Goal: Task Accomplishment & Management: Manage account settings

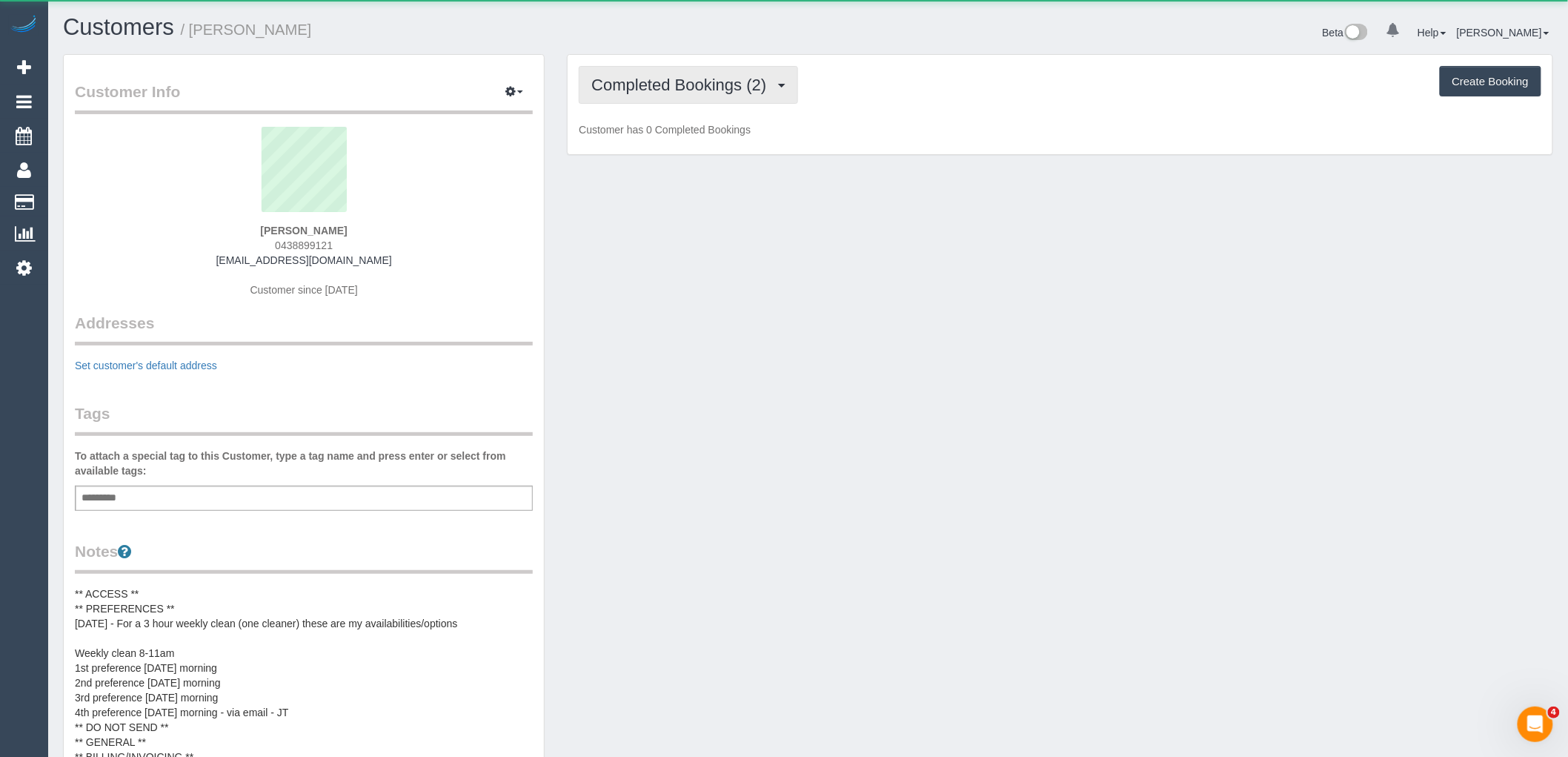
click at [721, 87] on span "Completed Bookings (2)" at bounding box center [682, 85] width 182 height 19
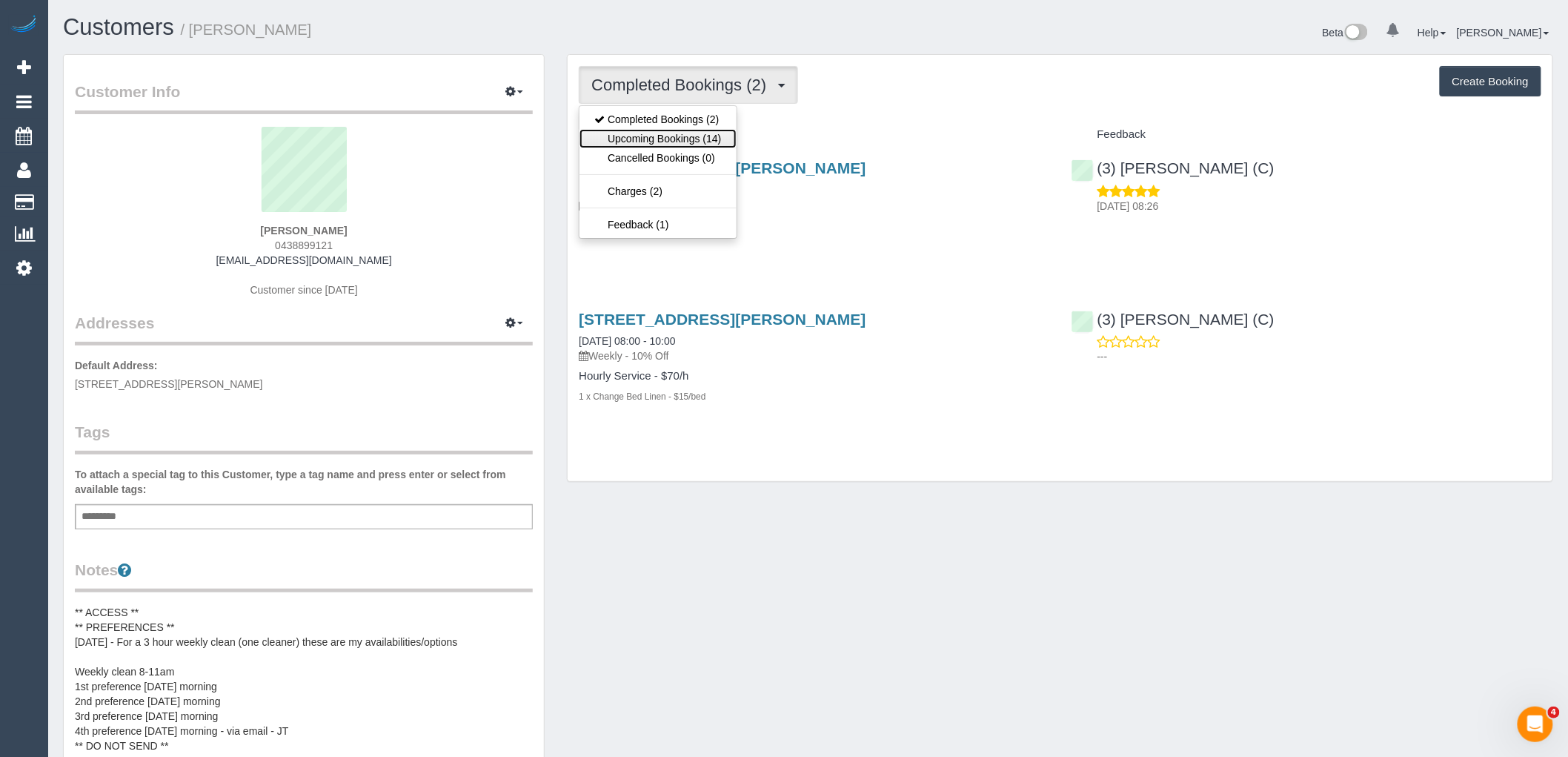
click at [719, 136] on link "Upcoming Bookings (14)" at bounding box center [658, 139] width 157 height 19
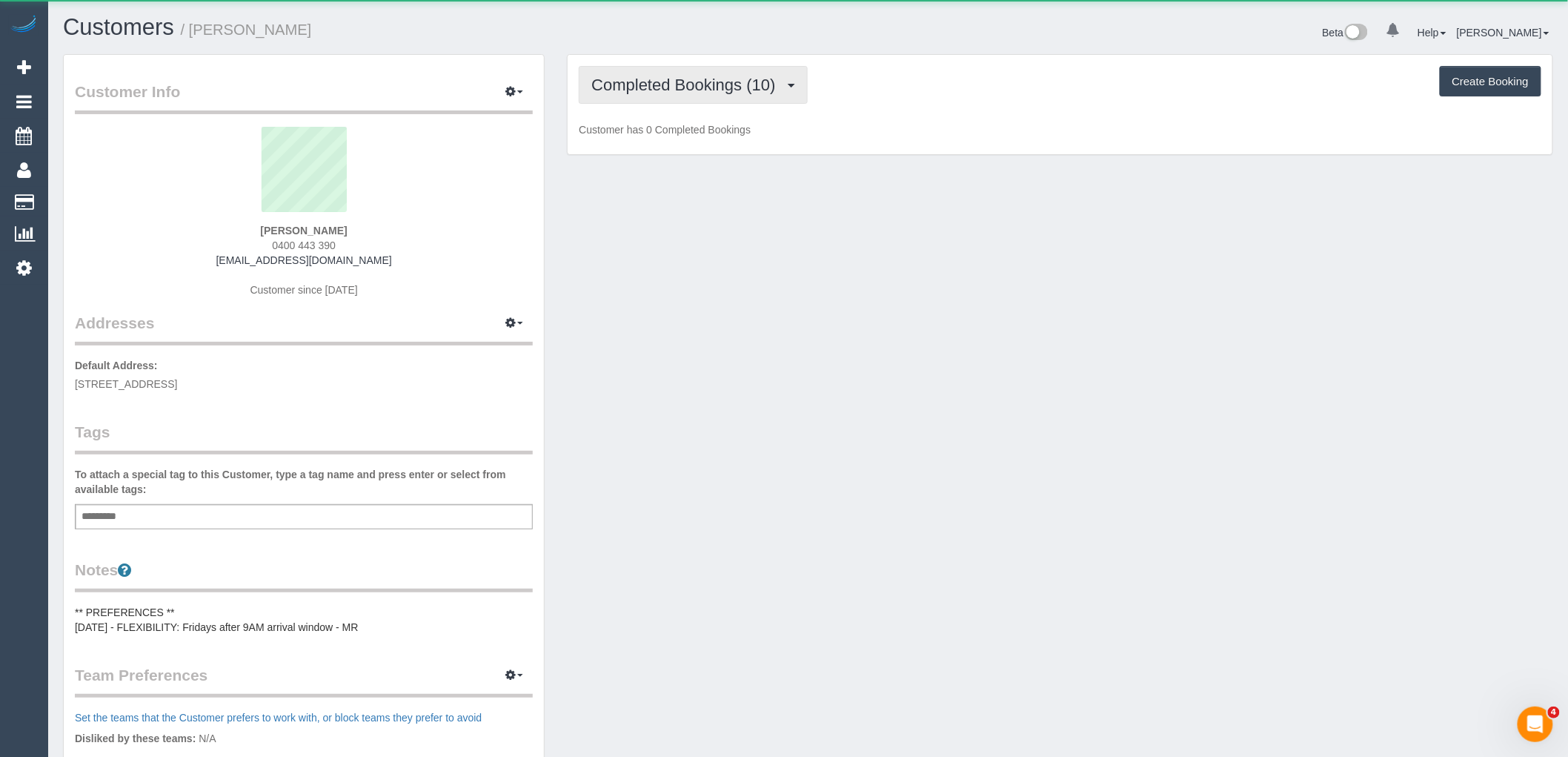
click at [745, 86] on span "Completed Bookings (10)" at bounding box center [687, 85] width 191 height 19
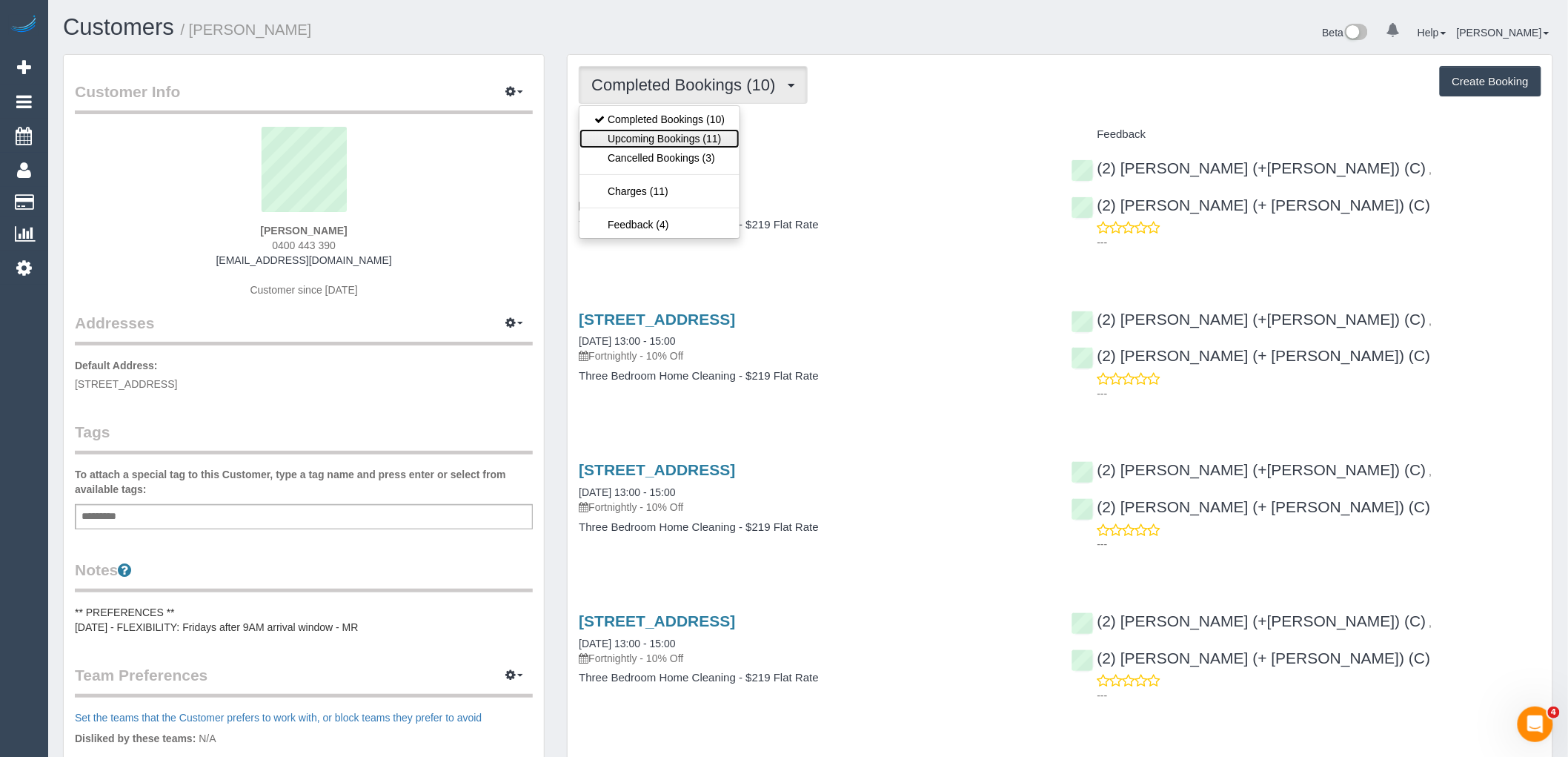
click at [722, 136] on link "Upcoming Bookings (11)" at bounding box center [659, 139] width 160 height 19
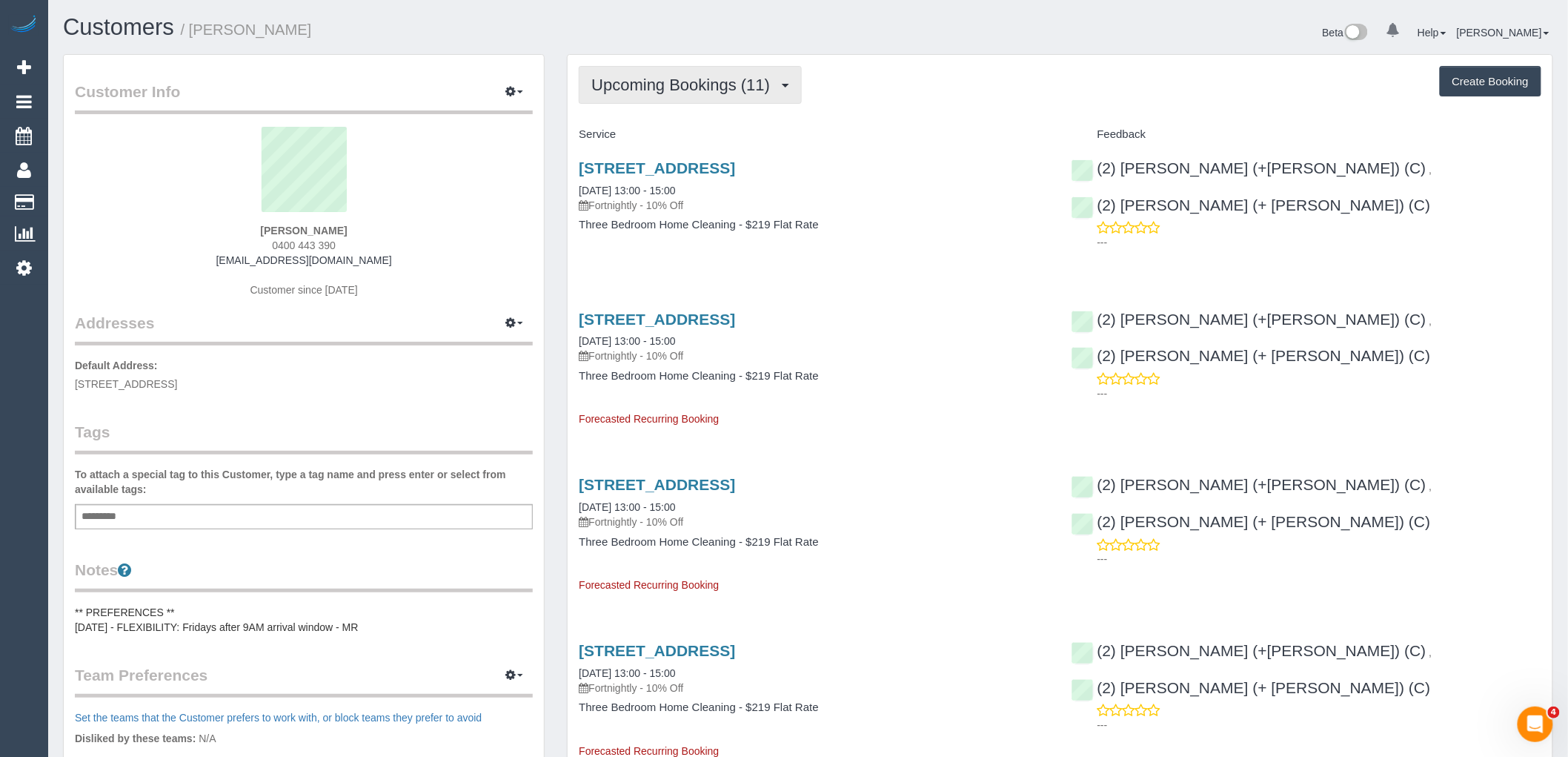
click at [722, 101] on button "Upcoming Bookings (11)" at bounding box center [690, 85] width 223 height 38
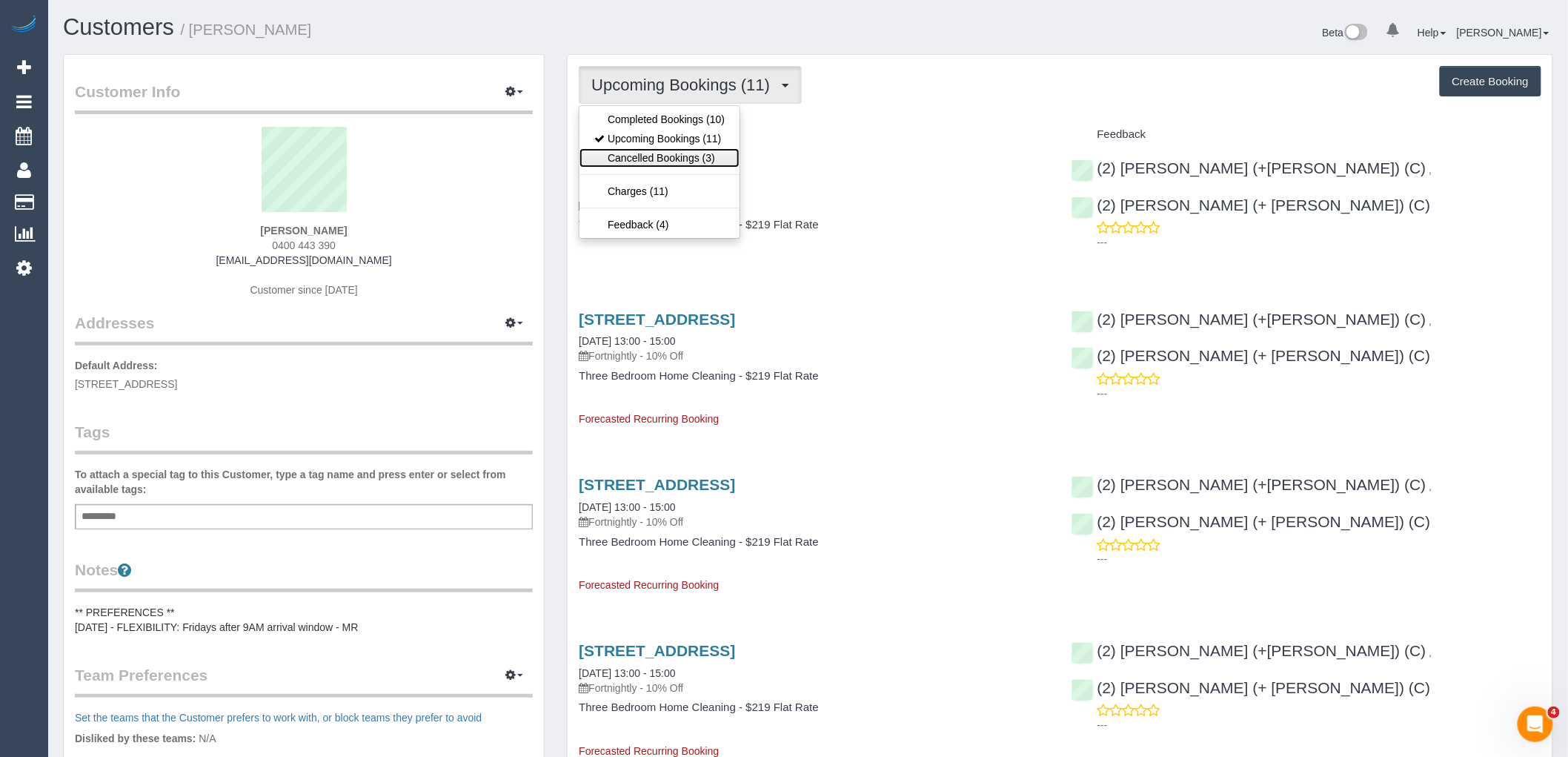
click at [693, 163] on link "Cancelled Bookings (3)" at bounding box center [659, 158] width 160 height 19
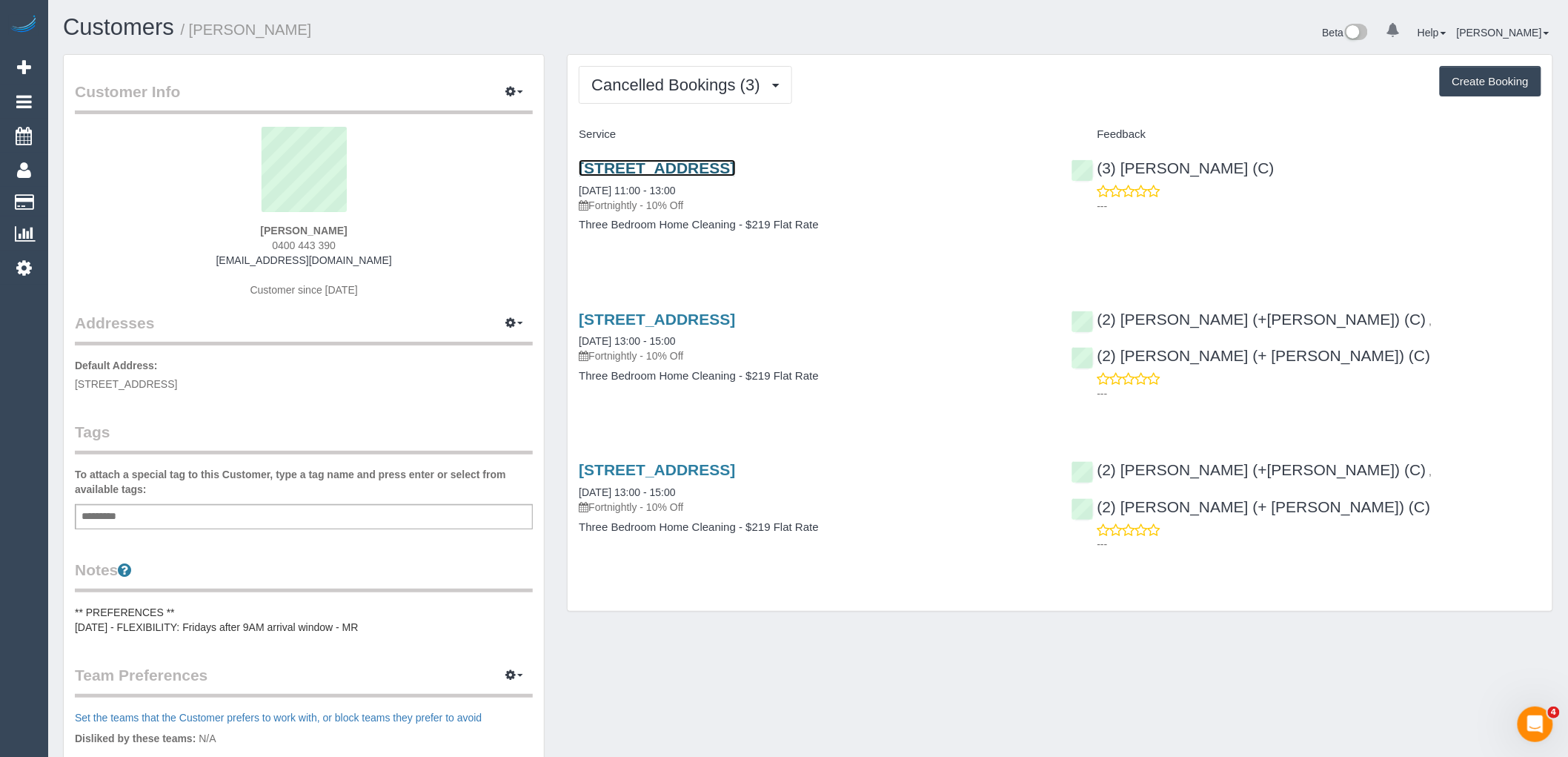
click at [735, 170] on link "Unit 5/25 Kenilworth St, Reservoir, VIC 3073" at bounding box center [657, 168] width 157 height 17
click at [714, 100] on button "Cancelled Bookings (3)" at bounding box center [686, 85] width 213 height 38
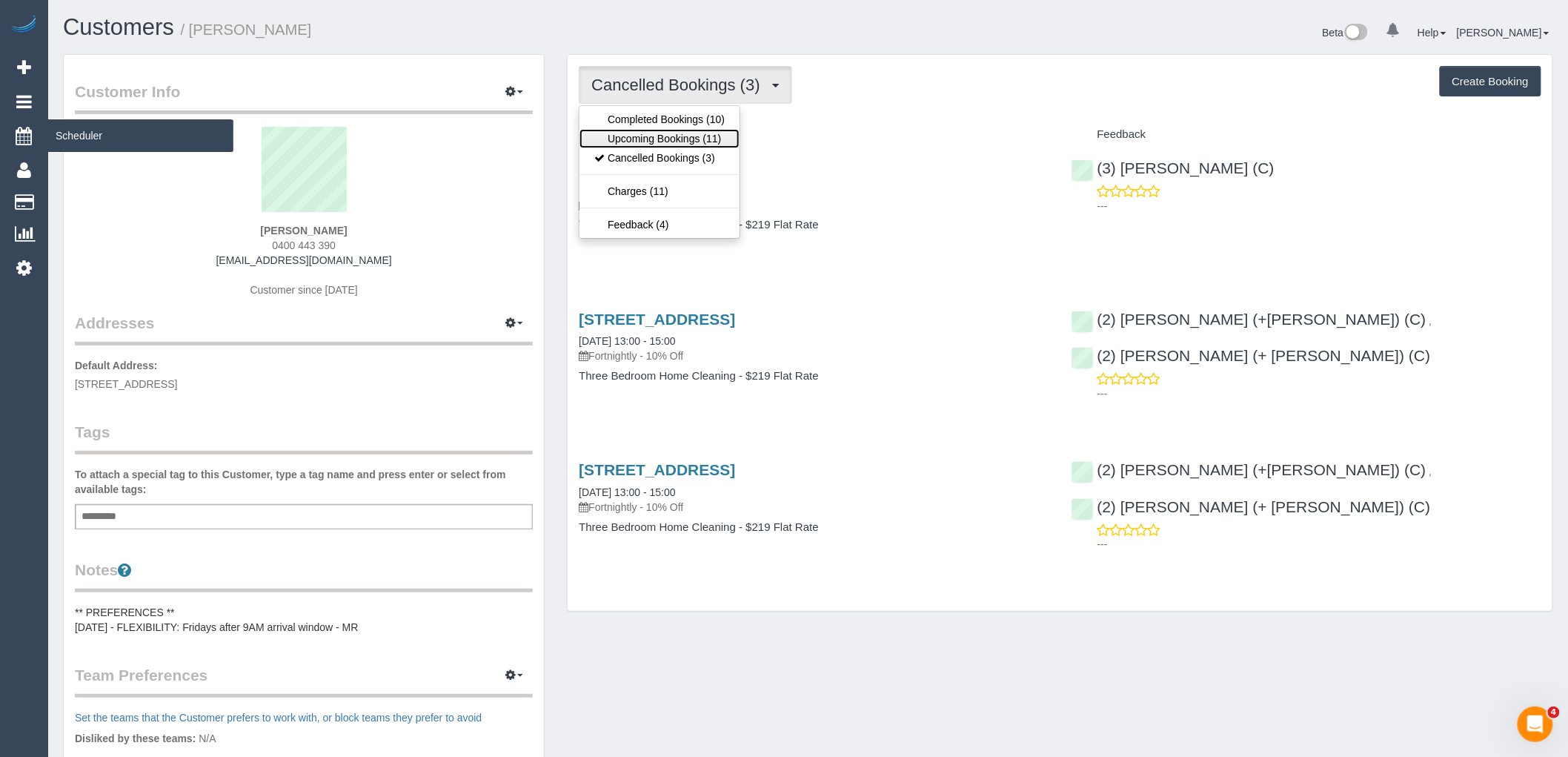
drag, startPoint x: 714, startPoint y: 136, endPoint x: 43, endPoint y: 136, distance: 671.0
click at [713, 136] on link "Upcoming Bookings (11)" at bounding box center [659, 139] width 160 height 19
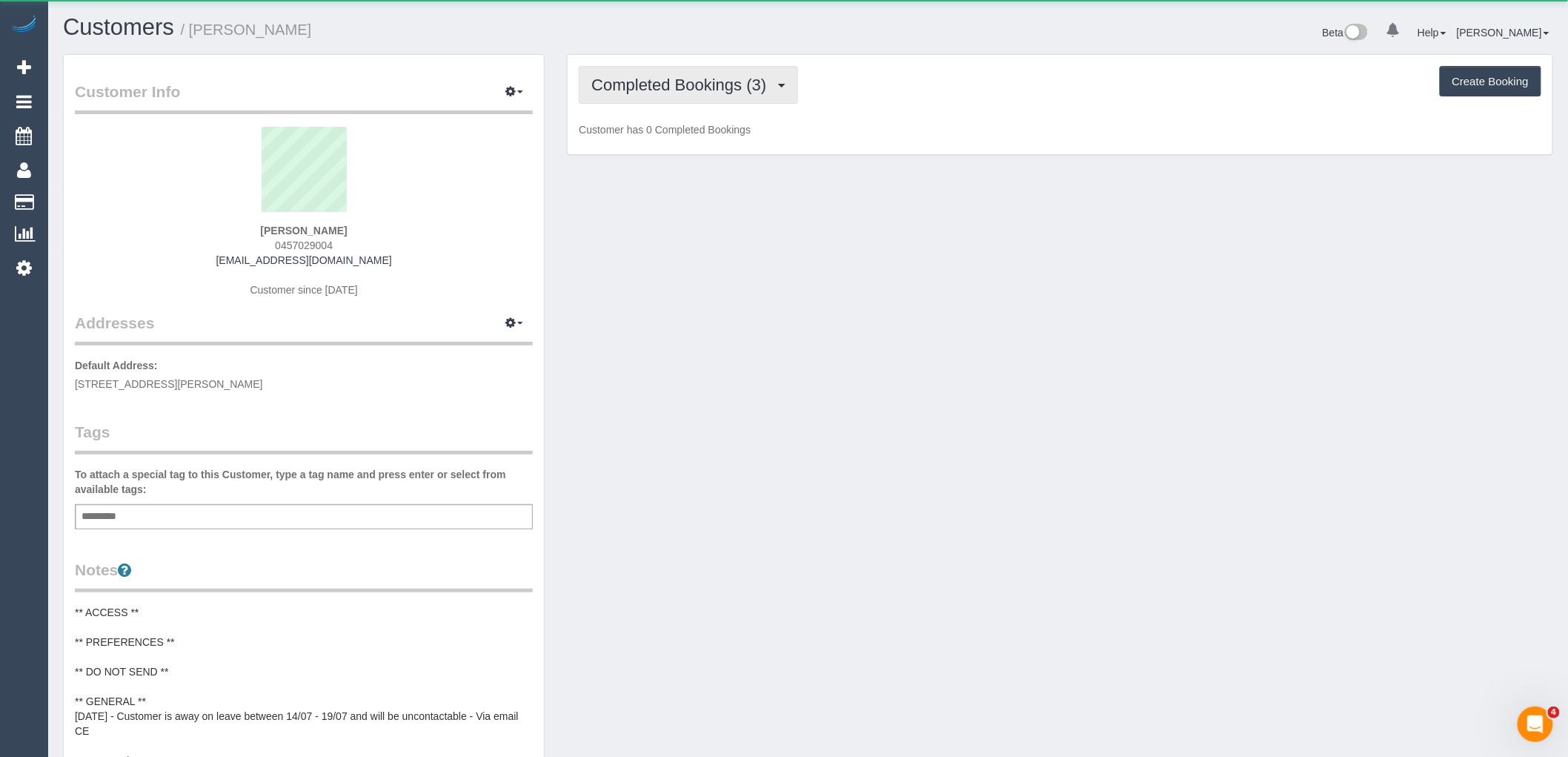
click at [758, 78] on span "Completed Bookings (3)" at bounding box center [682, 85] width 182 height 19
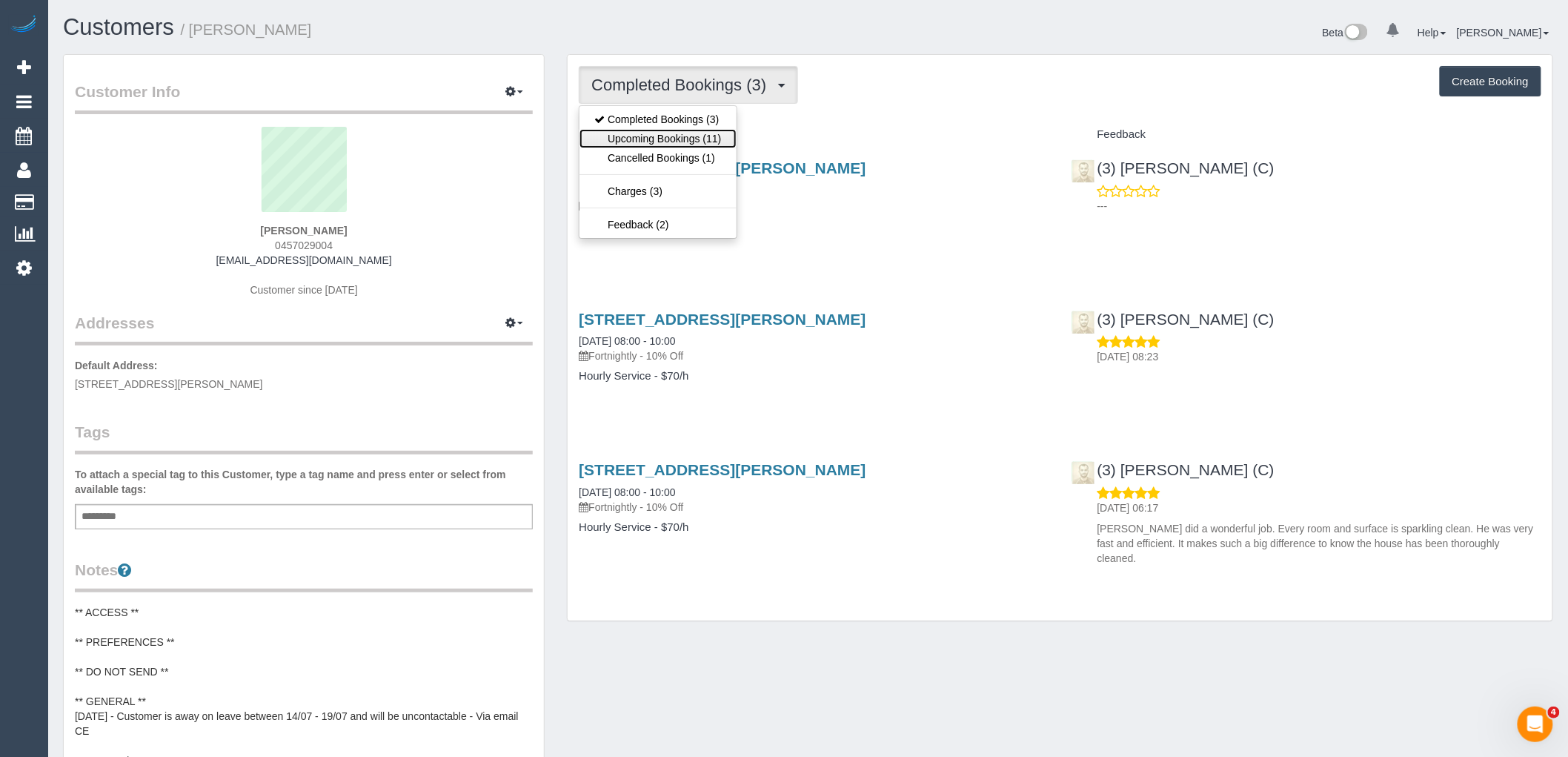
click at [687, 139] on link "Upcoming Bookings (11)" at bounding box center [658, 139] width 157 height 19
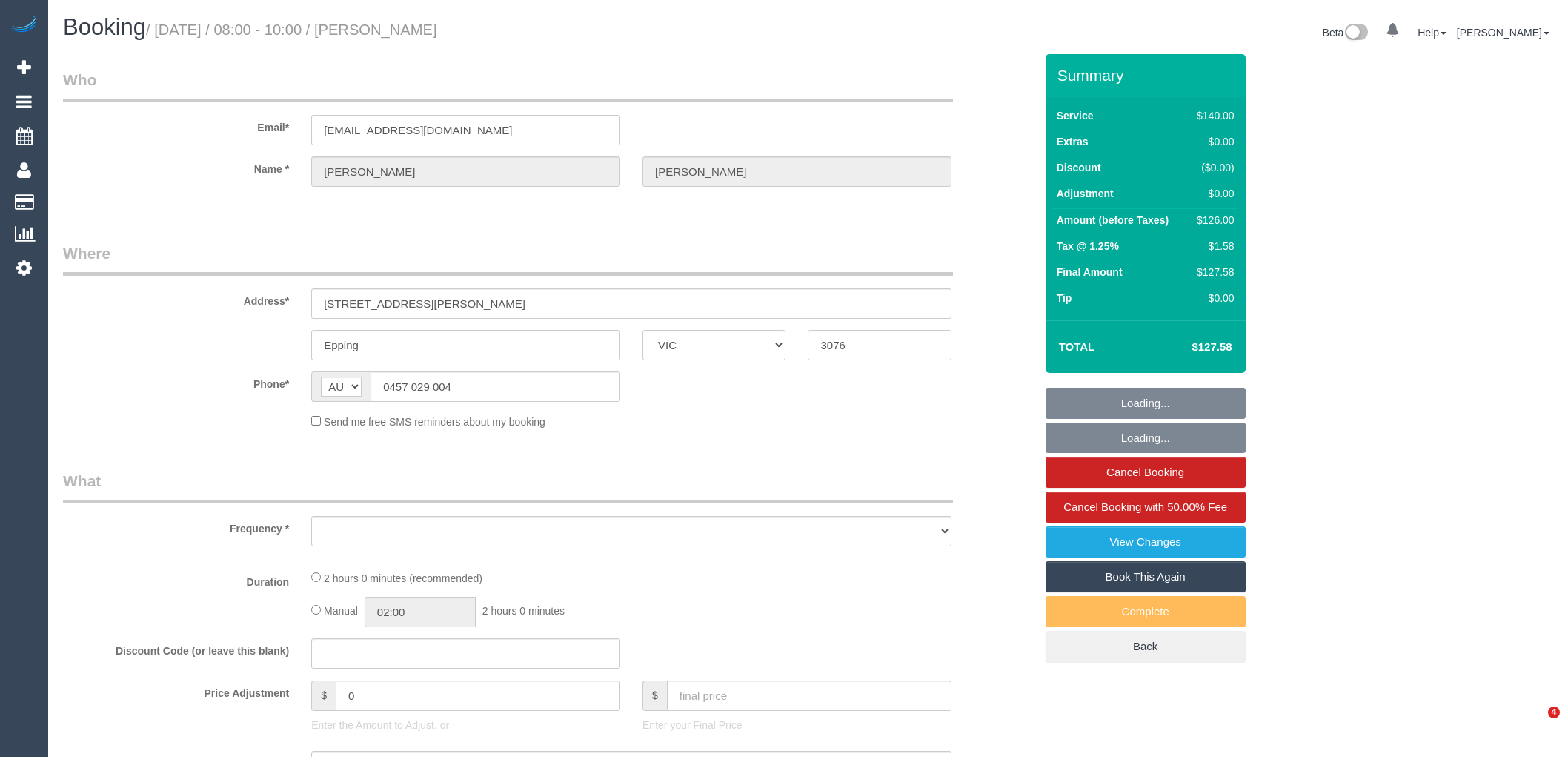
select select "VIC"
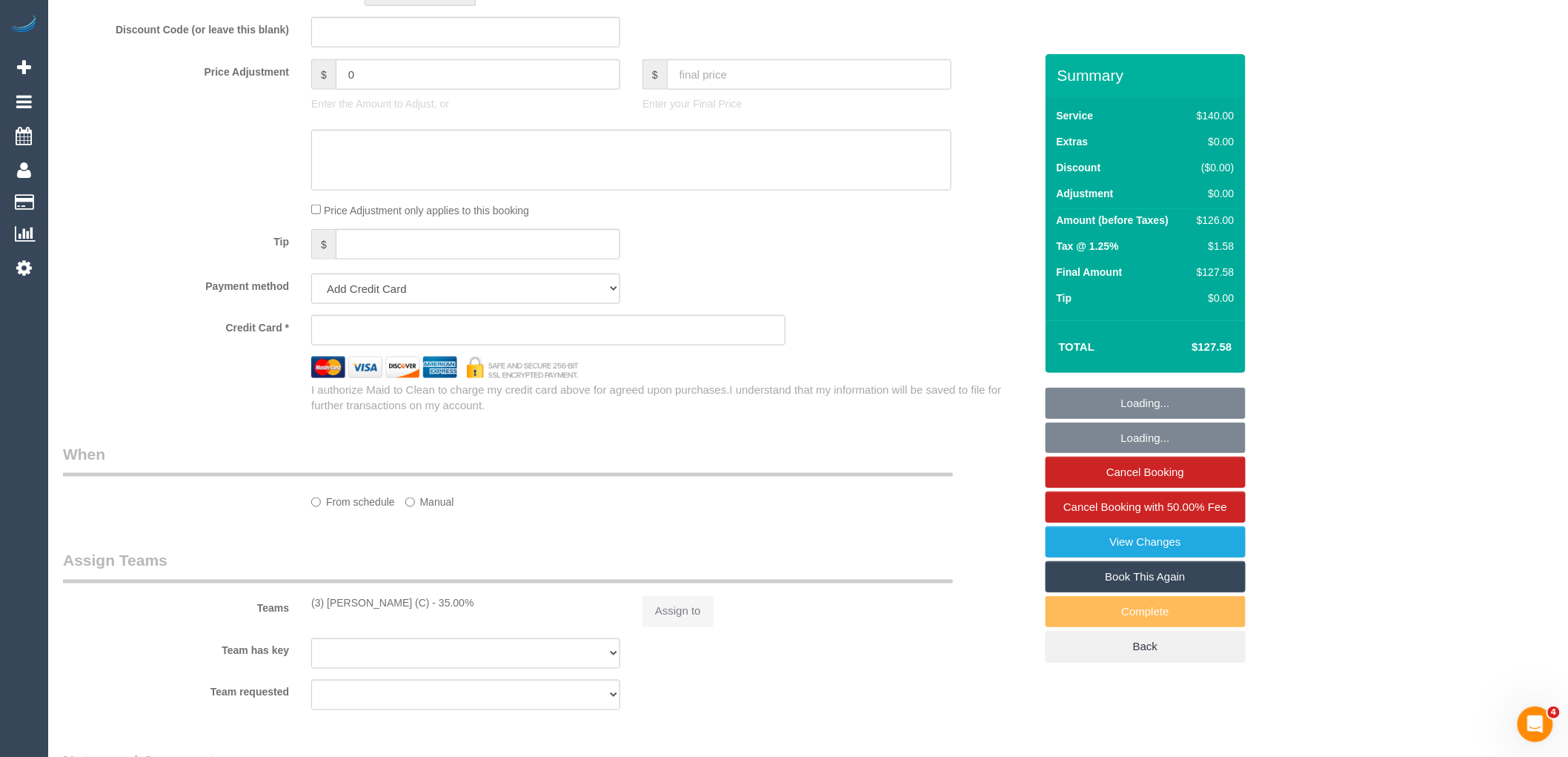
scroll to position [742, 0]
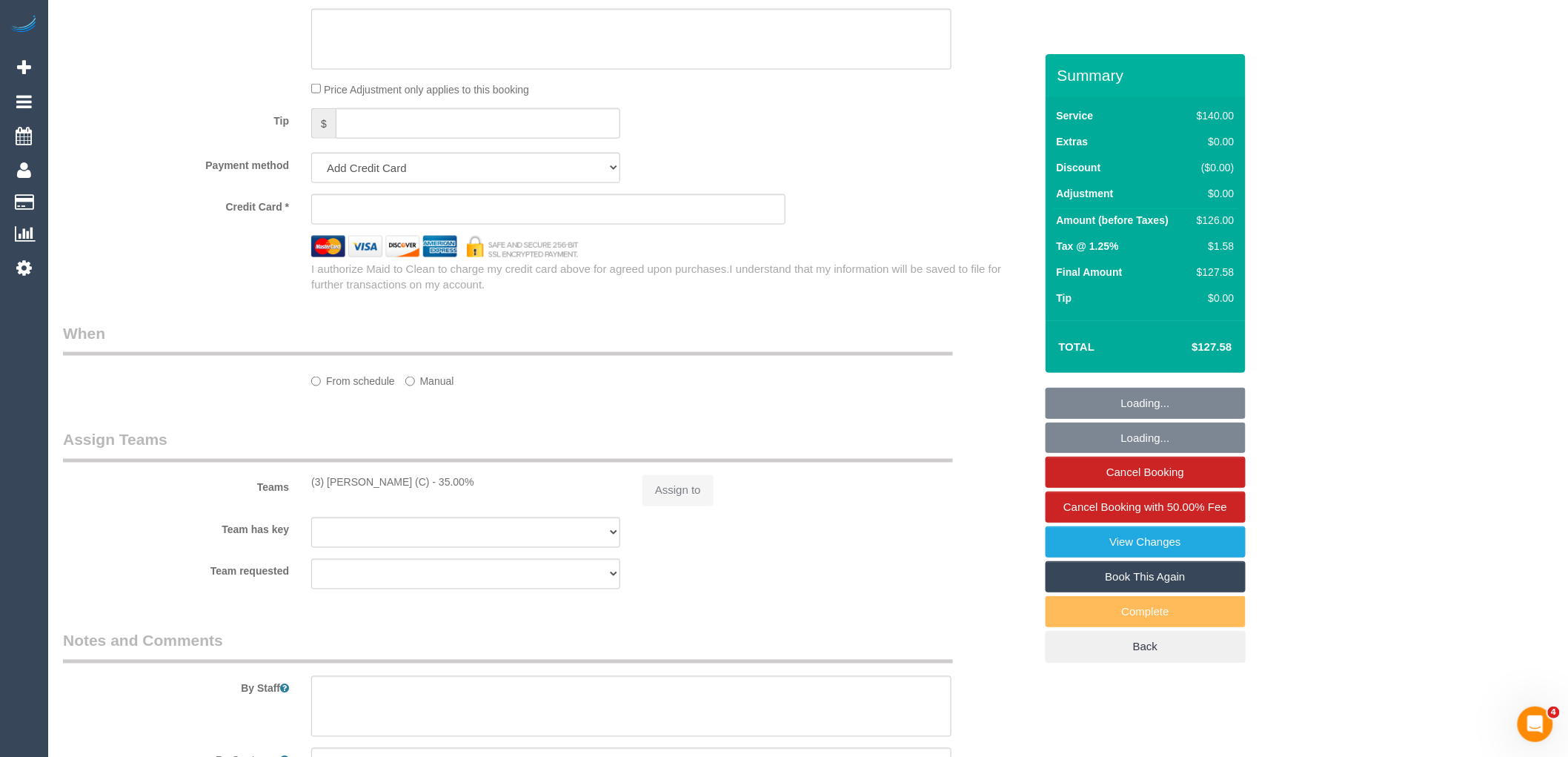
select select "string:stripe-pm_1Rj7gg2GScqysDRVU5GcJHts"
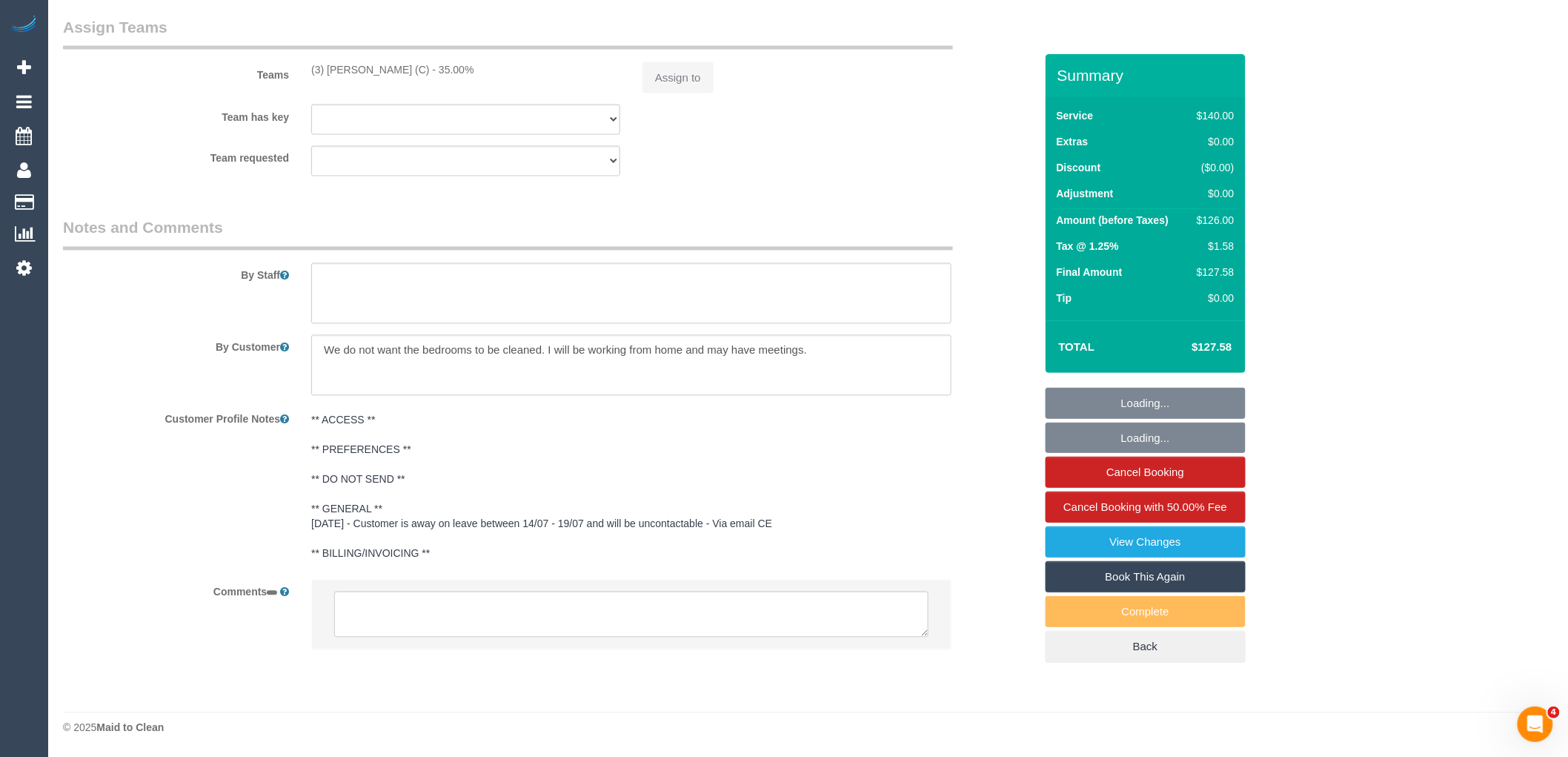
select select "object:867"
select select "number:29"
select select "number:14"
select select "number:18"
select select "number:22"
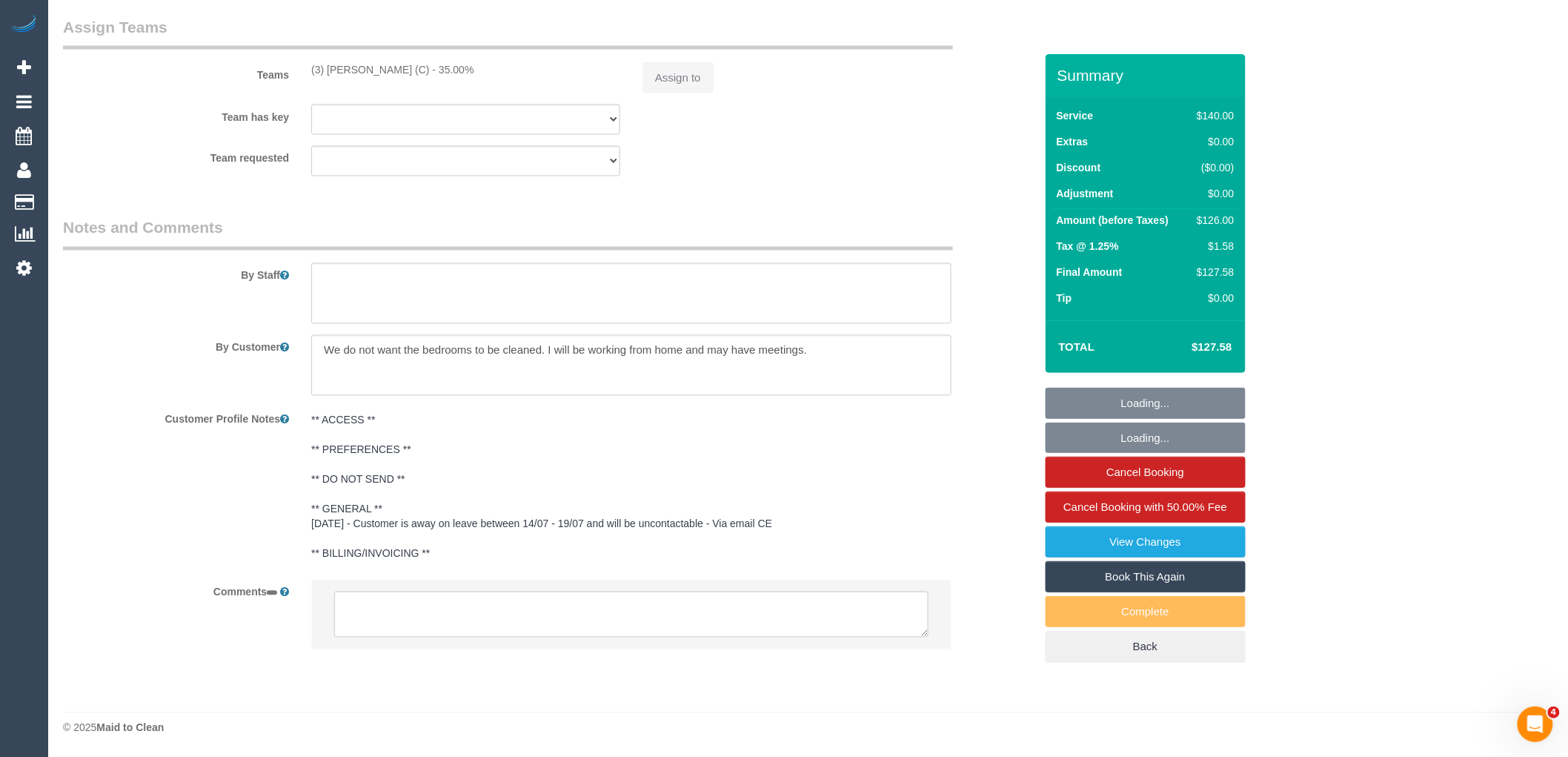
select select "number:34"
select select "number:26"
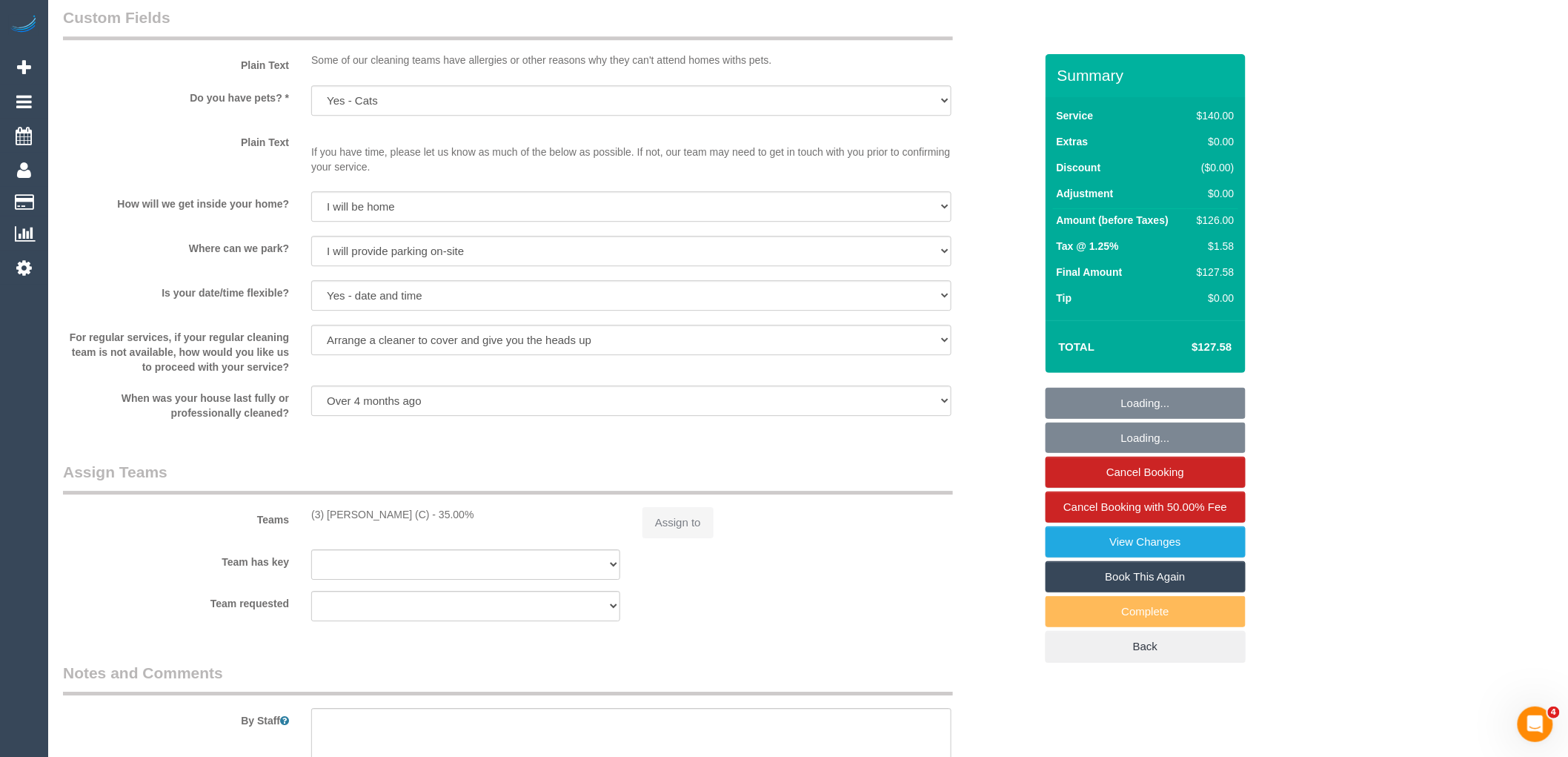
select select "object:872"
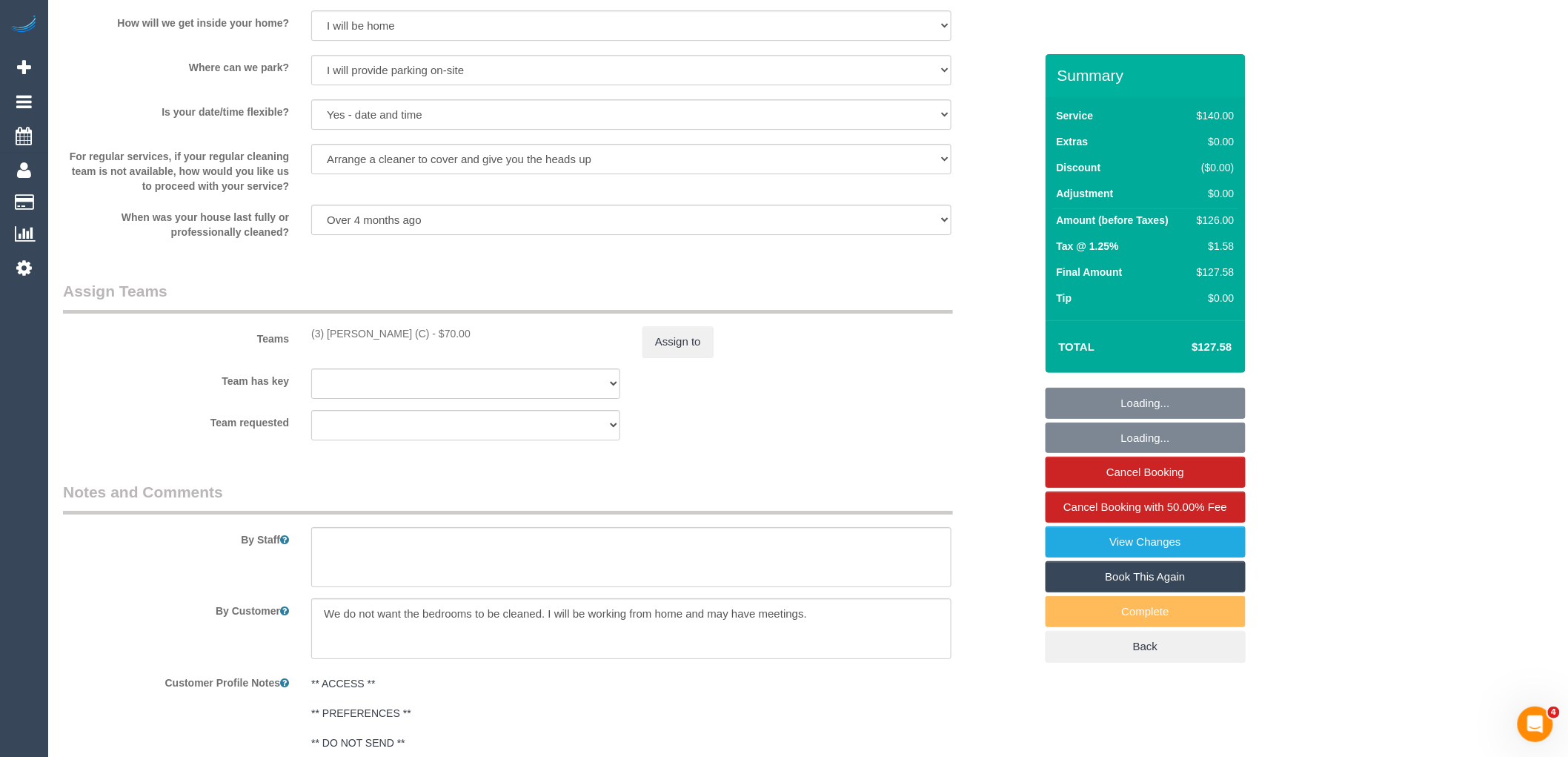
scroll to position [2293, 0]
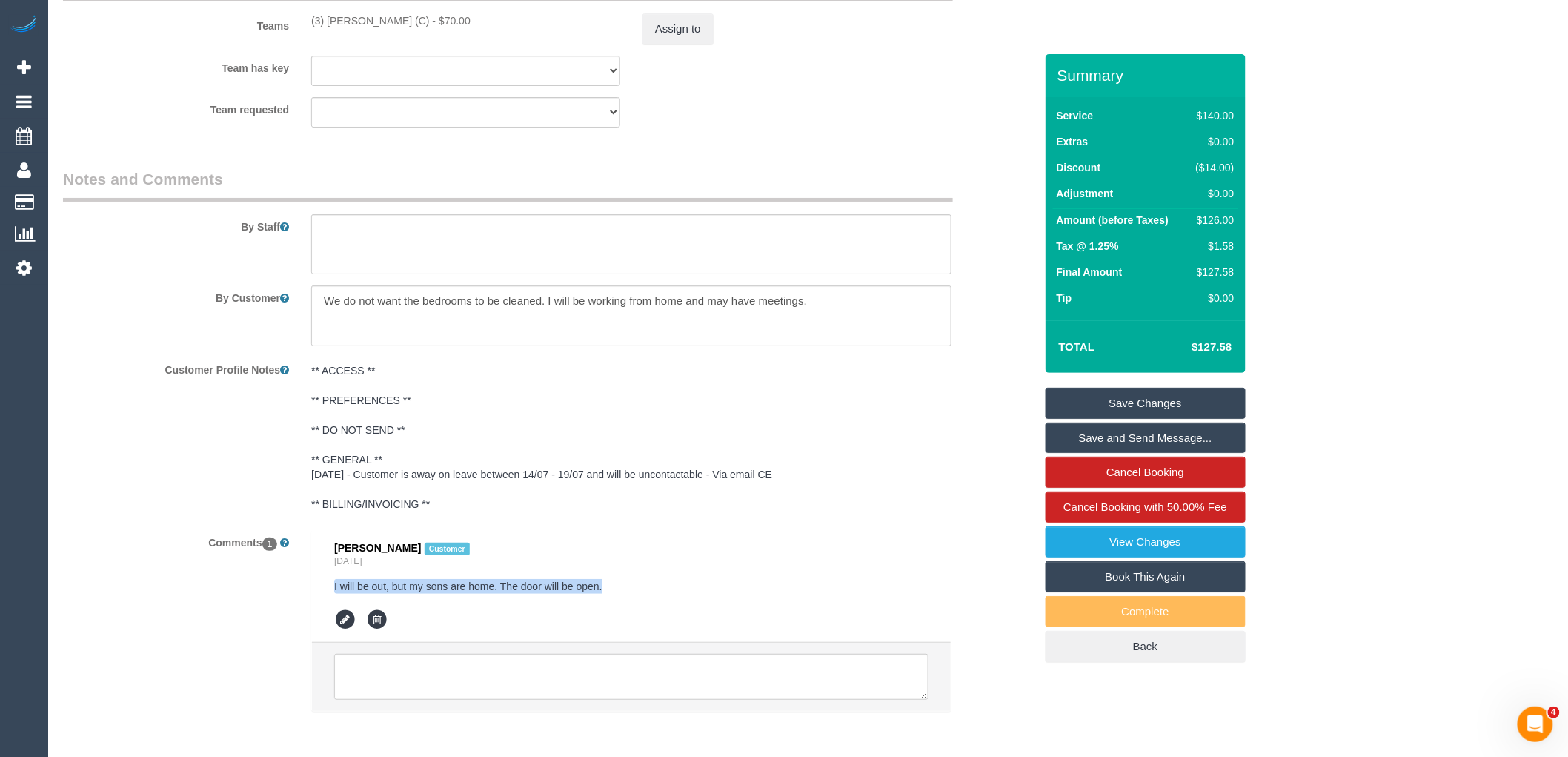
drag, startPoint x: 605, startPoint y: 594, endPoint x: 300, endPoint y: 594, distance: 305.0
click at [300, 594] on div "Karen Campbell Customer Yesterday I will be out, but my sons are home. The door…" at bounding box center [631, 628] width 662 height 196
copy pre "I will be out, but my sons are home. The door will be open."
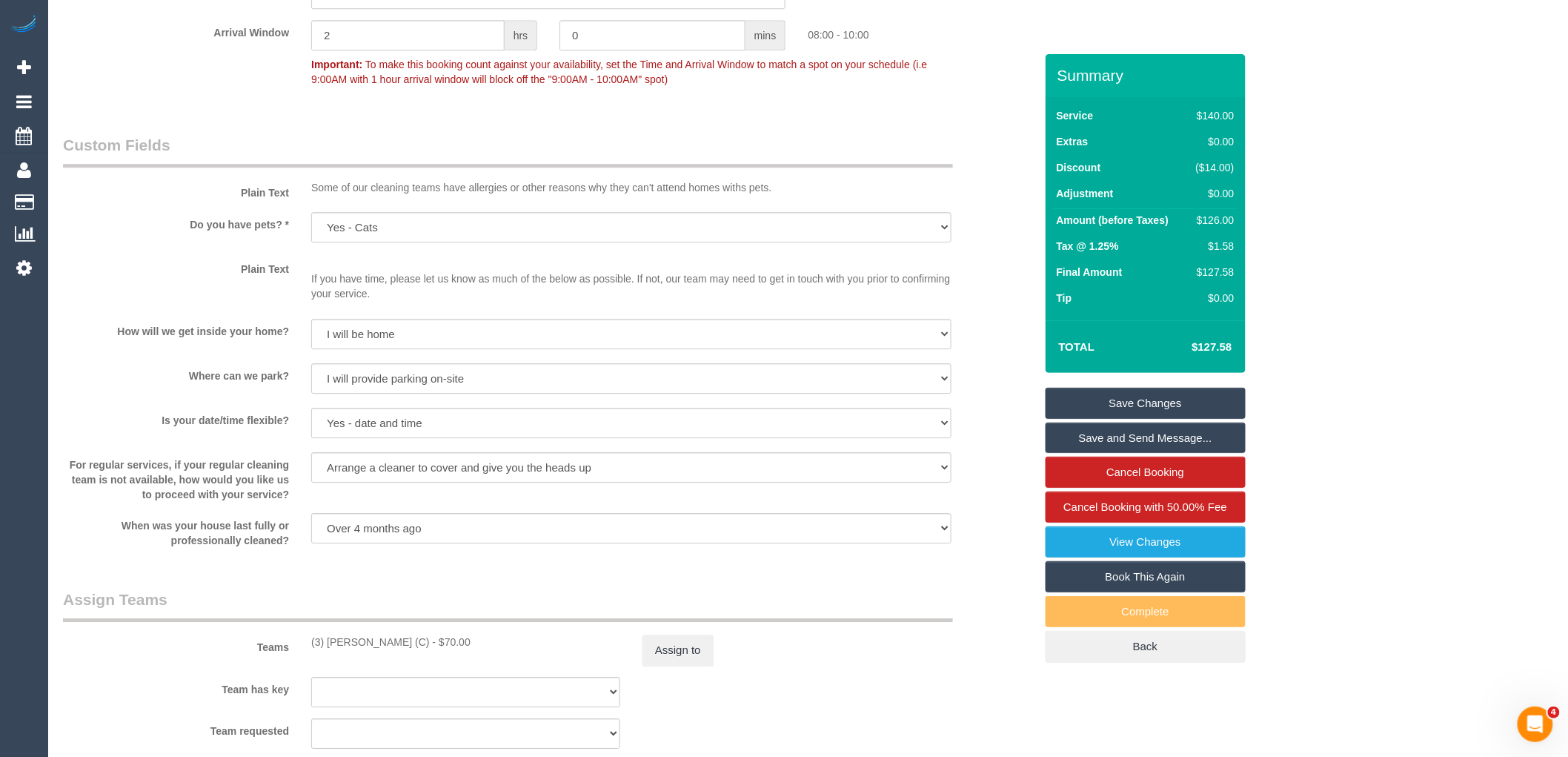
scroll to position [1798, 0]
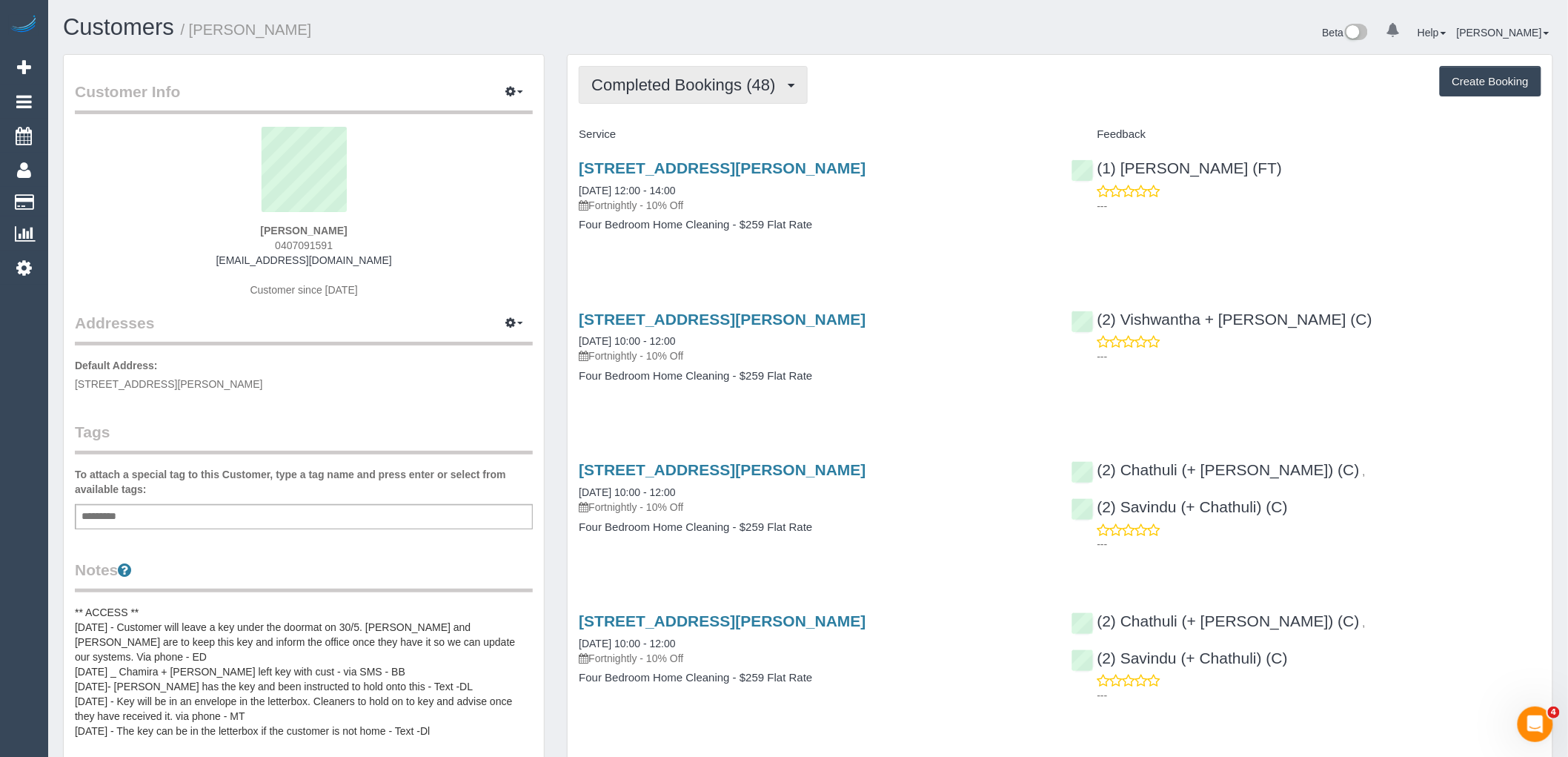
click at [707, 83] on span "Completed Bookings (48)" at bounding box center [687, 85] width 191 height 19
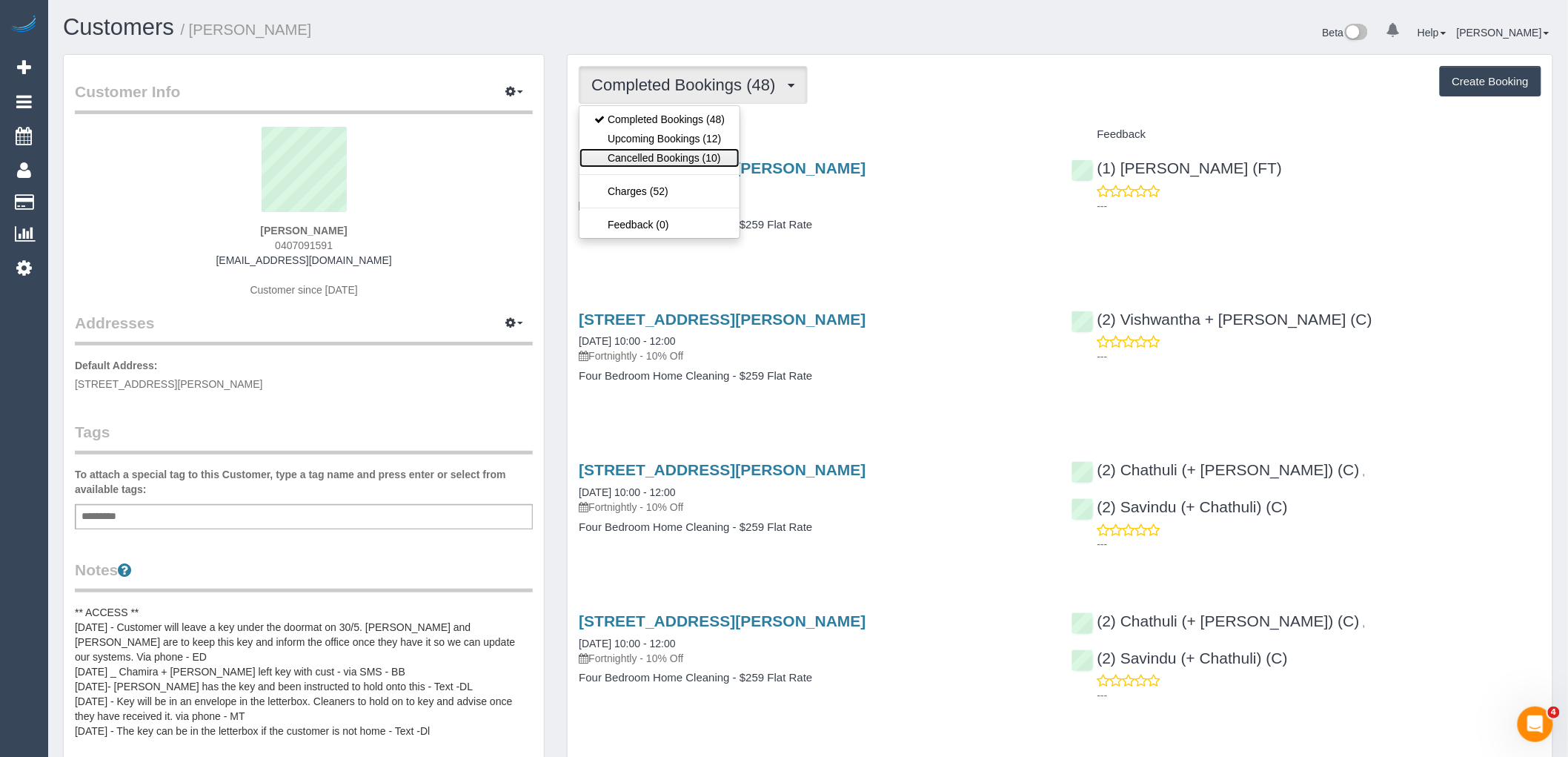
click at [712, 152] on link "Cancelled Bookings (10)" at bounding box center [659, 158] width 160 height 19
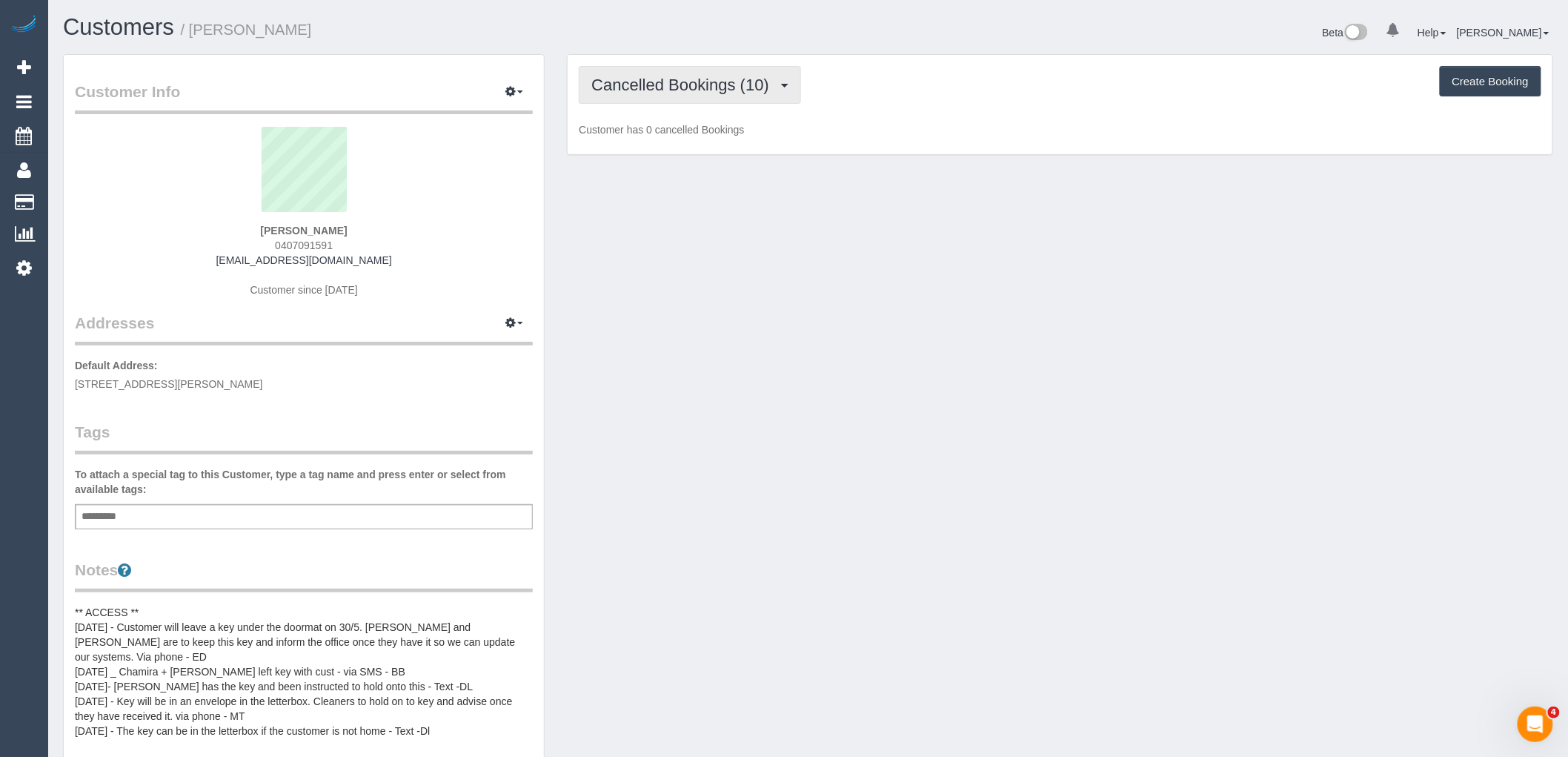
click at [727, 96] on button "Cancelled Bookings (10)" at bounding box center [690, 85] width 222 height 38
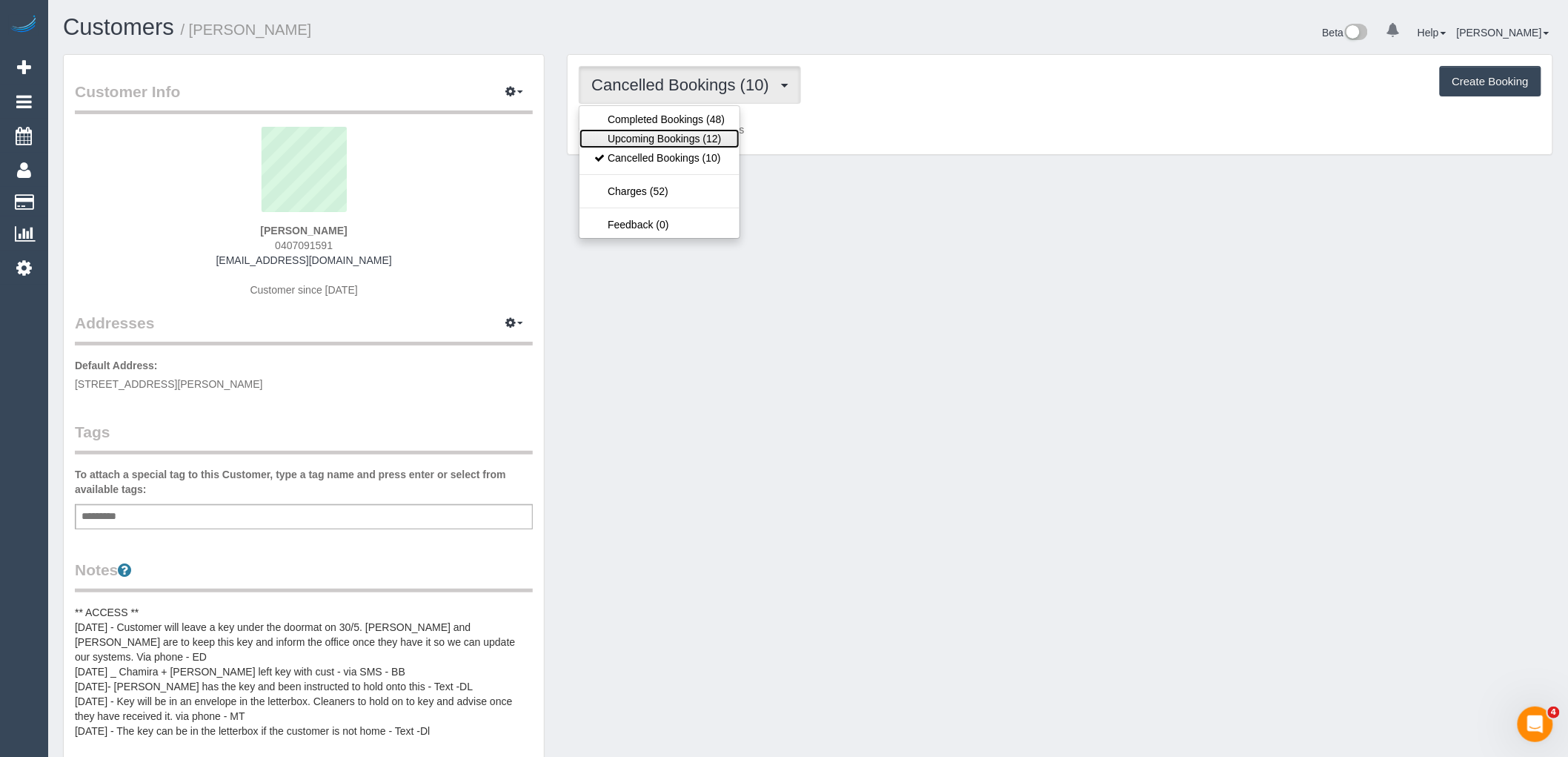
click at [717, 139] on link "Upcoming Bookings (12)" at bounding box center [659, 139] width 160 height 19
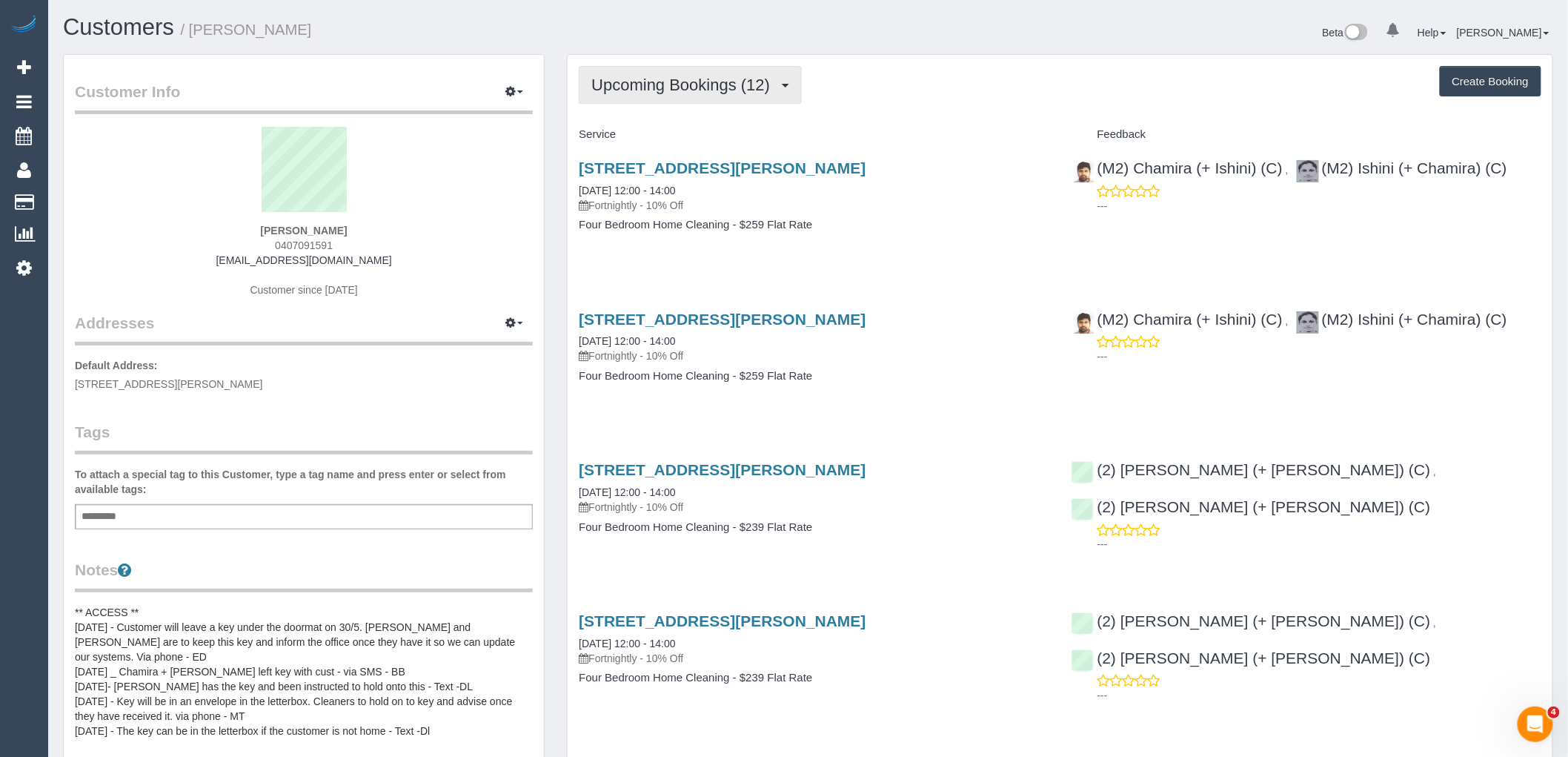
click at [690, 91] on span "Upcoming Bookings (12)" at bounding box center [684, 85] width 186 height 19
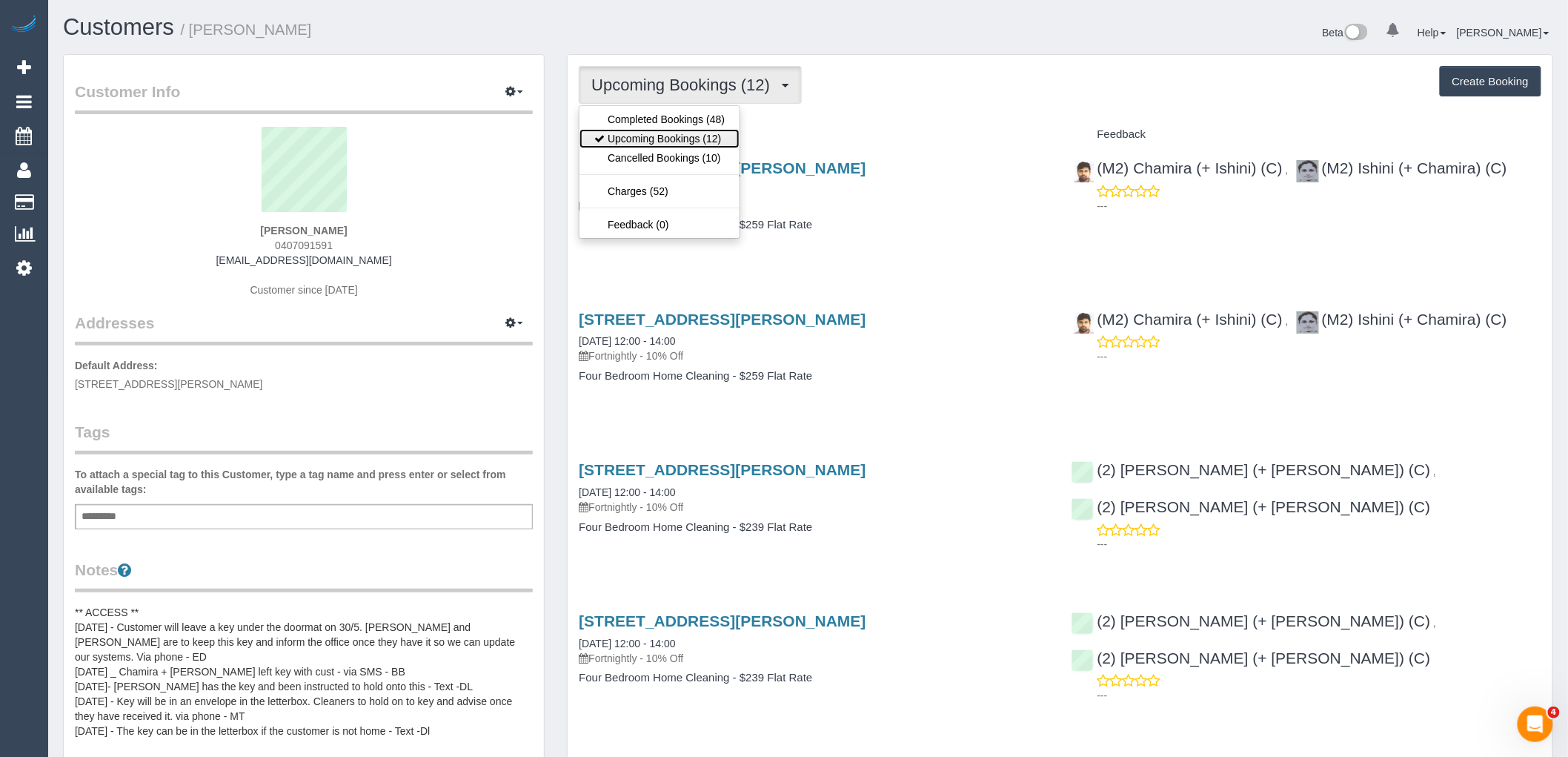
click at [678, 145] on link "Upcoming Bookings (12)" at bounding box center [659, 139] width 160 height 19
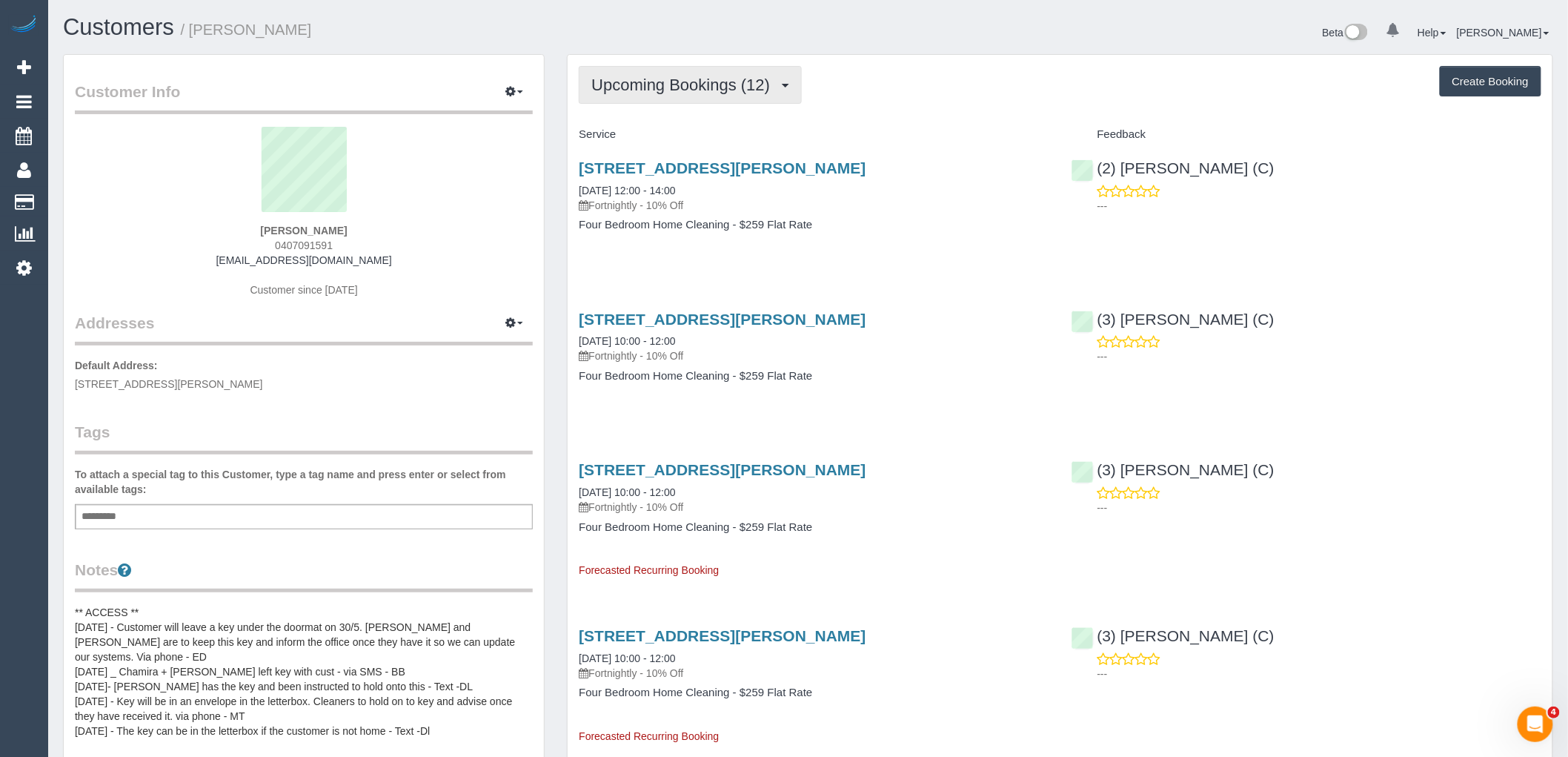
click at [690, 95] on button "Upcoming Bookings (12)" at bounding box center [690, 85] width 223 height 38
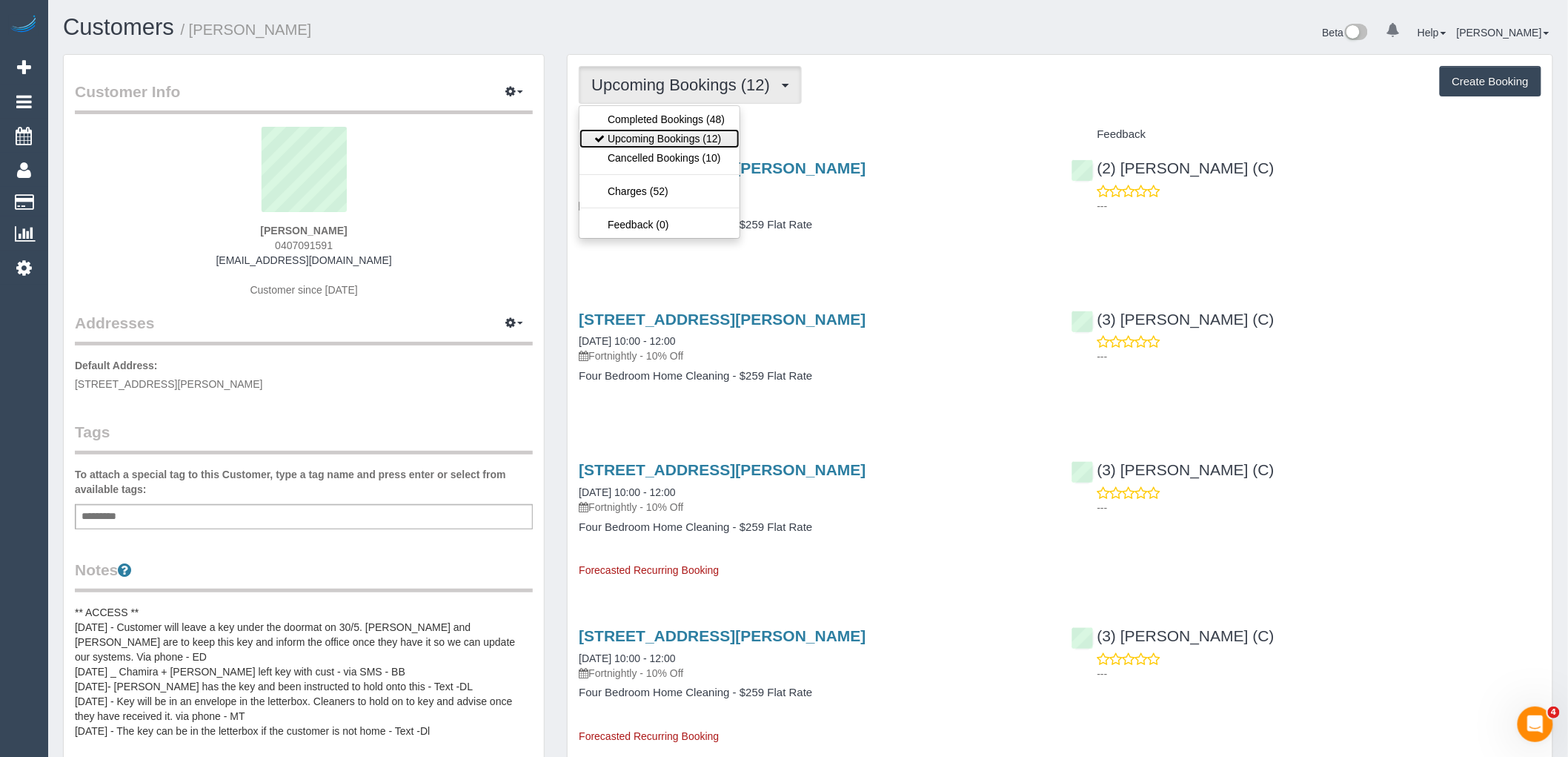
click at [685, 136] on link "Upcoming Bookings (12)" at bounding box center [659, 139] width 160 height 19
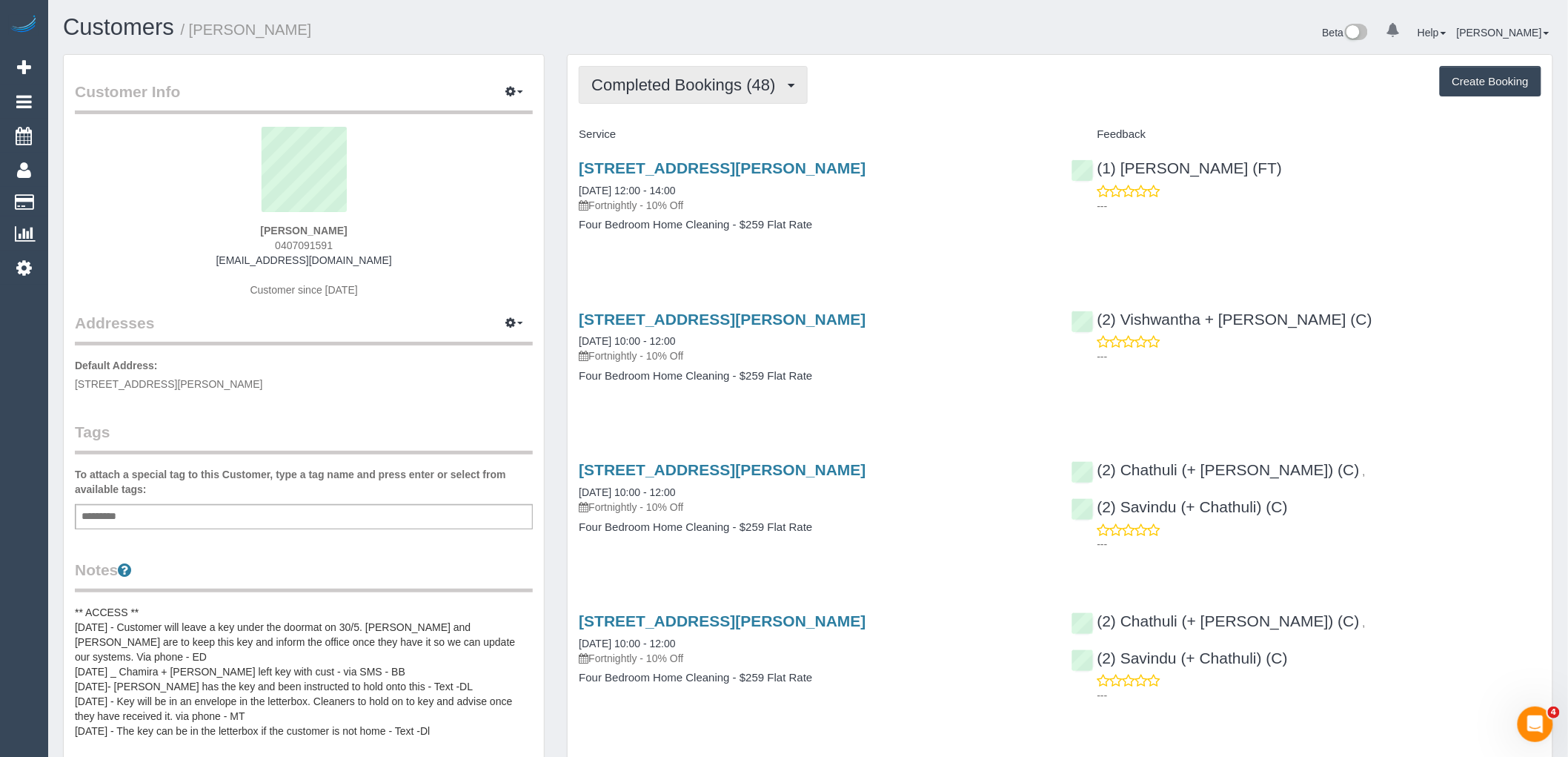
click at [710, 83] on span "Completed Bookings (48)" at bounding box center [687, 85] width 191 height 19
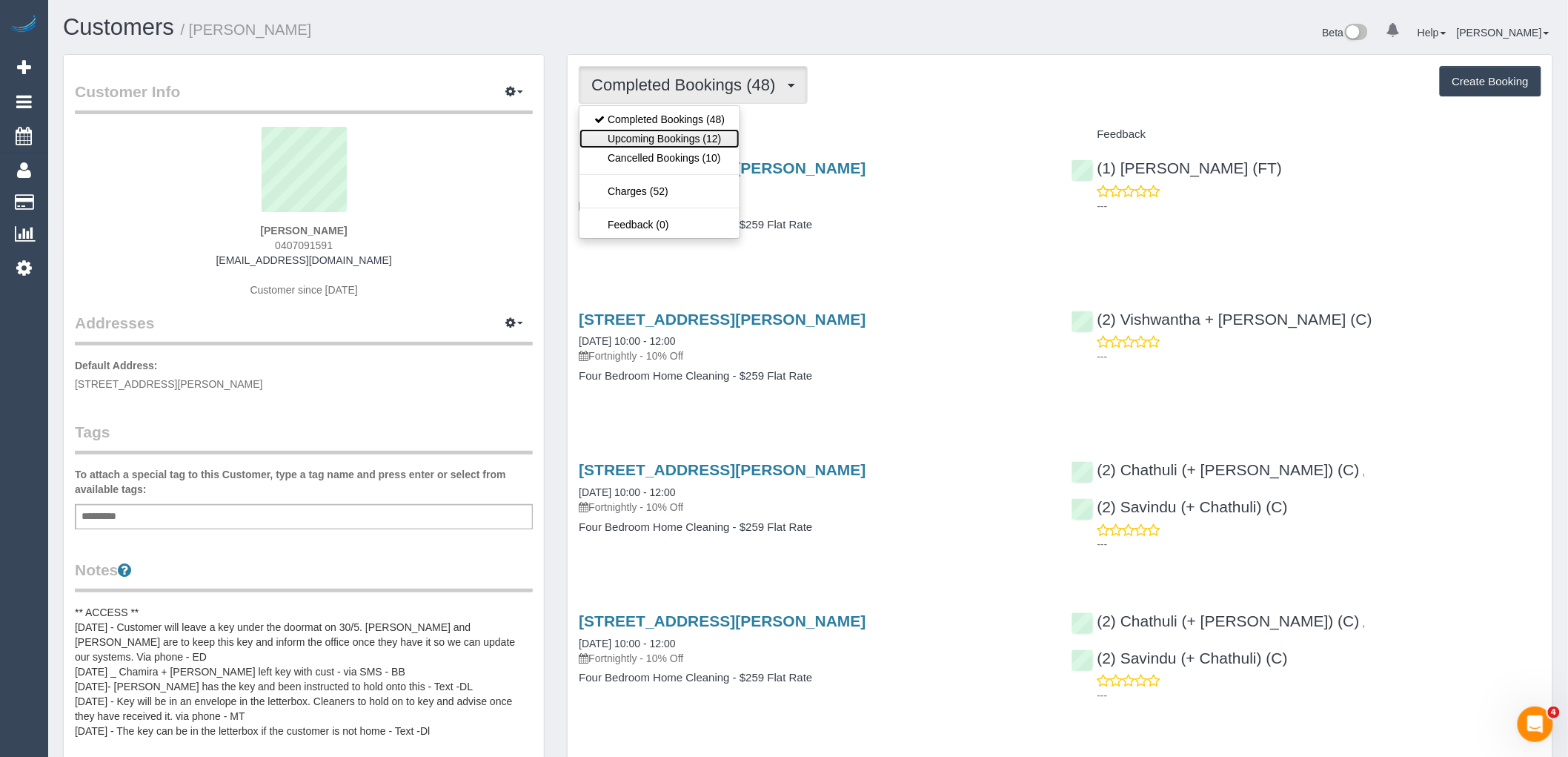
click at [701, 146] on link "Upcoming Bookings (12)" at bounding box center [659, 139] width 160 height 19
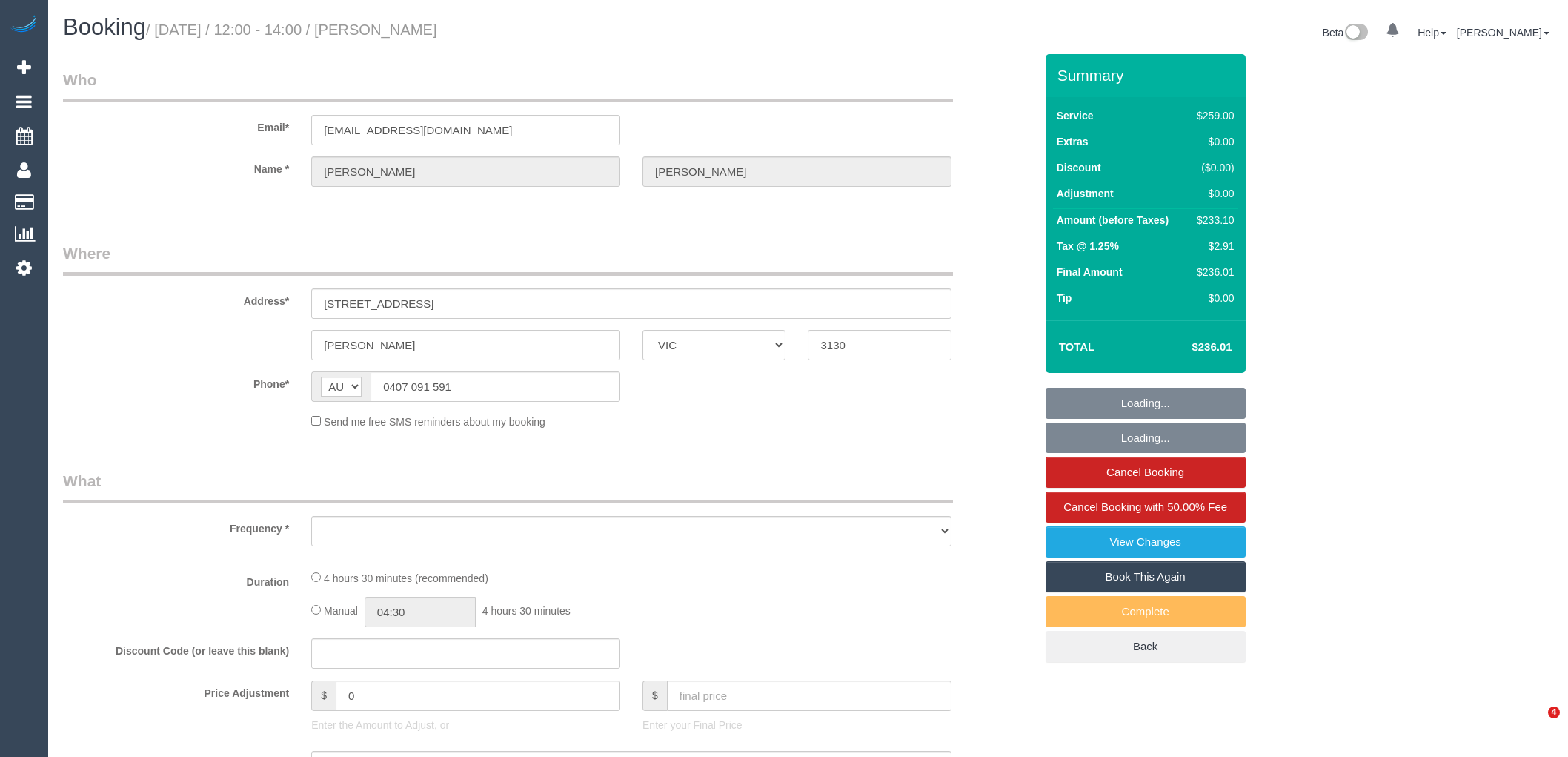
select select "VIC"
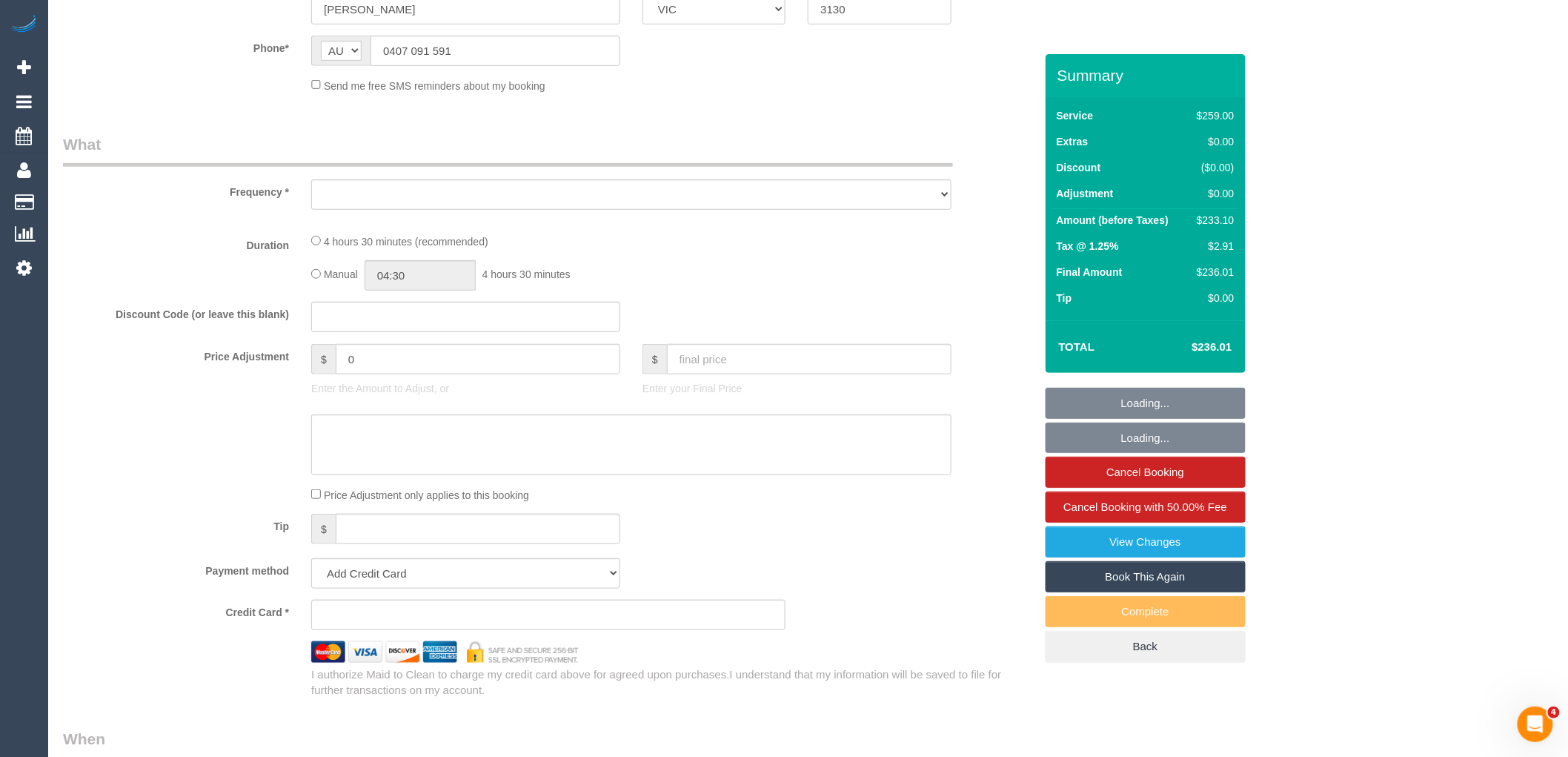
select select "object:589"
select select "string:stripe-pm_1PSWuD2GScqysDRVGPwivu66"
select select "number:27"
select select "number:14"
select select "number:18"
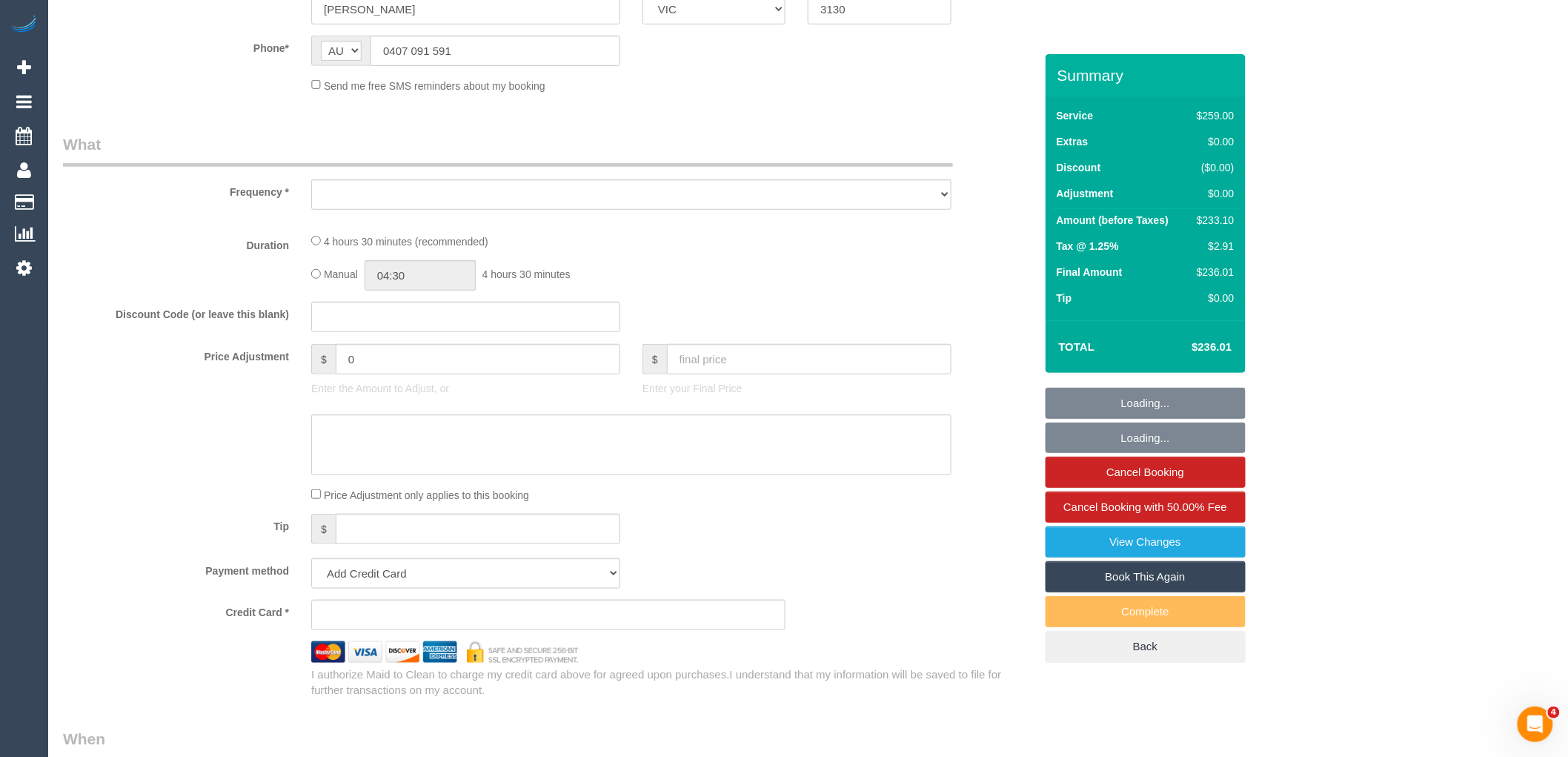
select select "number:24"
select select "number:35"
select select "number:26"
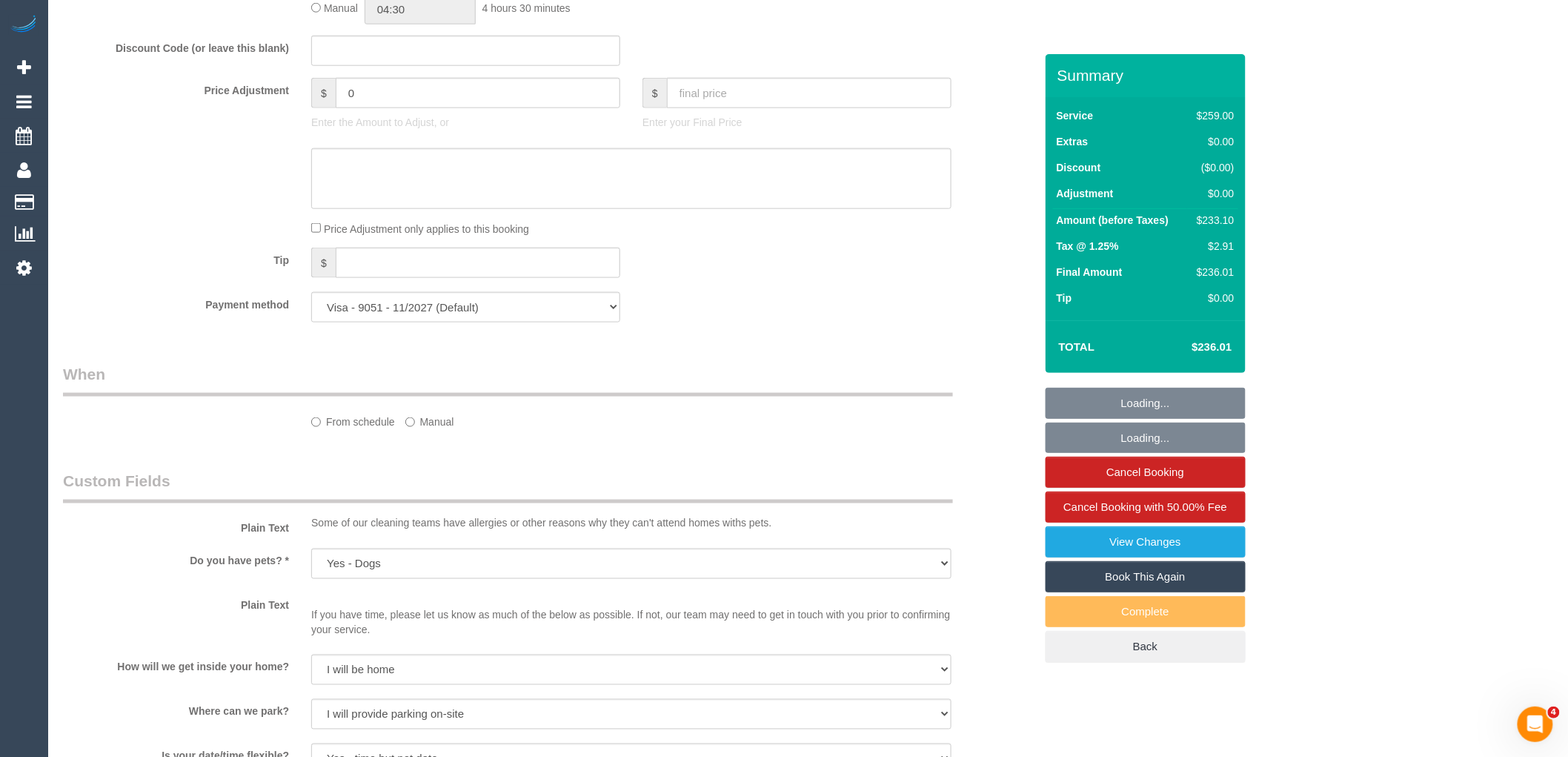
select select "object:742"
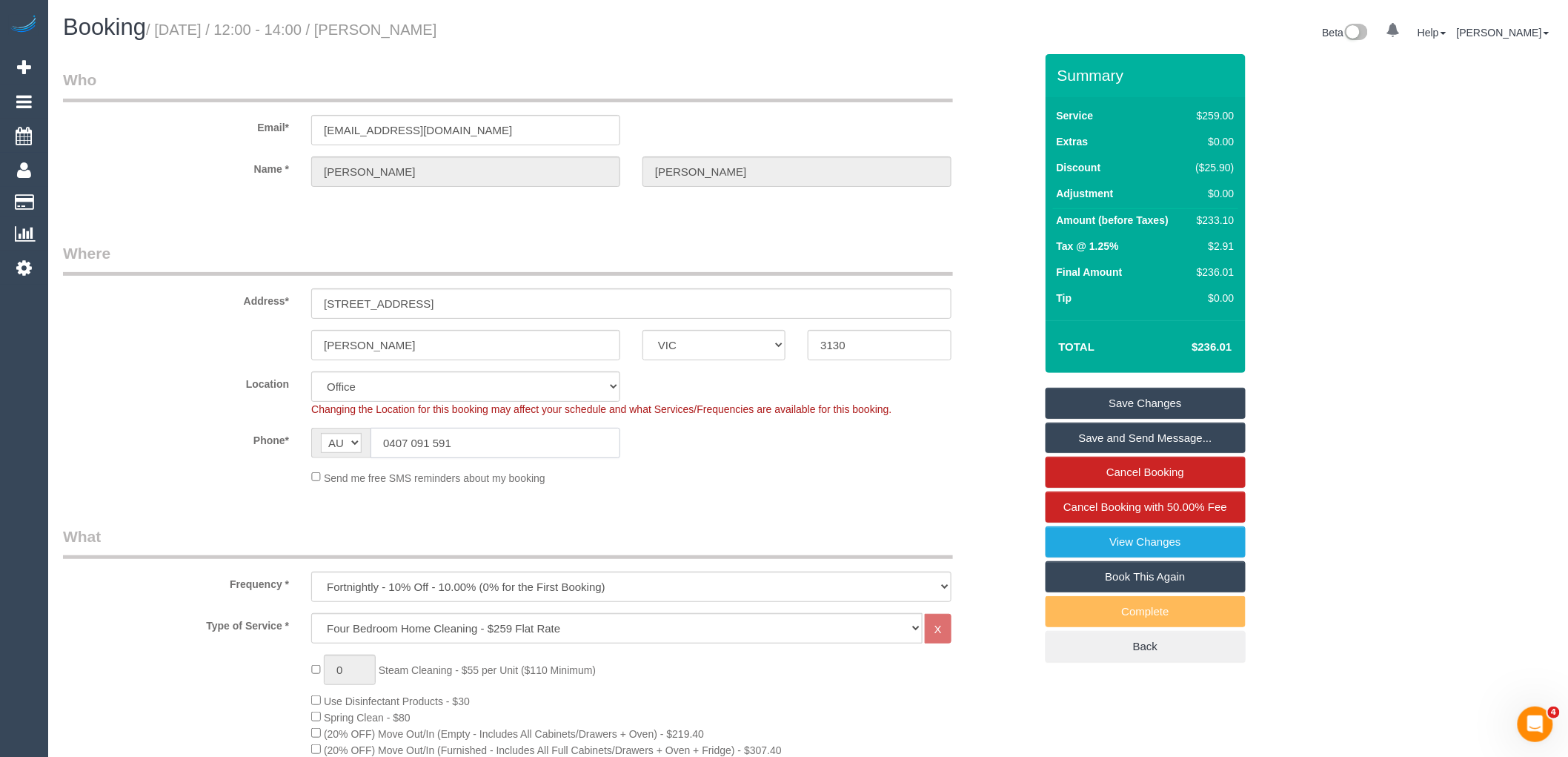
drag, startPoint x: 508, startPoint y: 443, endPoint x: 307, endPoint y: 438, distance: 201.1
click at [322, 432] on div "AF AL DZ AD AO AI AQ AG AR AM AW AU AT AZ BS BH BD BB BY BE BZ BJ BM BT BO BA B…" at bounding box center [466, 443] width 309 height 30
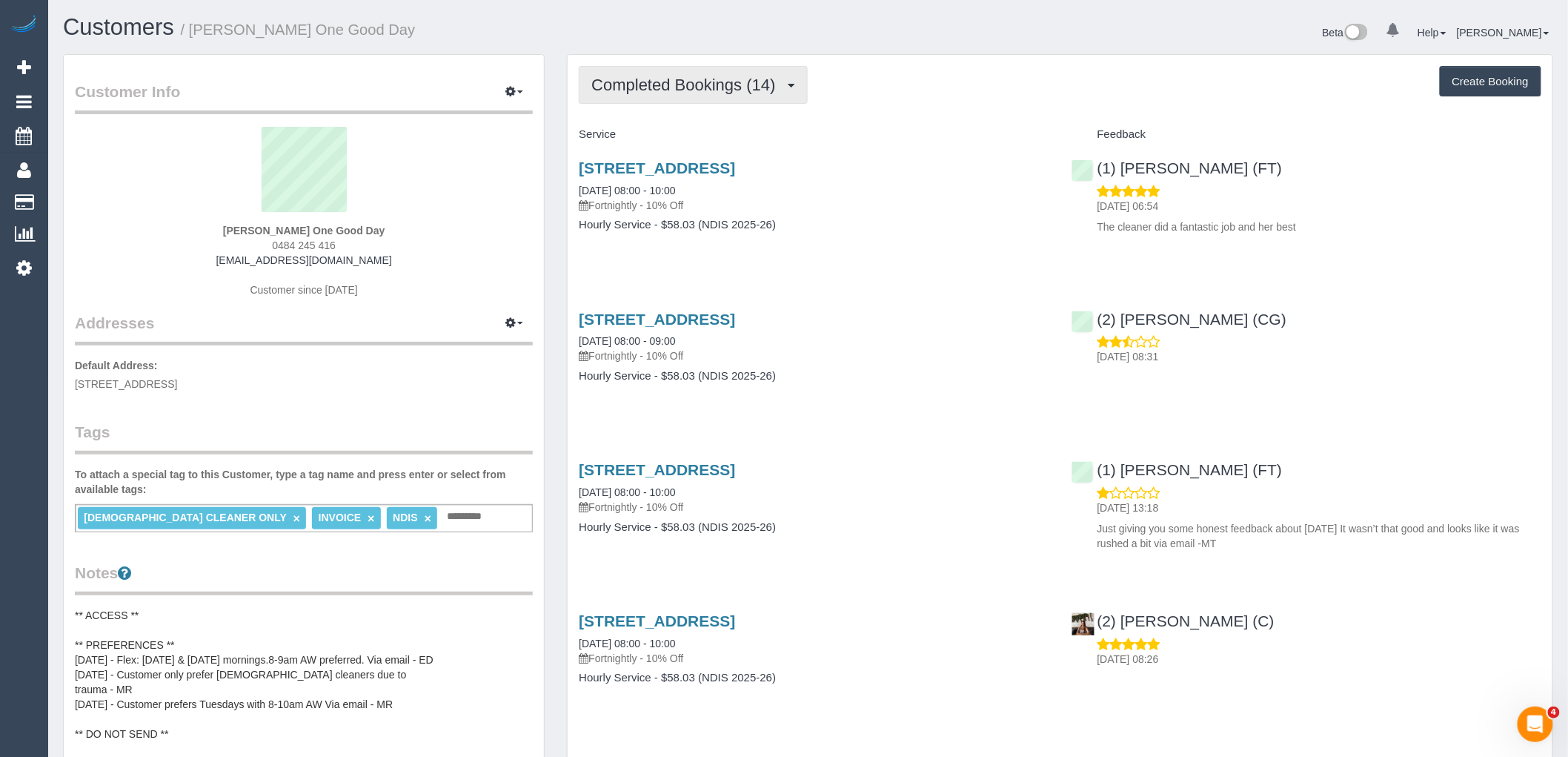
click at [741, 82] on span "Completed Bookings (14)" at bounding box center [687, 85] width 191 height 19
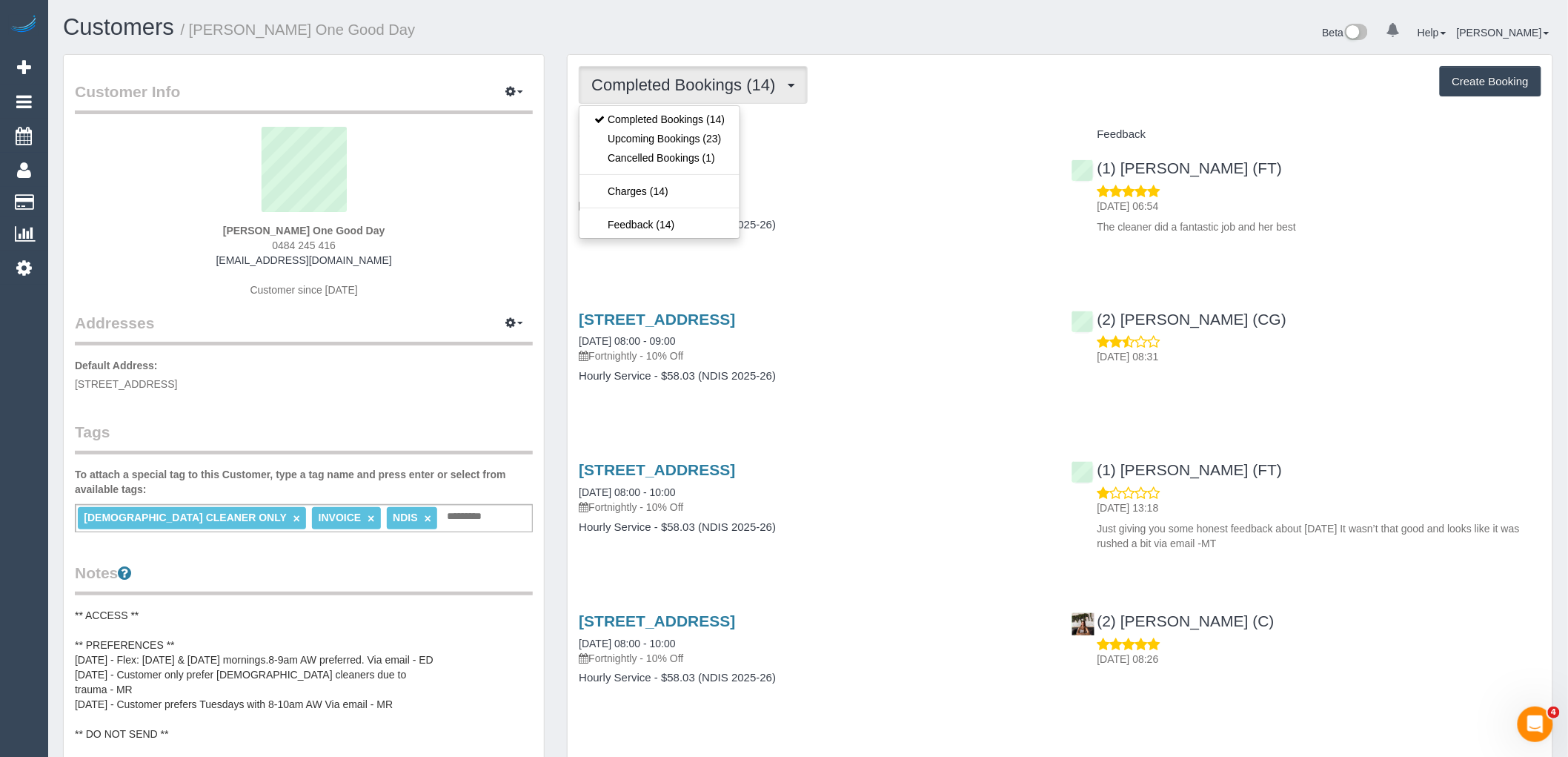
click at [1044, 174] on h3 "126 The Parade, Ascot Vale, VIC 3032" at bounding box center [813, 168] width 469 height 17
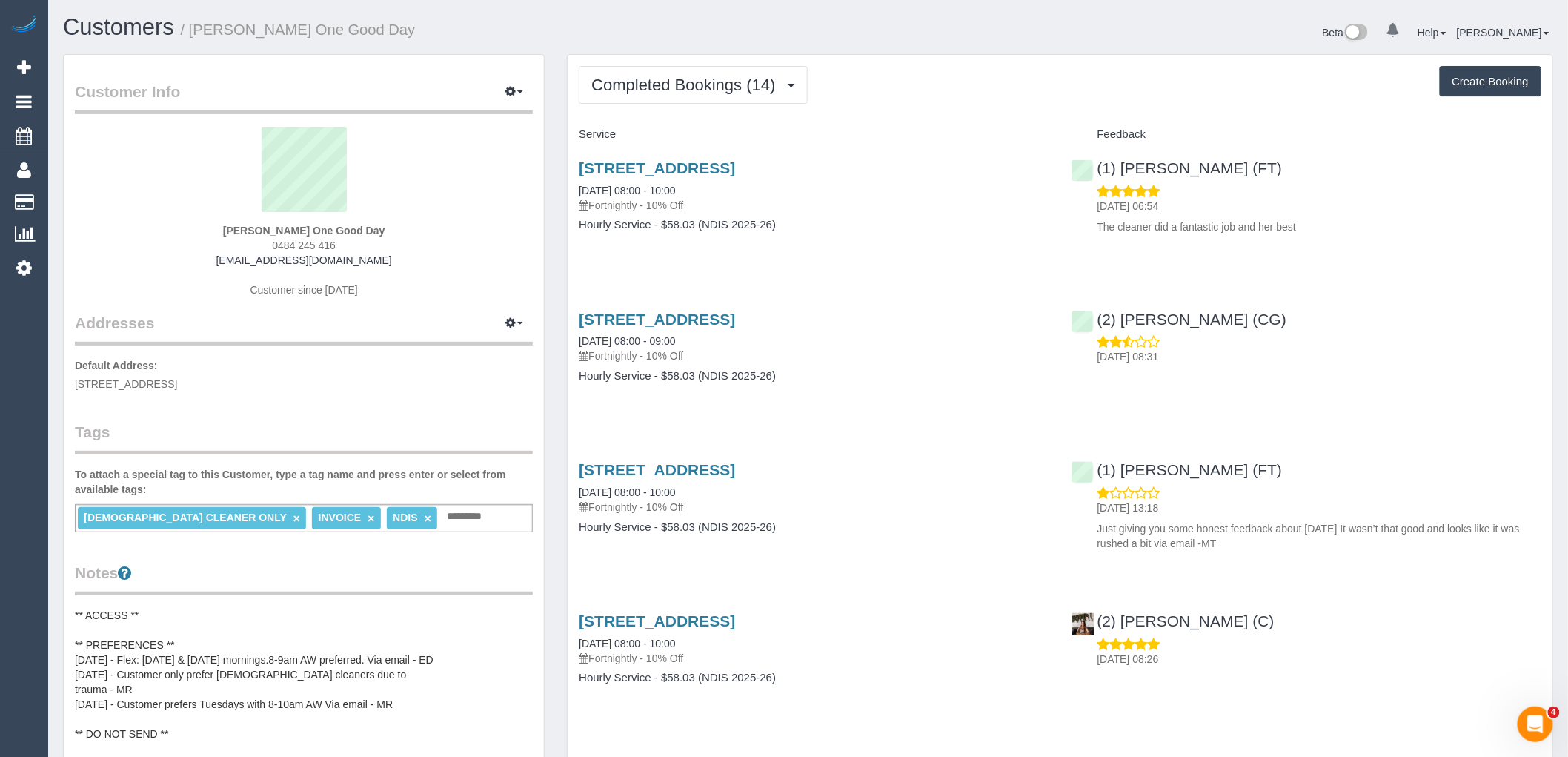
click at [951, 226] on h4 "Hourly Service - $58.03 (NDIS 2025-26)" at bounding box center [813, 224] width 469 height 12
click at [728, 98] on button "Completed Bookings (14)" at bounding box center [693, 85] width 229 height 38
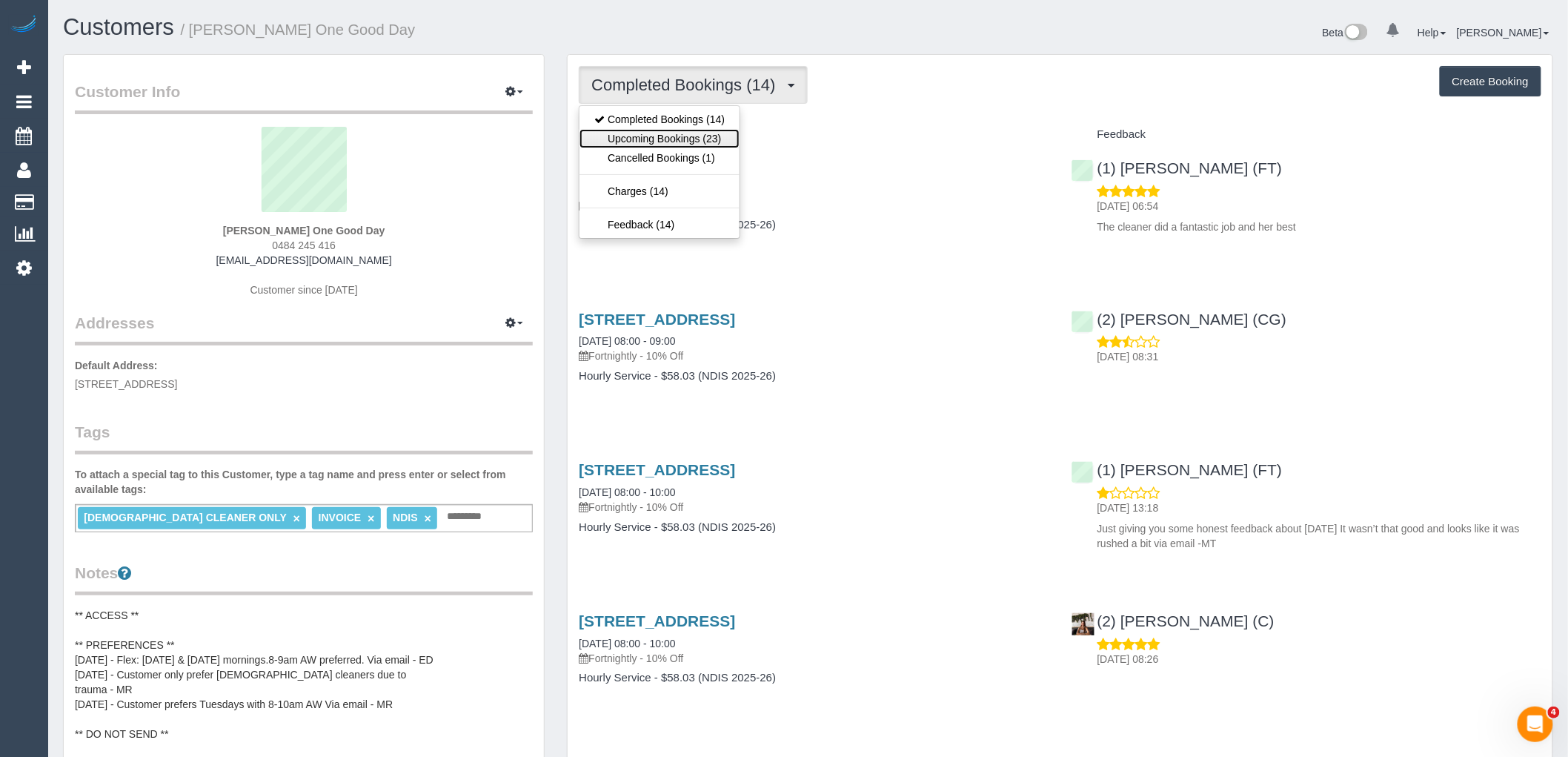
click at [714, 136] on link "Upcoming Bookings (23)" at bounding box center [659, 139] width 160 height 19
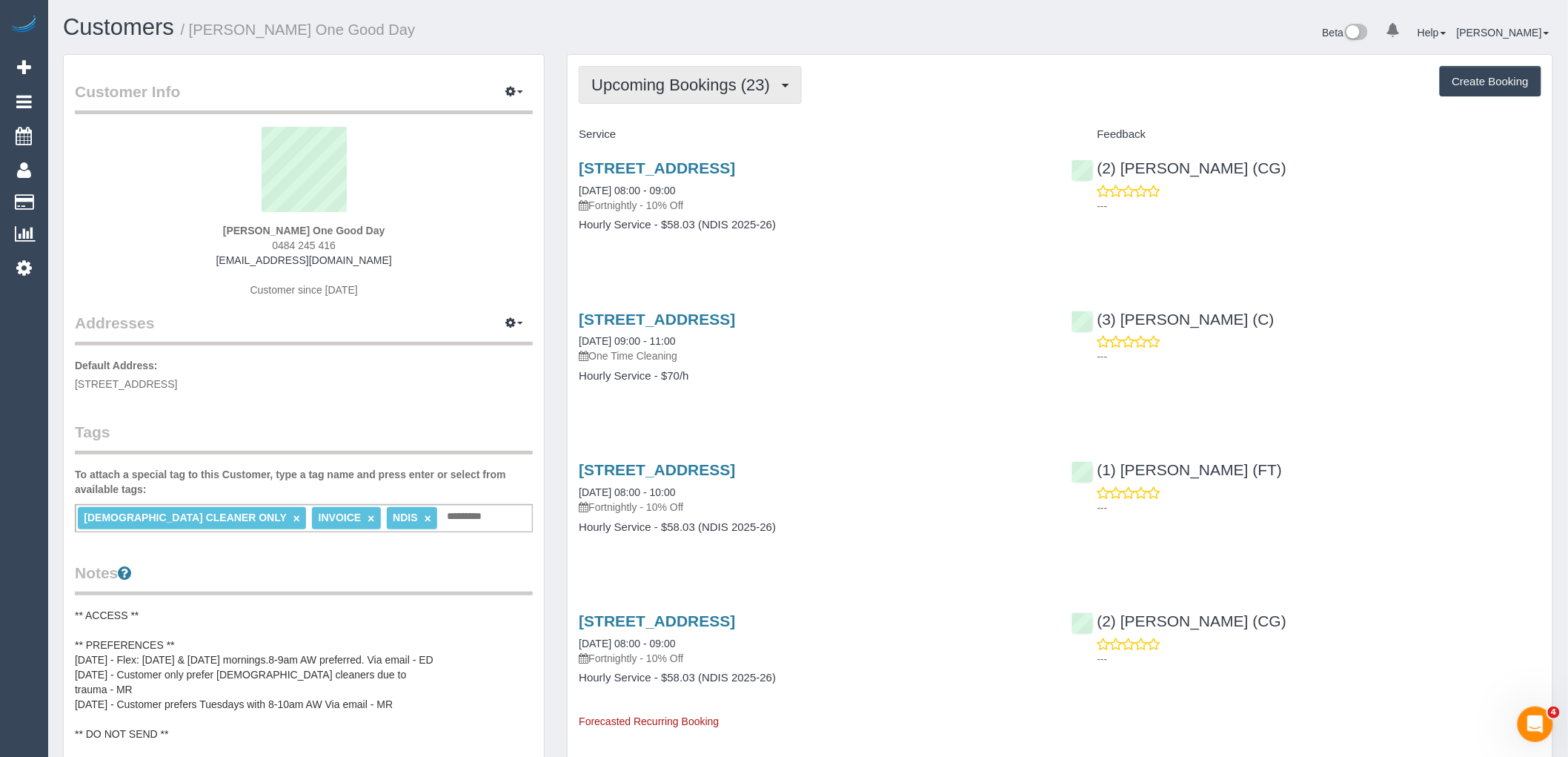
click at [738, 68] on button "Upcoming Bookings (23)" at bounding box center [690, 85] width 223 height 38
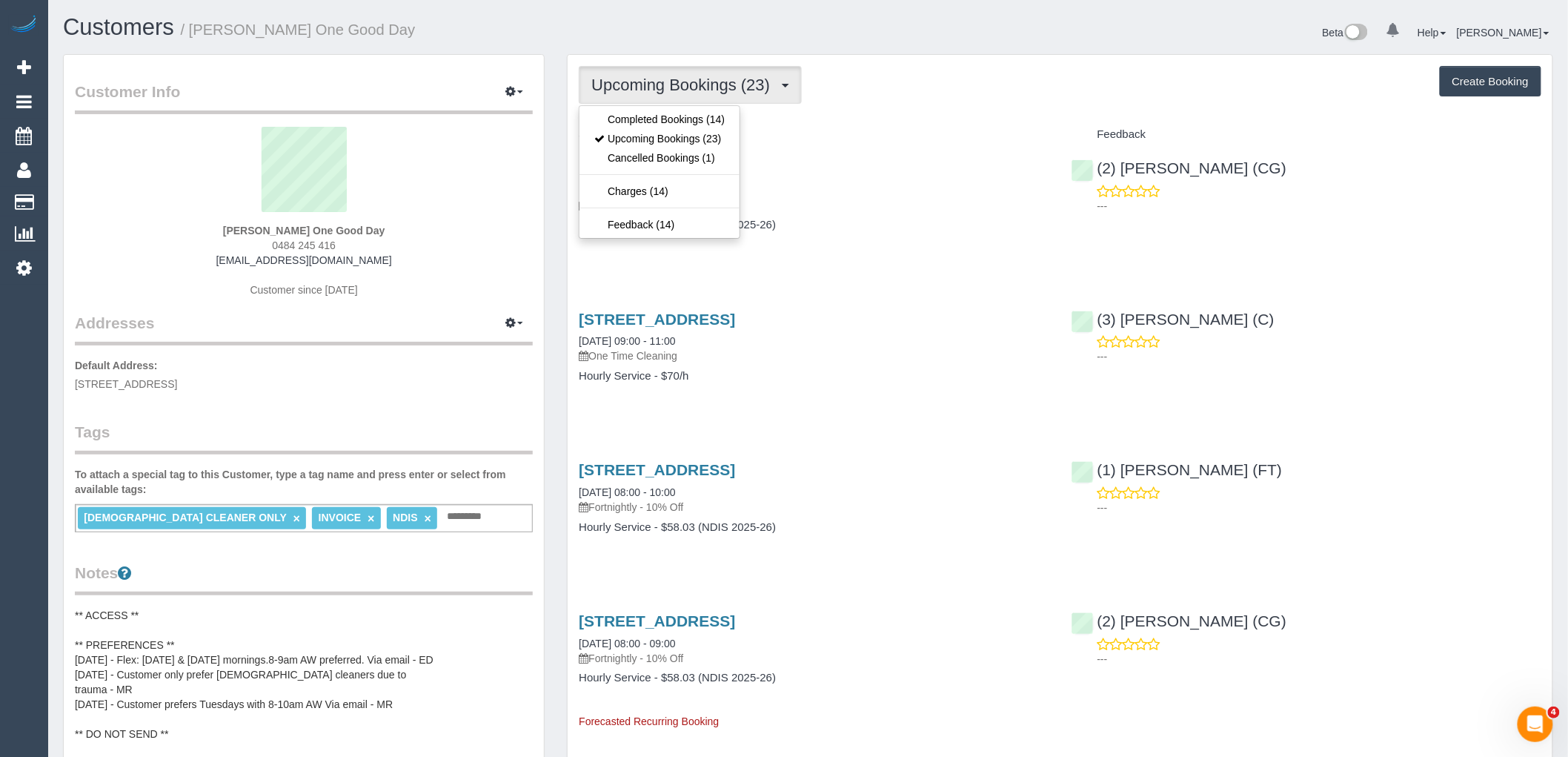
click at [857, 104] on div "Upcoming Bookings (23) Completed Bookings (14) Upcoming Bookings (23) Cancelled…" at bounding box center [1060, 85] width 963 height 38
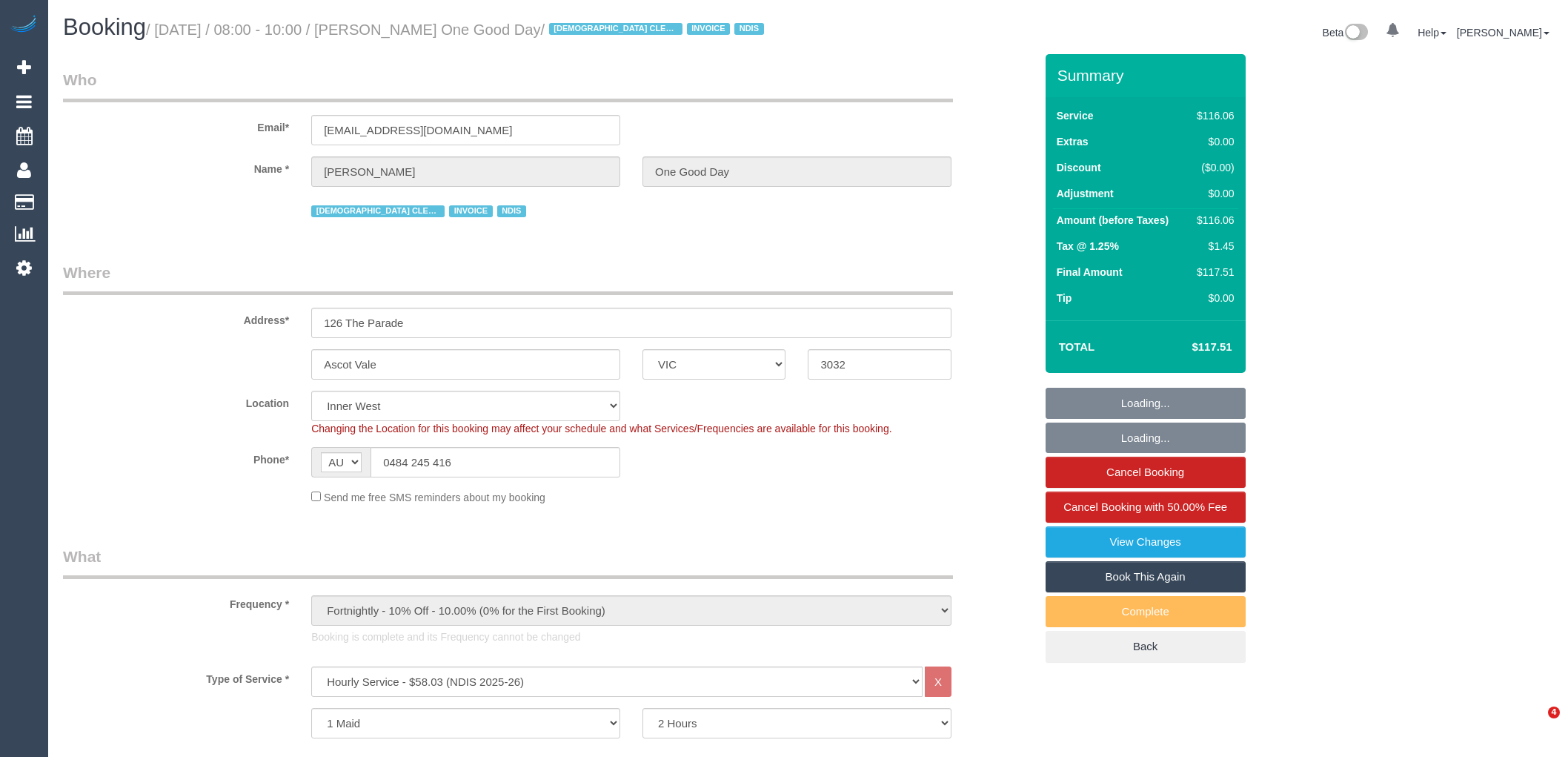
select select "VIC"
select select "string:check"
select select "number:27"
select select "number:14"
select select "number:19"
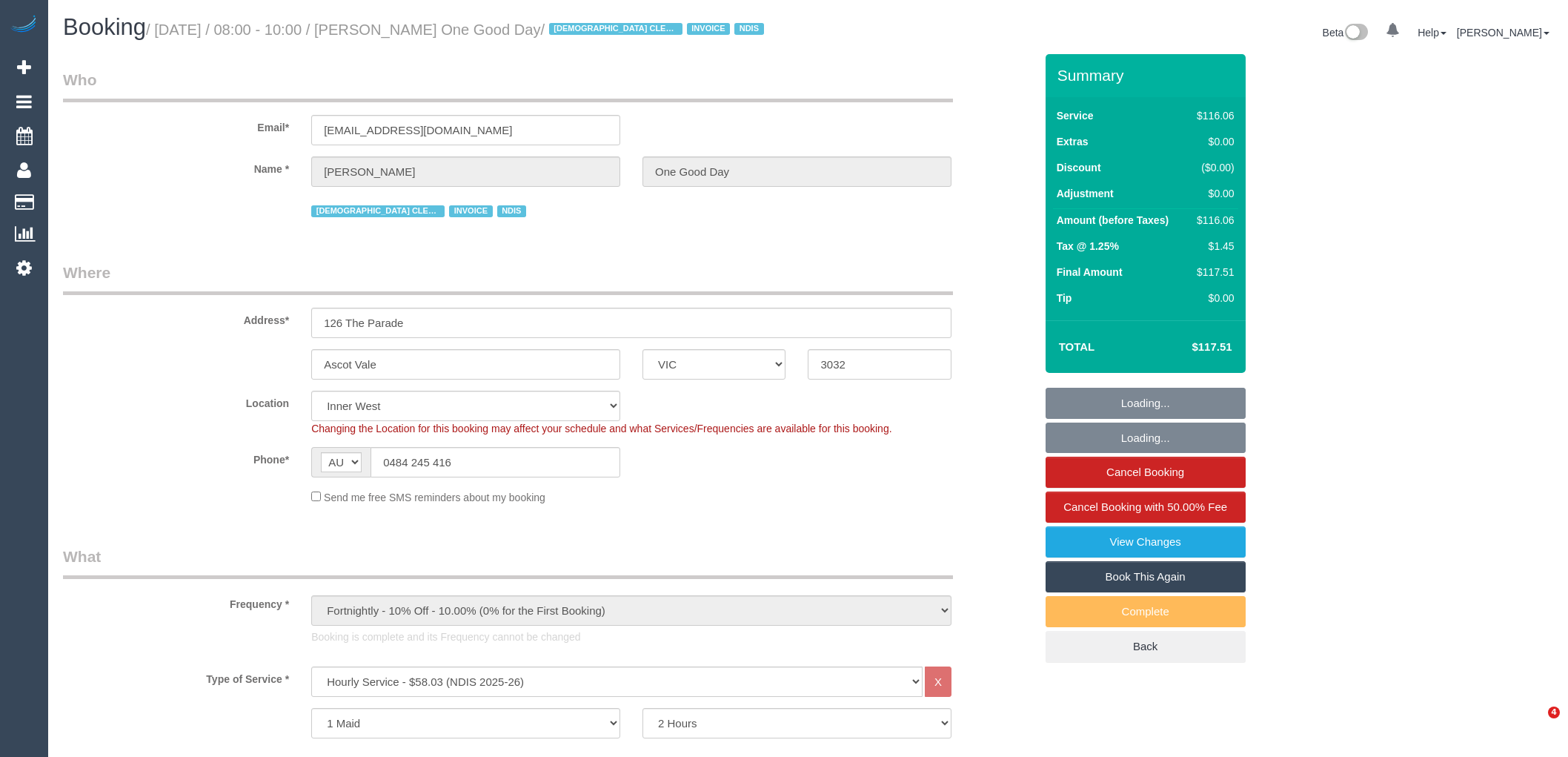
select select "number:25"
select select "number:34"
select select "spot1"
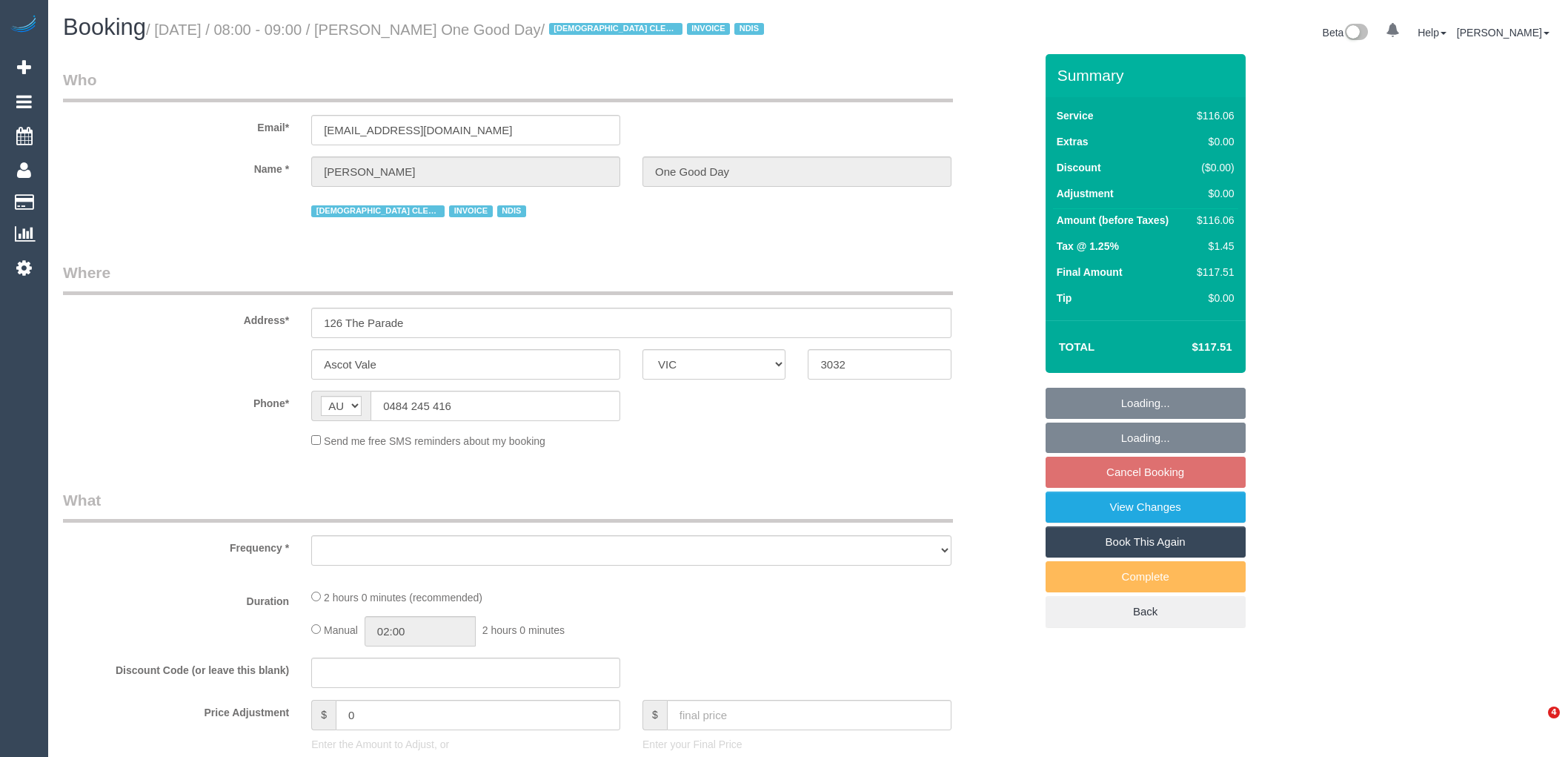
select select "VIC"
select select "number:27"
select select "number:14"
select select "number:19"
select select "number:25"
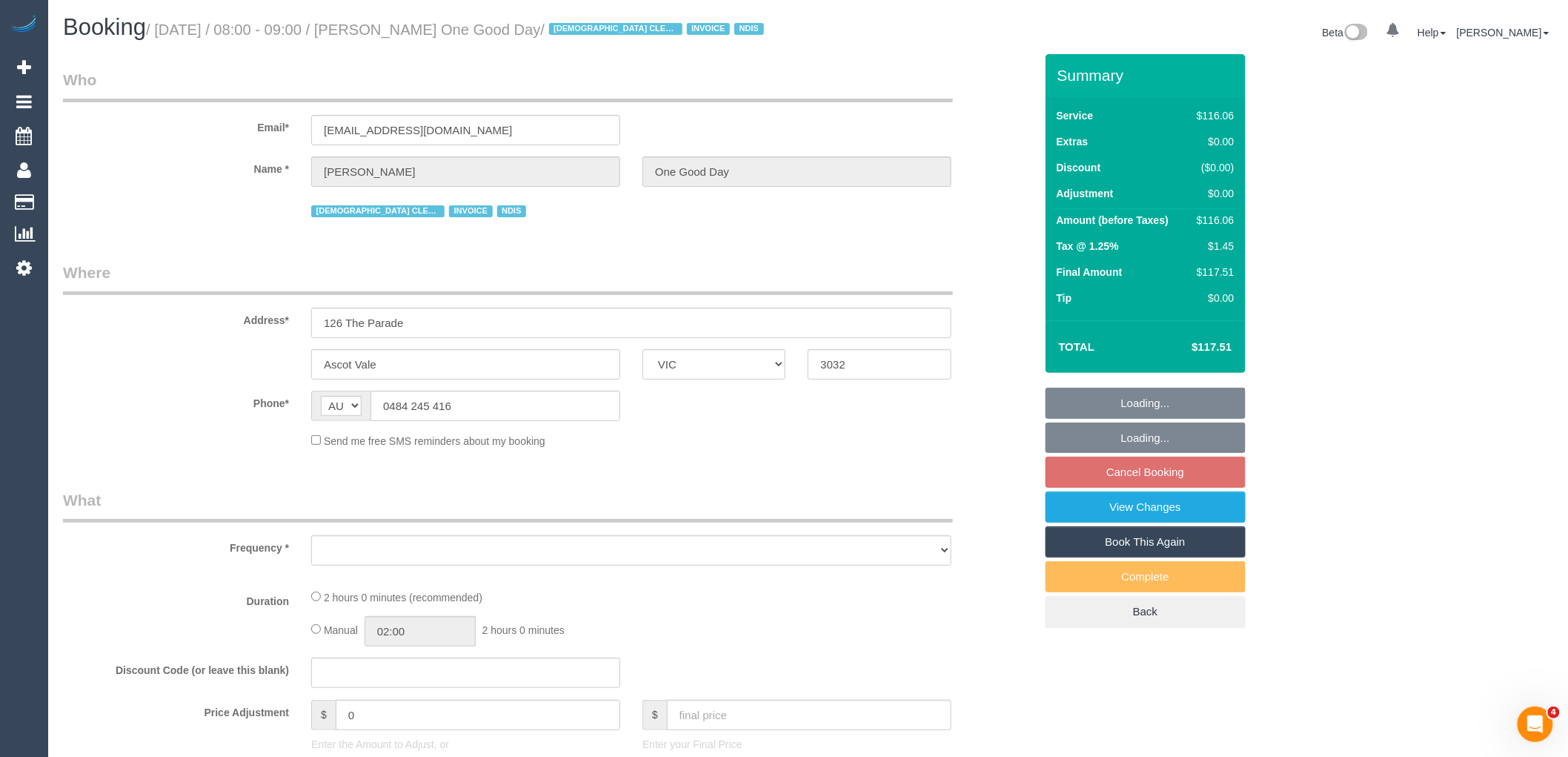
select select "number:34"
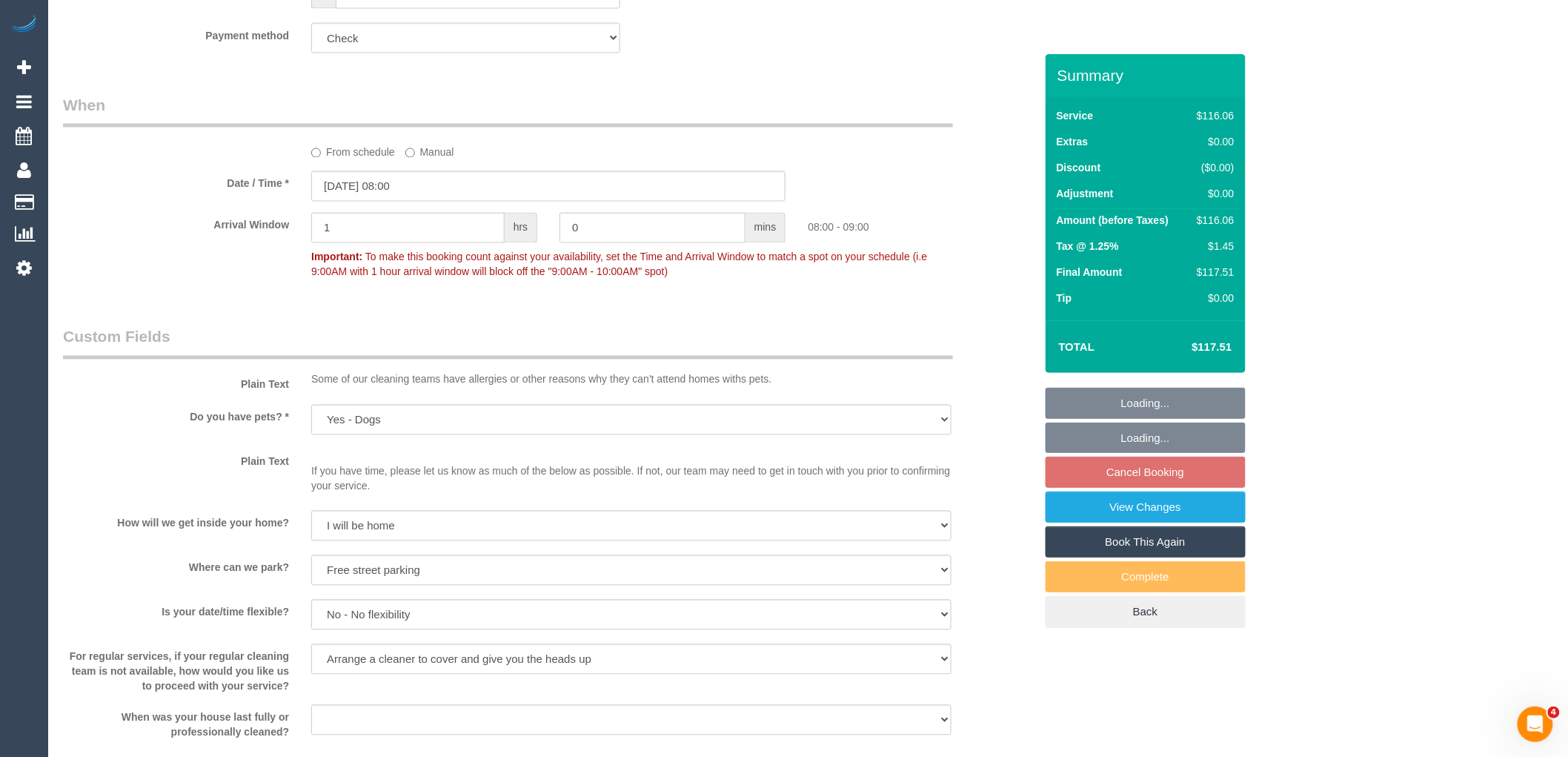
select select "object:755"
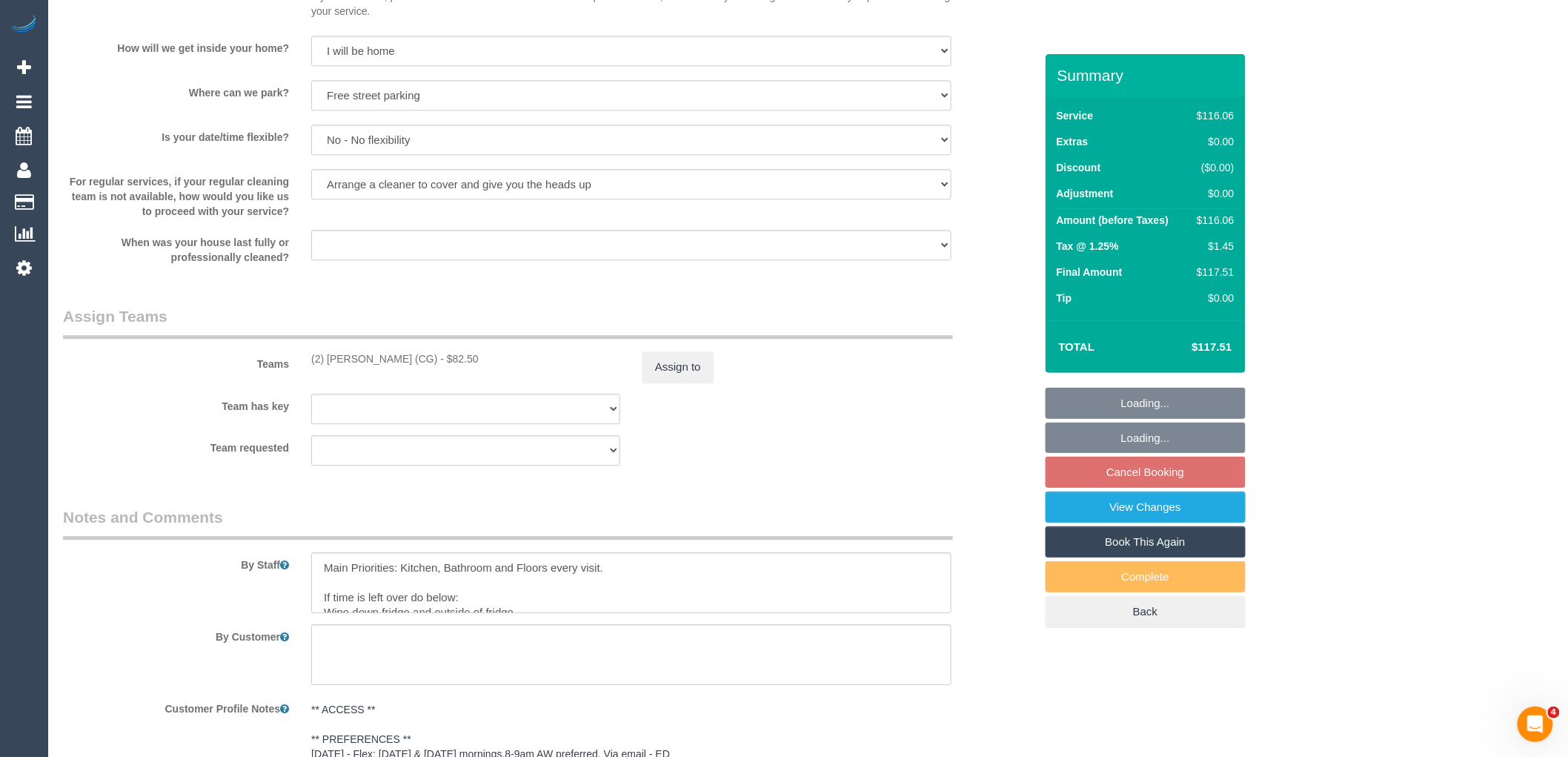
scroll to position [1977, 0]
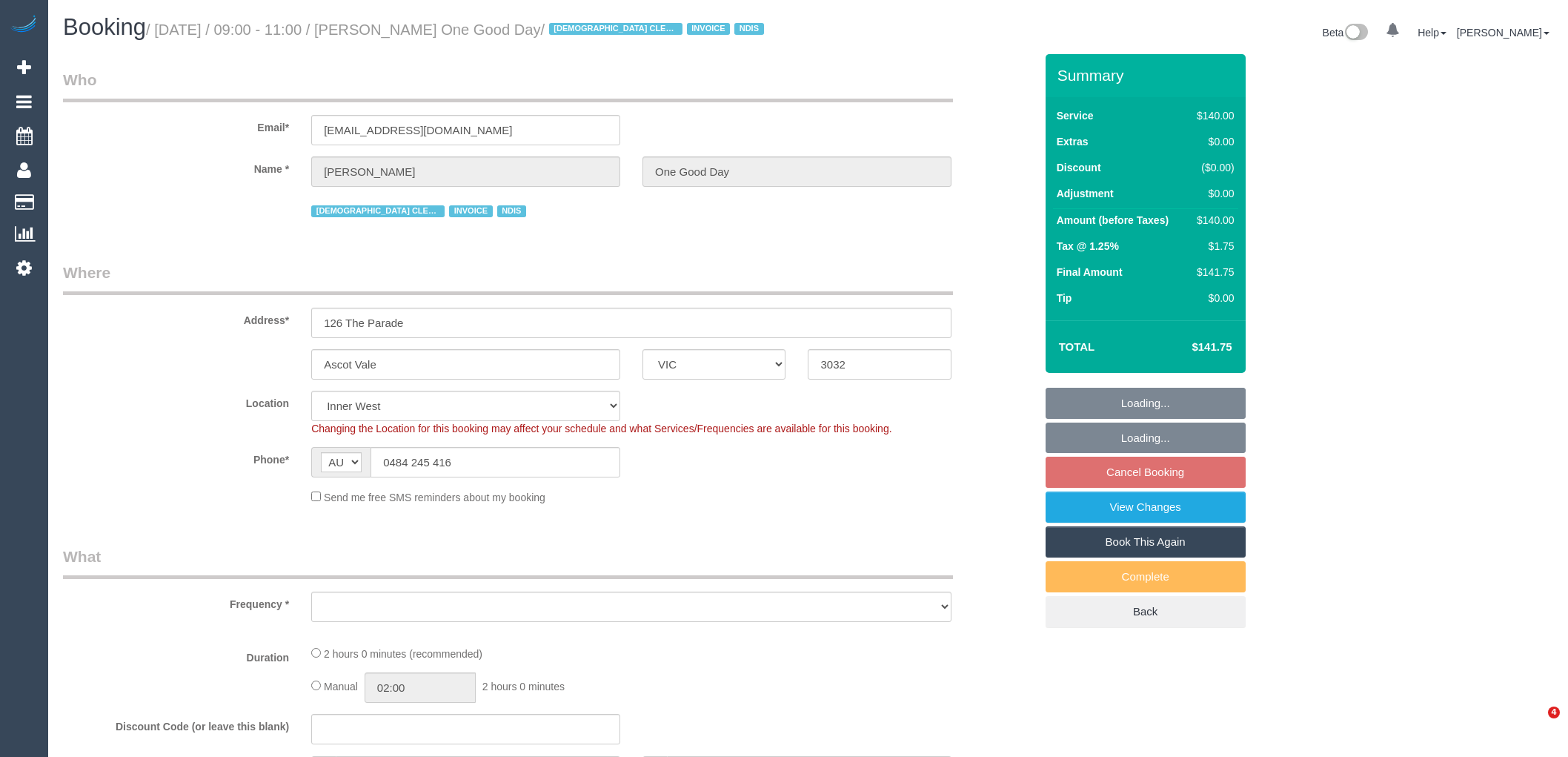
select select "VIC"
select select "object:1579"
select select "number:28"
select select "number:14"
select select "number:19"
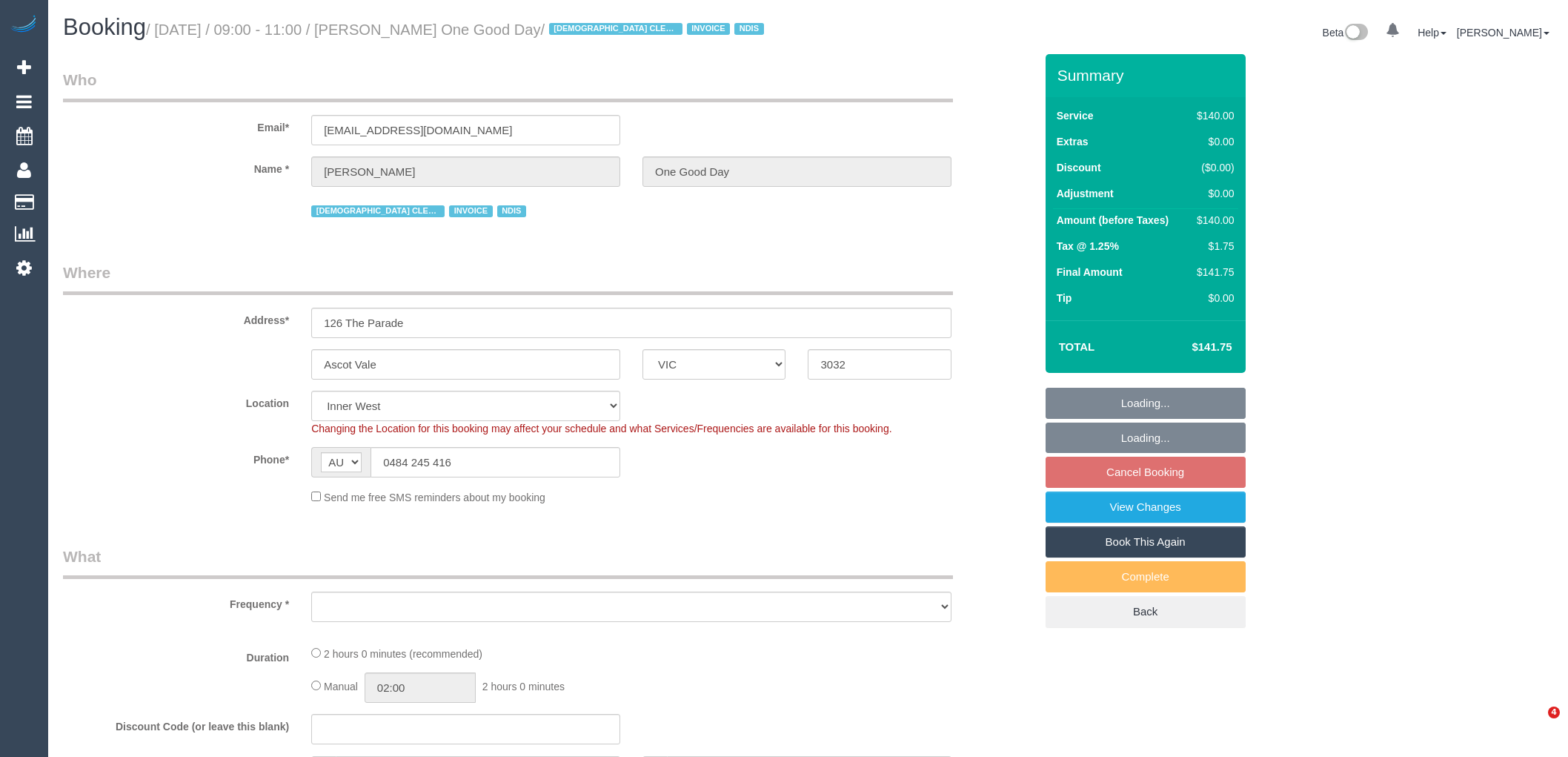
select select "number:24"
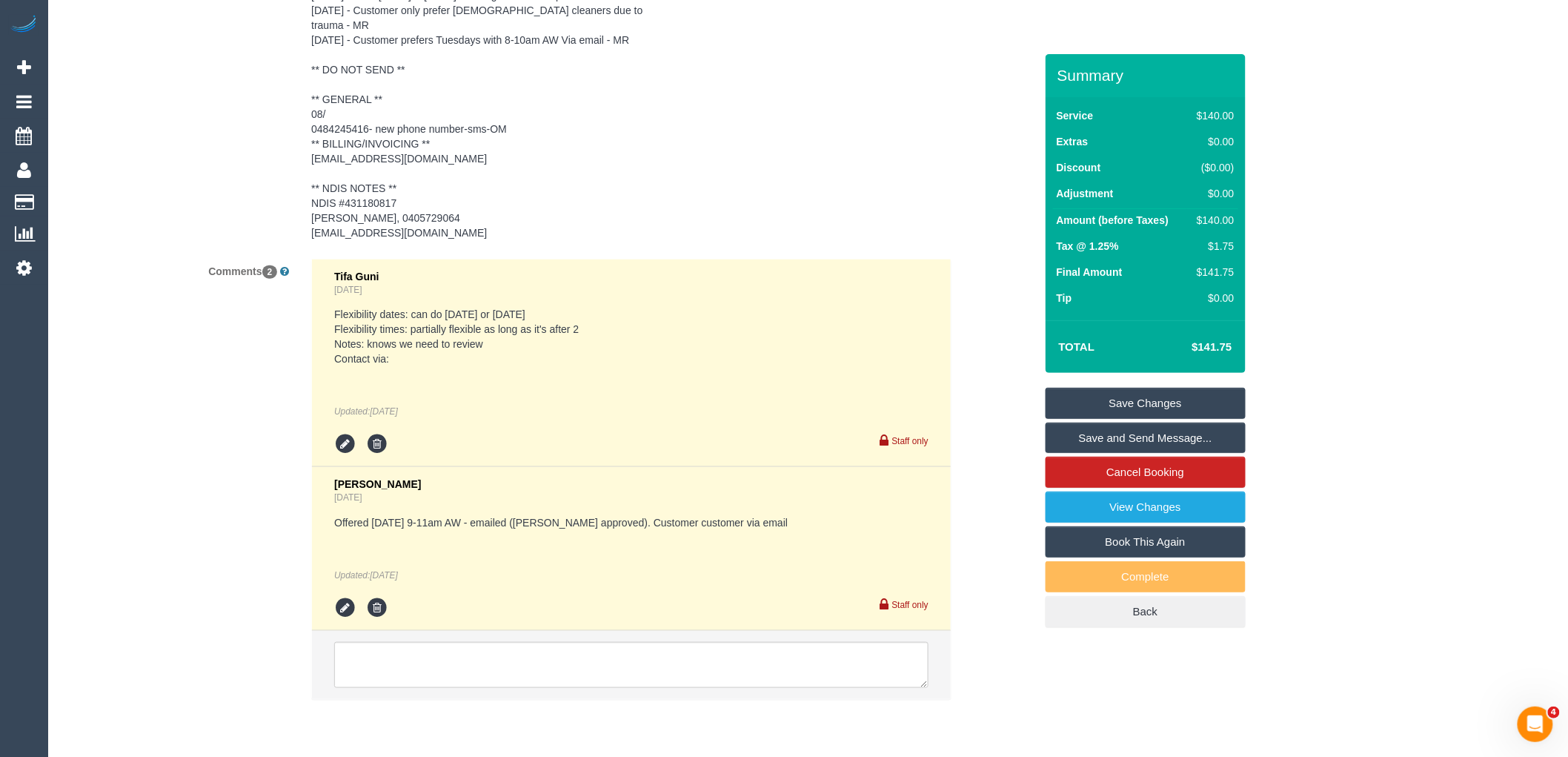
scroll to position [2792, 0]
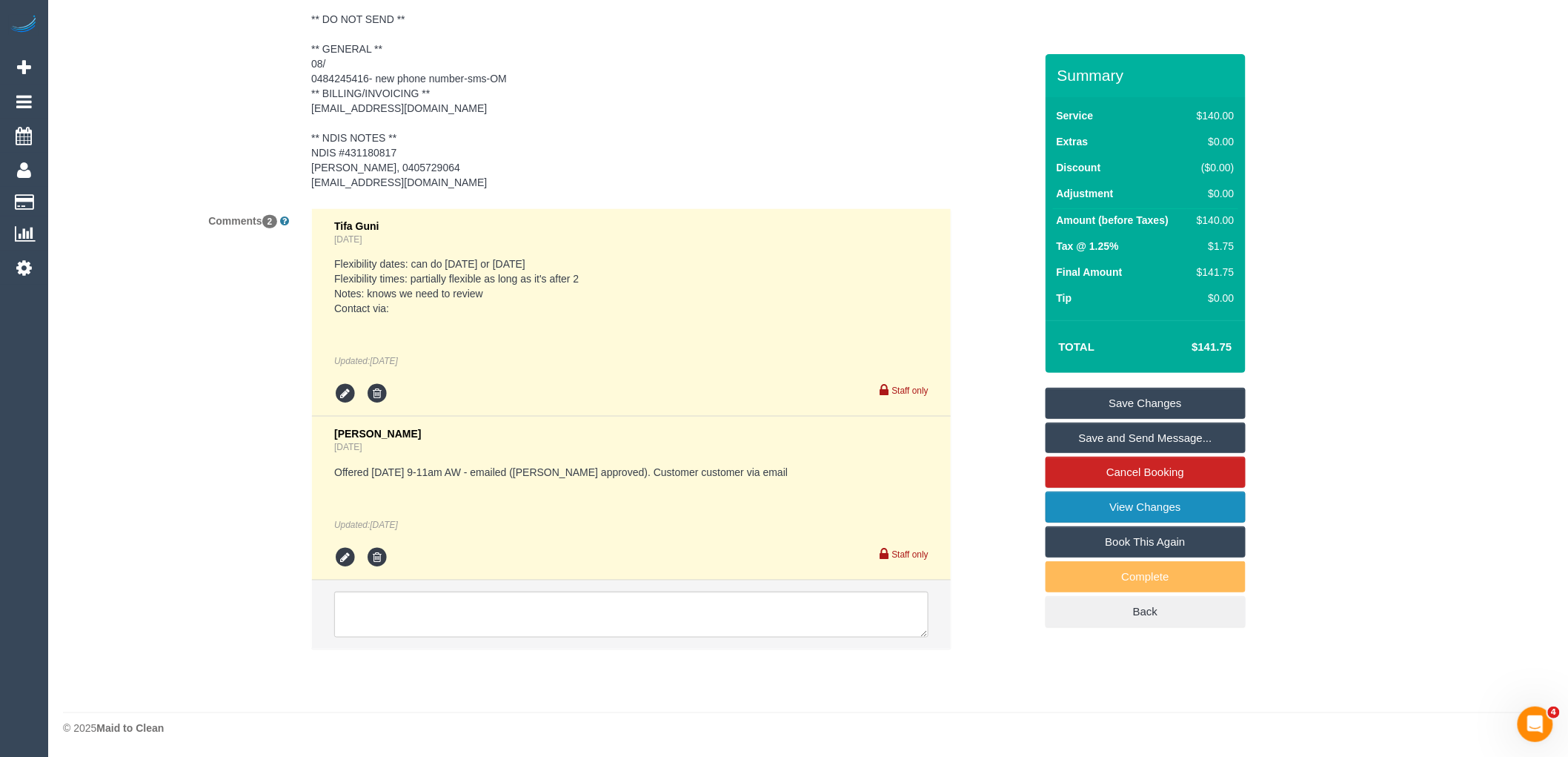
click at [1196, 509] on link "View Changes" at bounding box center [1146, 507] width 200 height 31
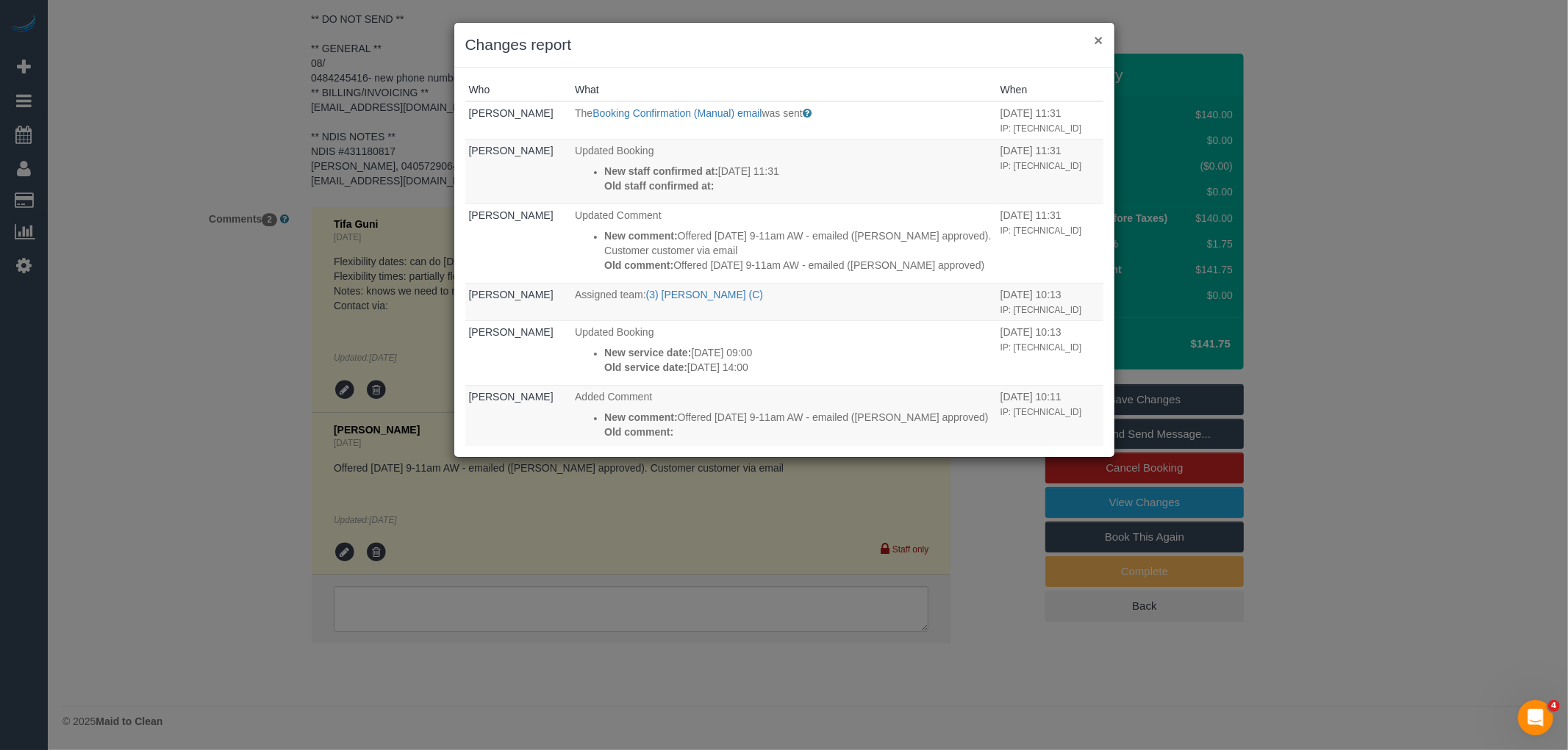
click at [1100, 43] on button "×" at bounding box center [1098, 40] width 8 height 15
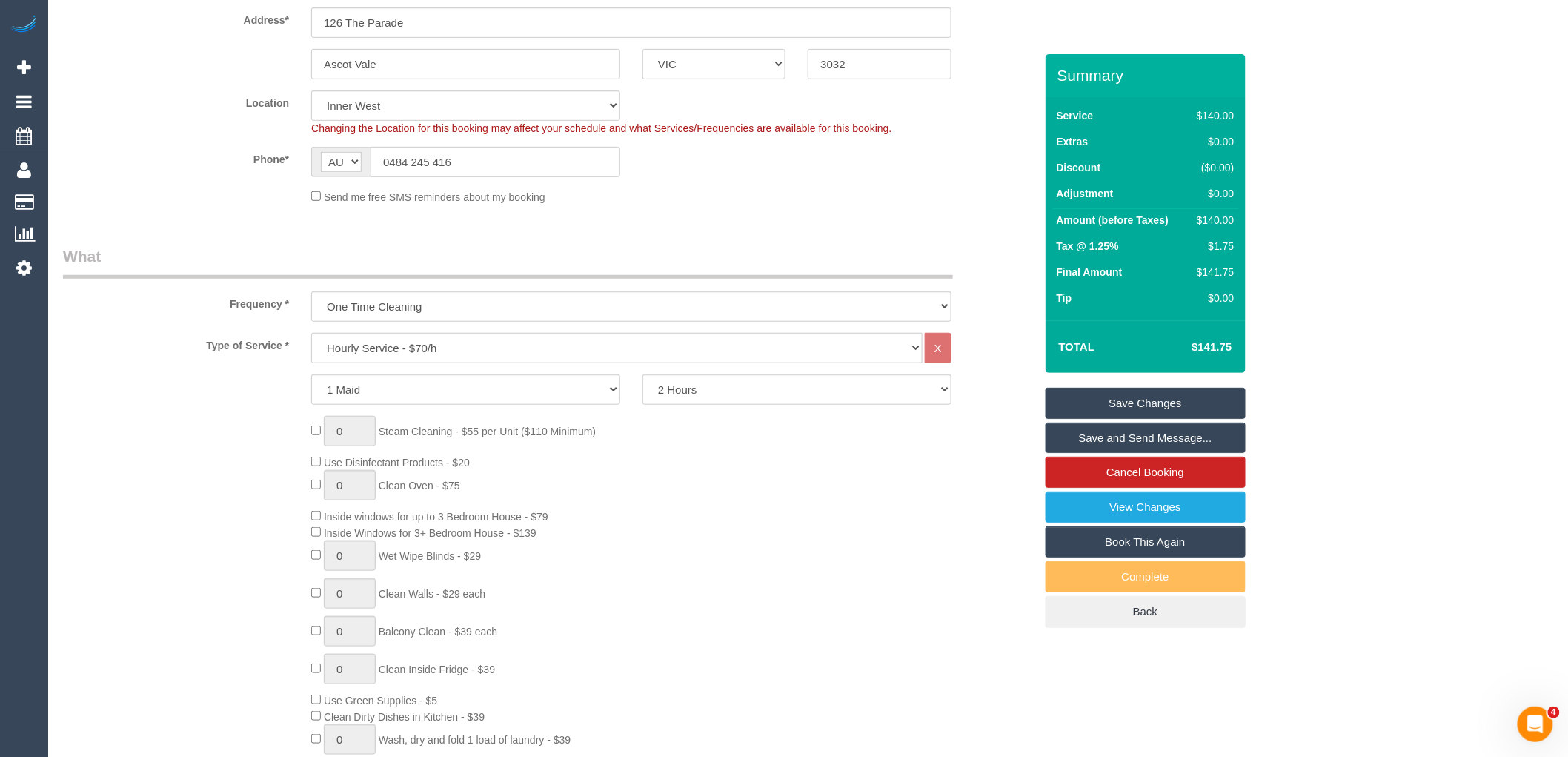
scroll to position [0, 0]
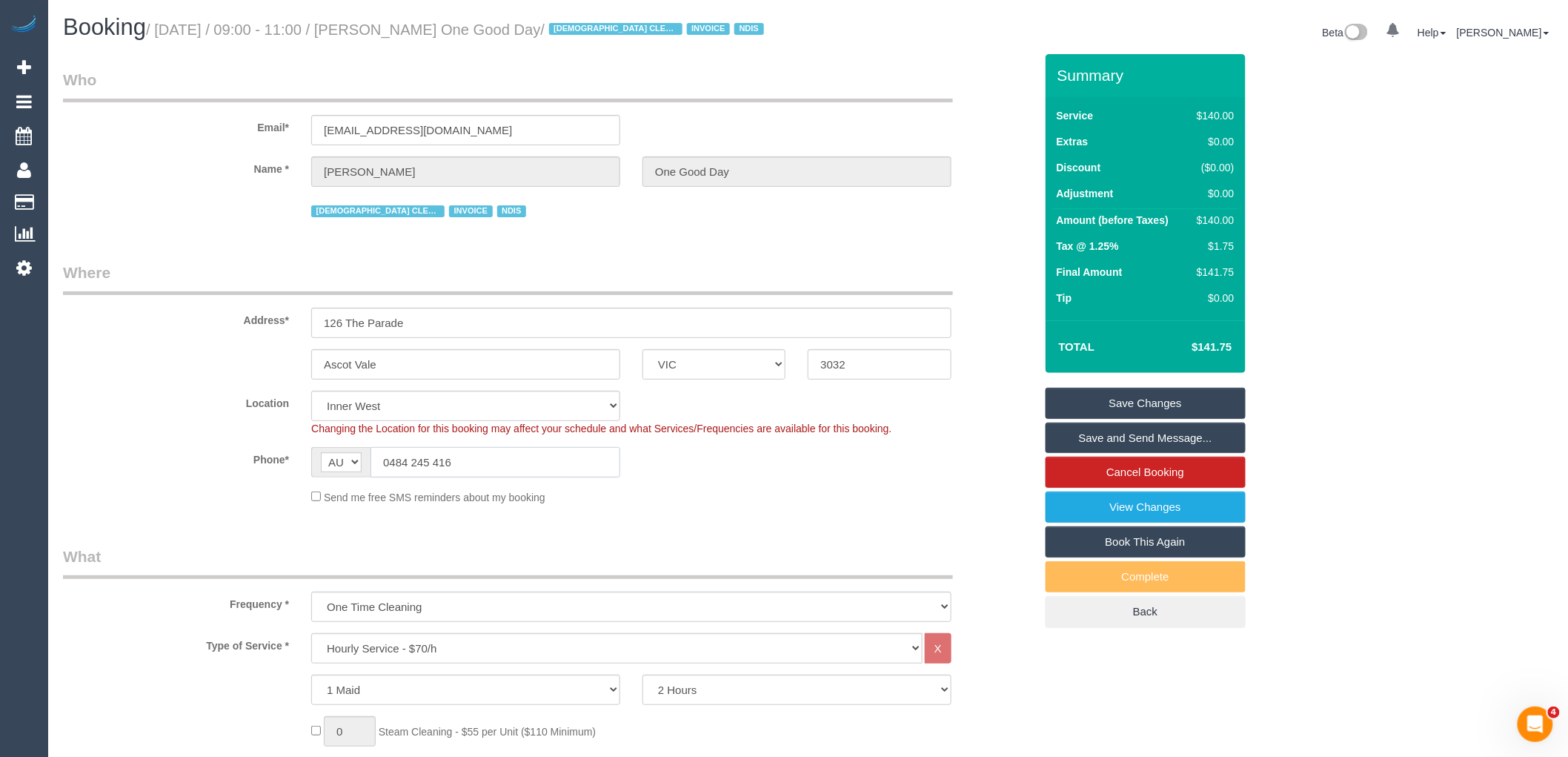
drag, startPoint x: 495, startPoint y: 467, endPoint x: 274, endPoint y: 463, distance: 221.0
click at [298, 464] on div "Phone* AF AL DZ AD AO AI AQ AG AR AM AW AU AT AZ BS BH BD BB BY BE BZ BJ BM BT …" at bounding box center [549, 462] width 994 height 30
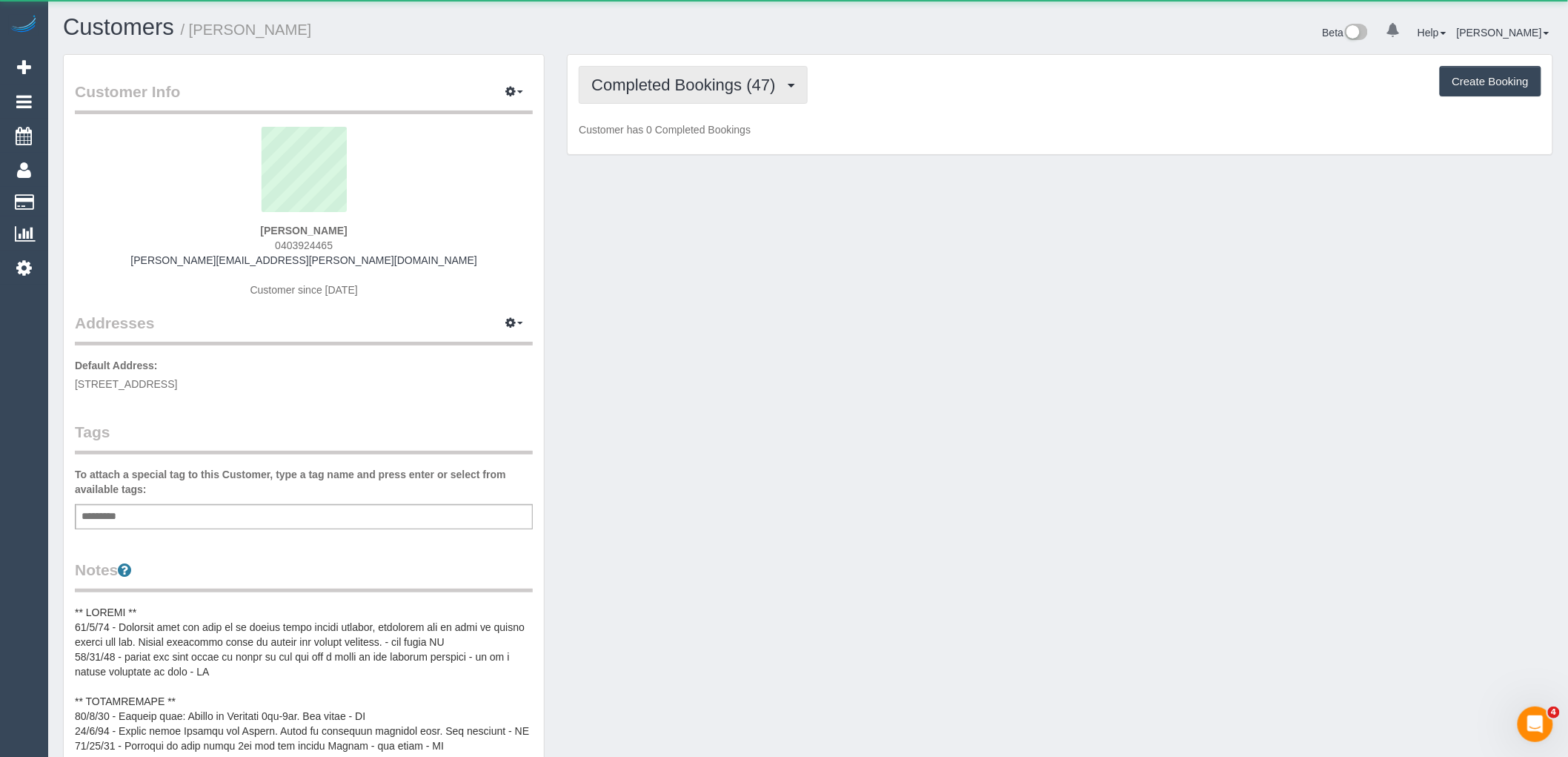
click at [747, 87] on span "Completed Bookings (47)" at bounding box center [687, 85] width 191 height 19
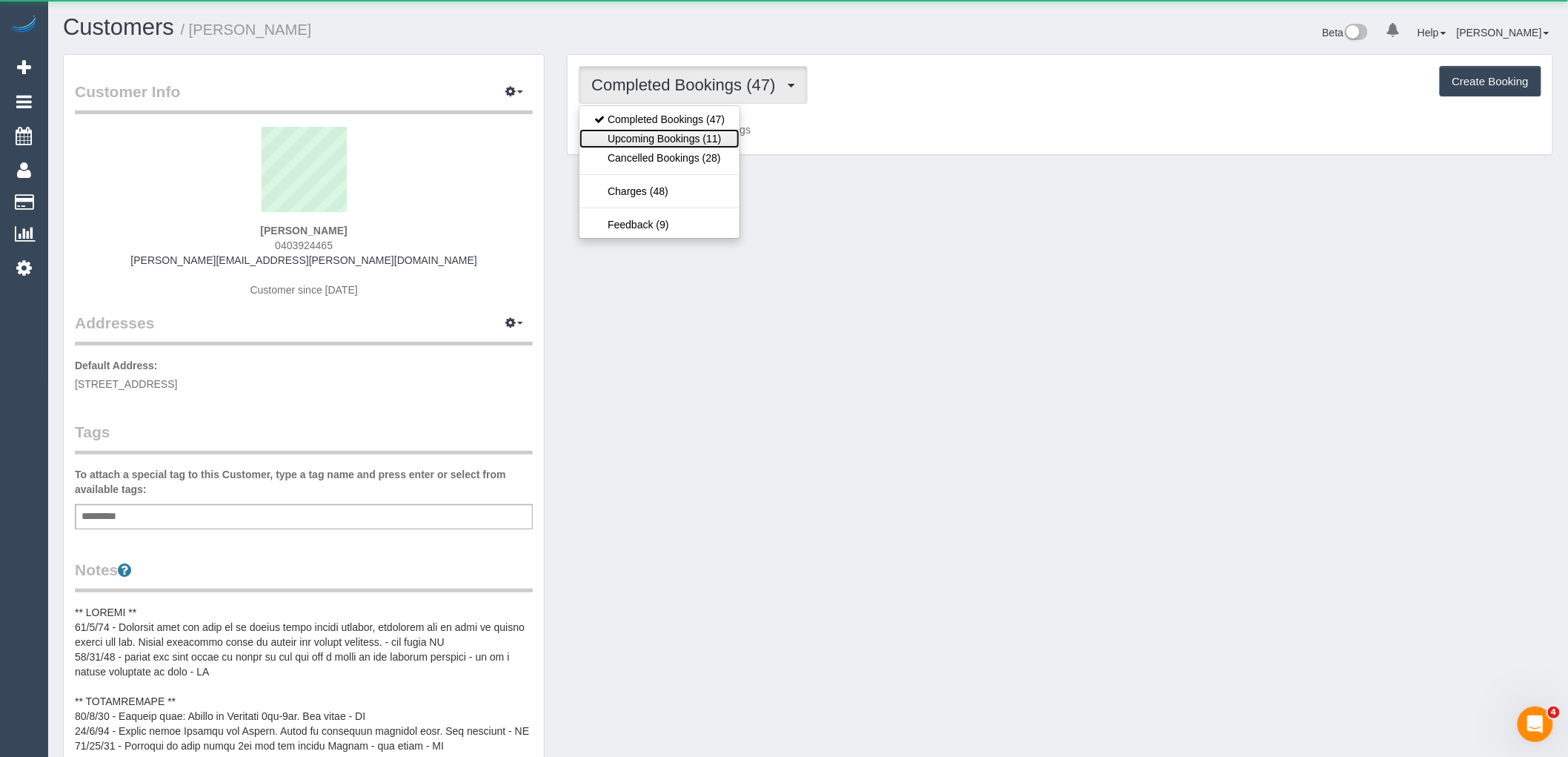
click at [702, 146] on link "Upcoming Bookings (11)" at bounding box center [659, 139] width 160 height 19
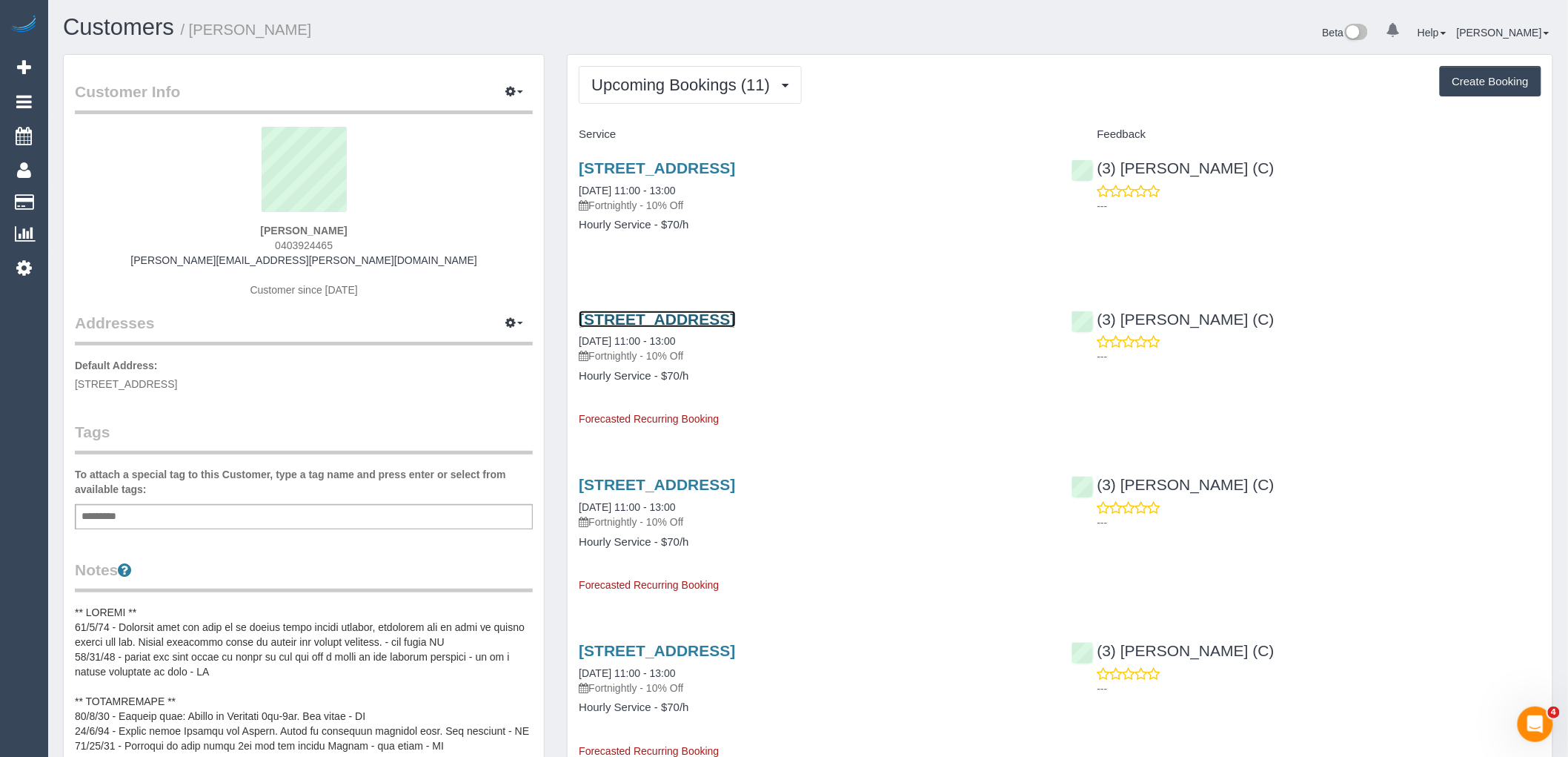
click at [713, 315] on link "88 Dow Street, 305, Port Melbourne, VIC 3207" at bounding box center [657, 319] width 157 height 17
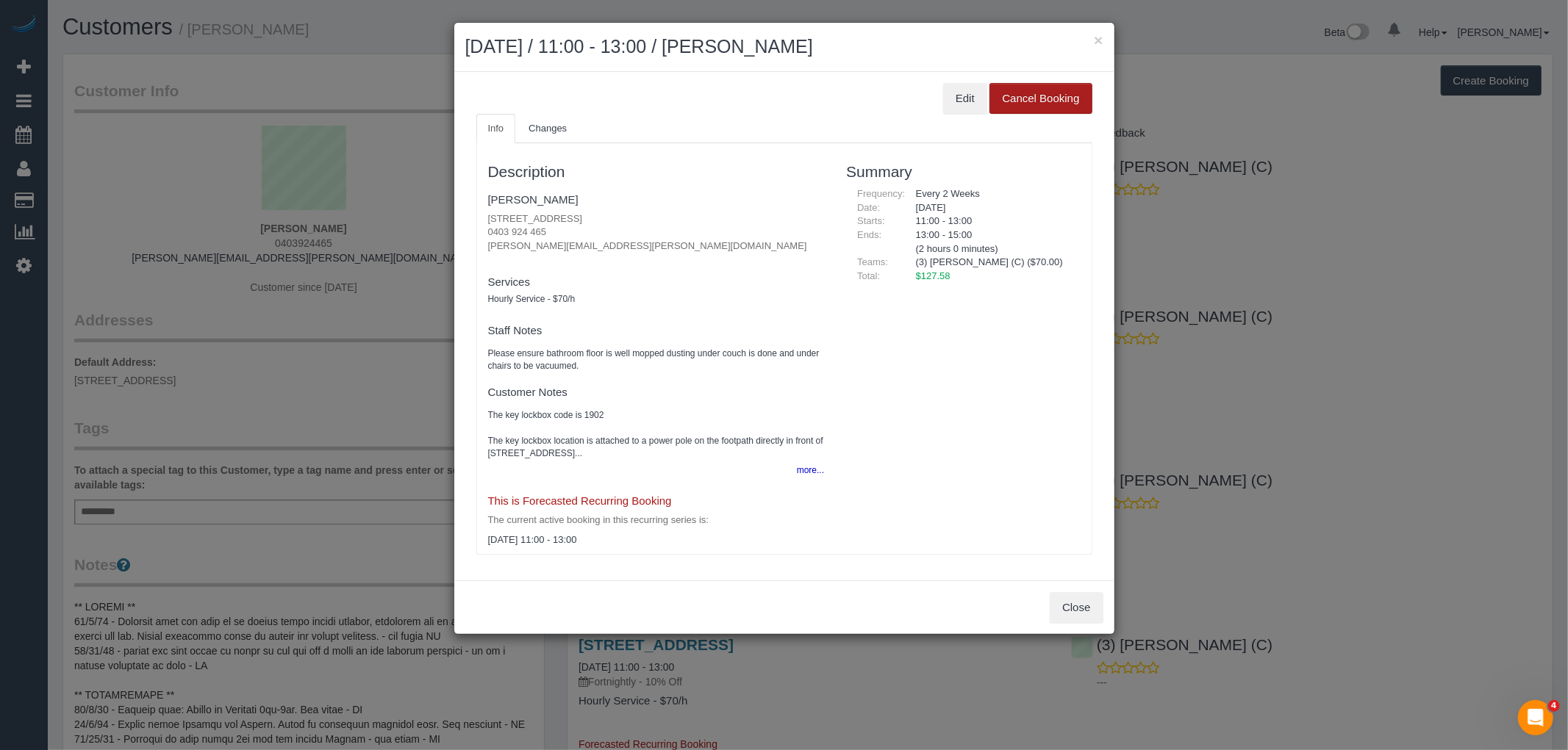
click at [1046, 92] on button "Cancel Booking" at bounding box center [1040, 98] width 102 height 31
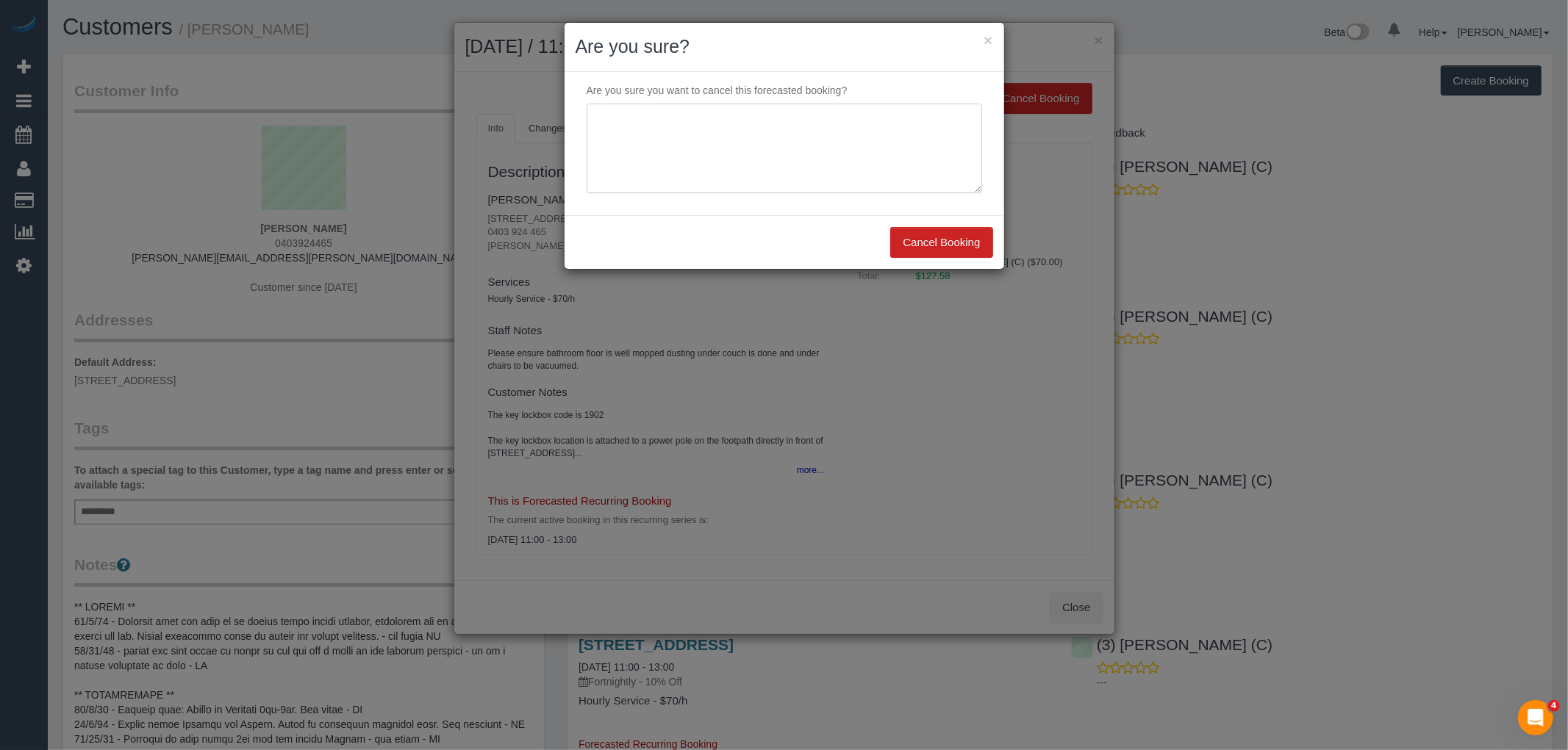
click at [731, 150] on textarea at bounding box center [784, 149] width 395 height 90
type textarea "Service not needed on this date via email VC"
click at [930, 234] on button "Cancel Booking" at bounding box center [940, 242] width 102 height 31
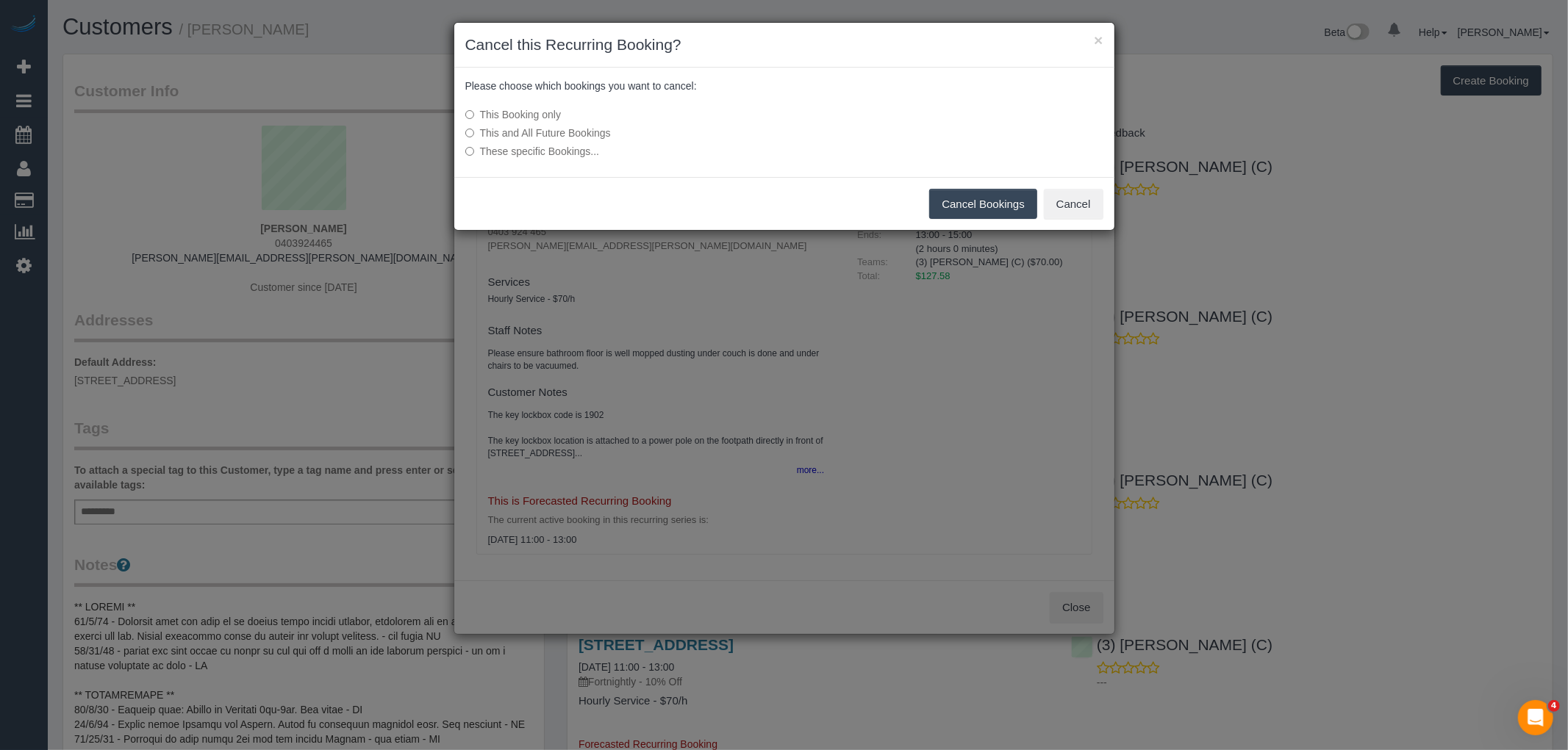
click at [985, 209] on button "Cancel Bookings" at bounding box center [983, 204] width 108 height 31
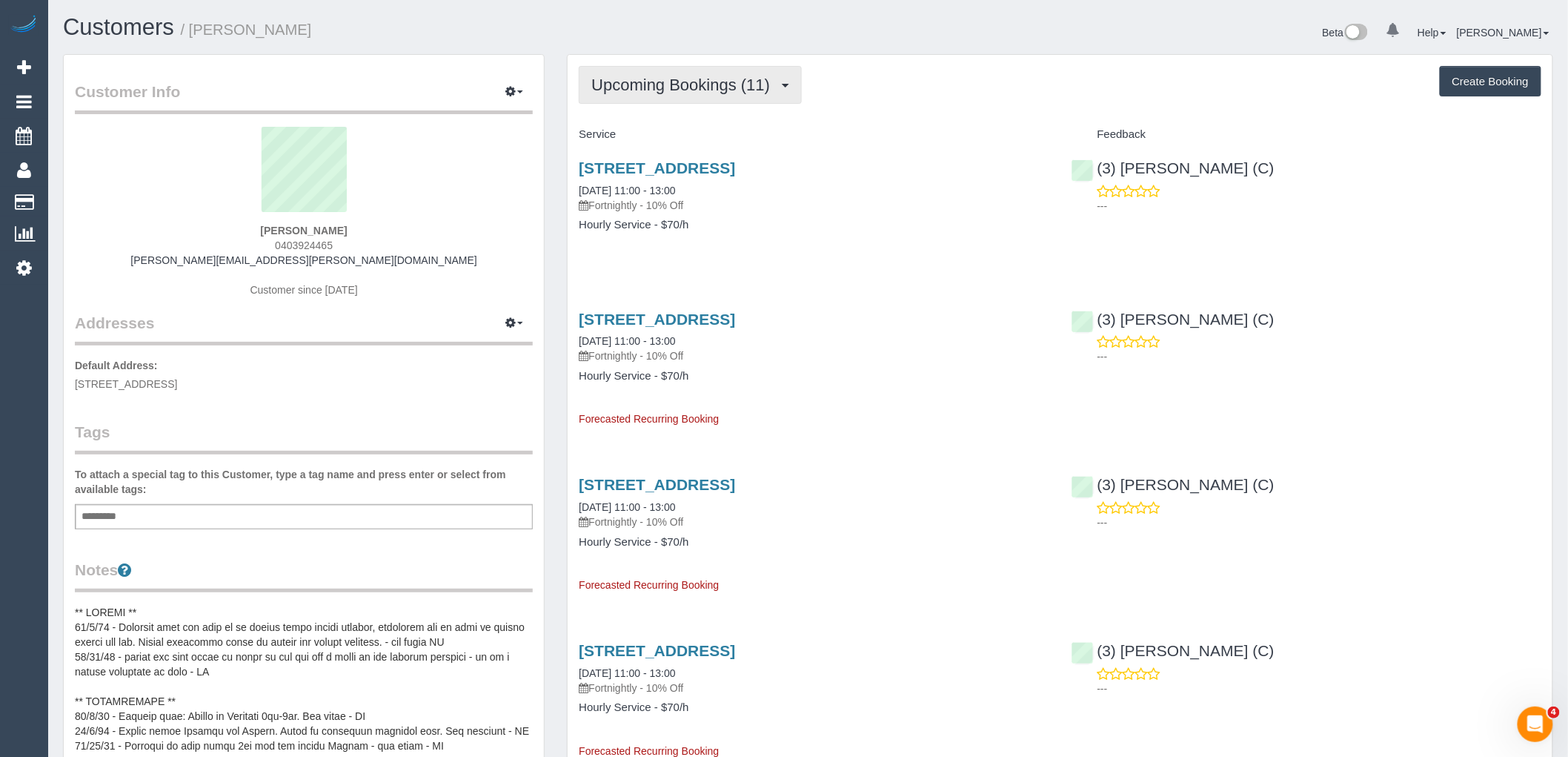
click at [697, 68] on button "Upcoming Bookings (11)" at bounding box center [690, 85] width 223 height 38
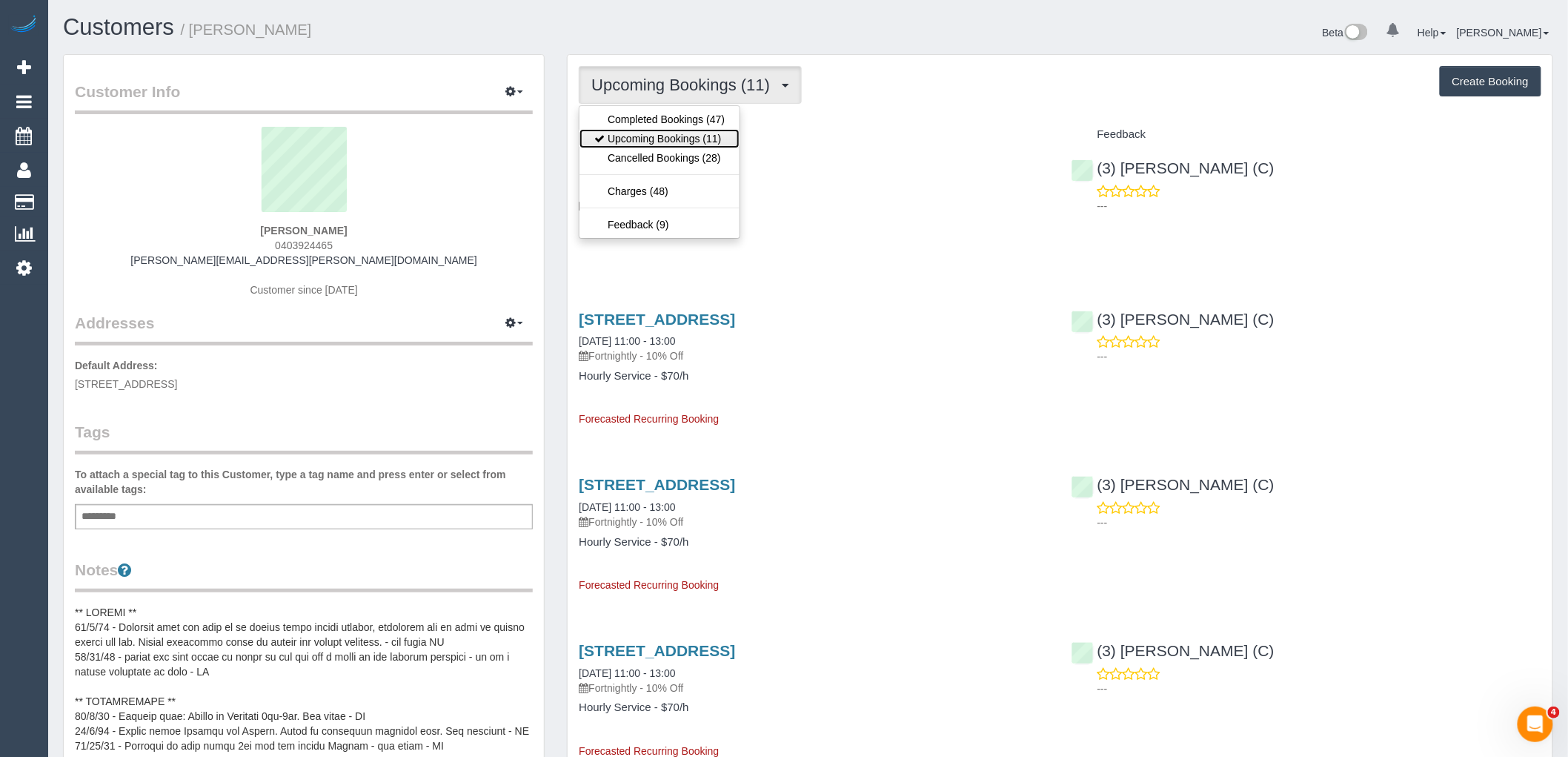
click at [697, 143] on link "Upcoming Bookings (11)" at bounding box center [659, 139] width 160 height 19
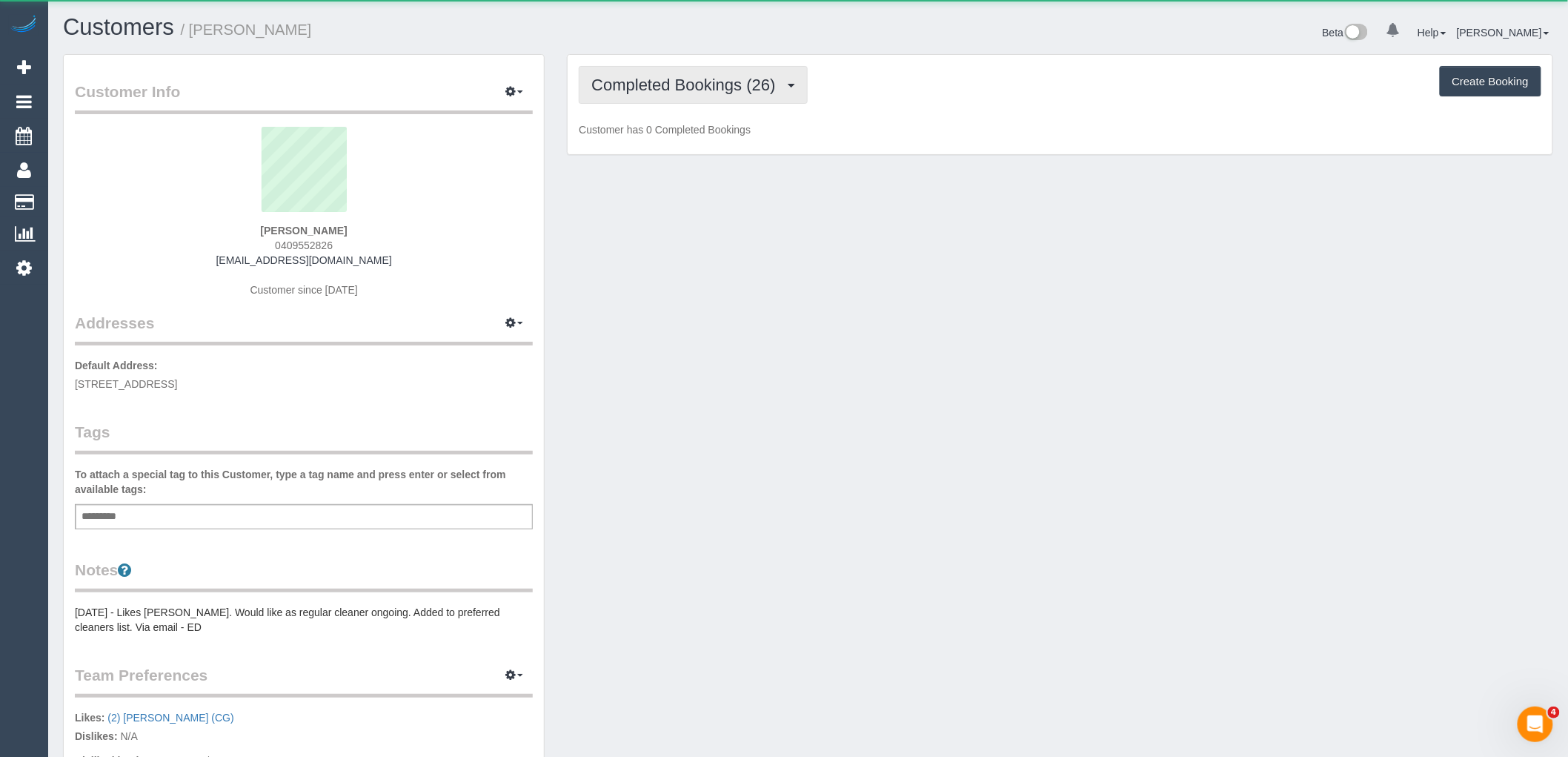
click at [684, 84] on span "Completed Bookings (26)" at bounding box center [687, 85] width 191 height 19
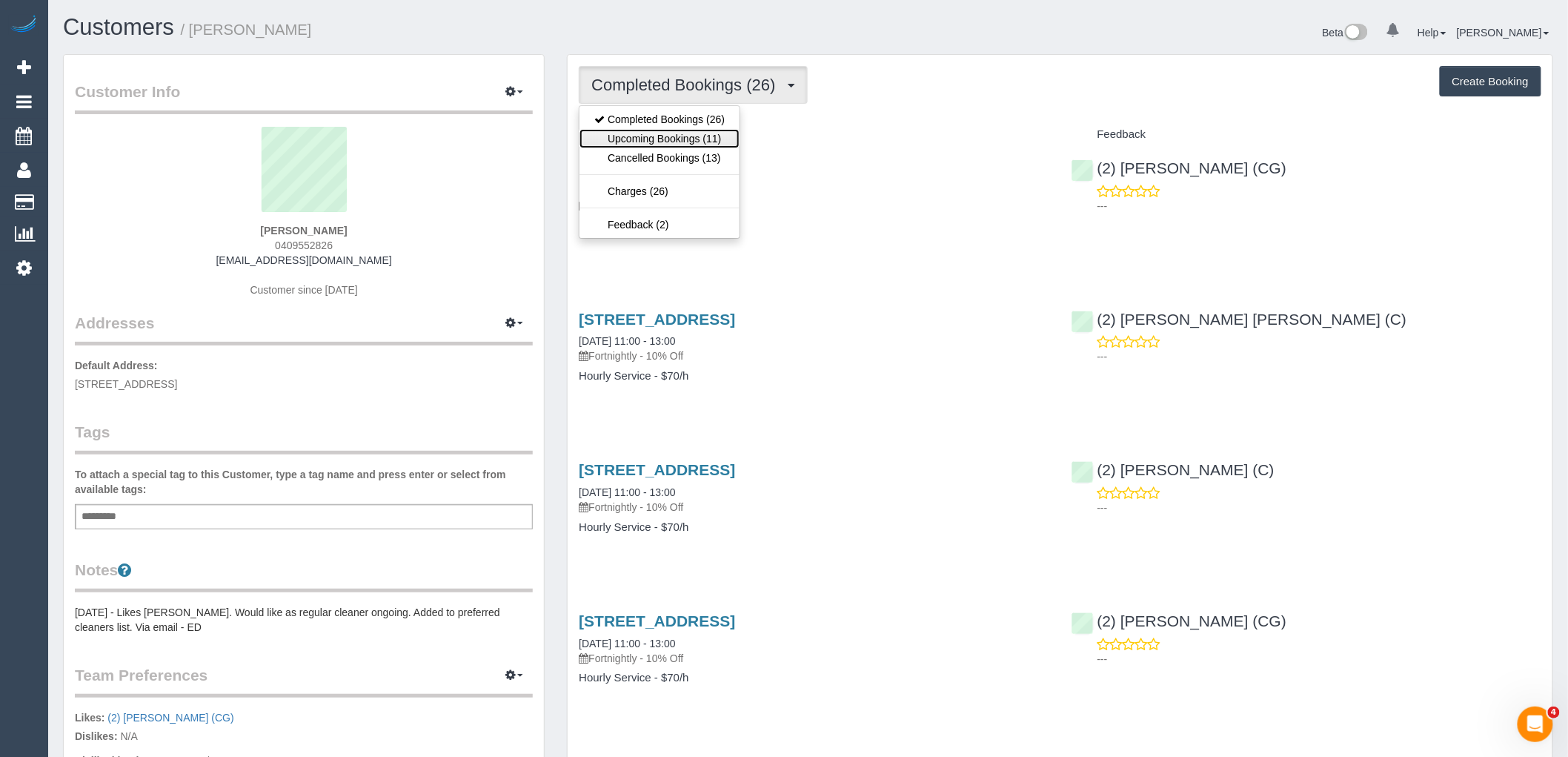
click at [693, 135] on link "Upcoming Bookings (11)" at bounding box center [659, 139] width 160 height 19
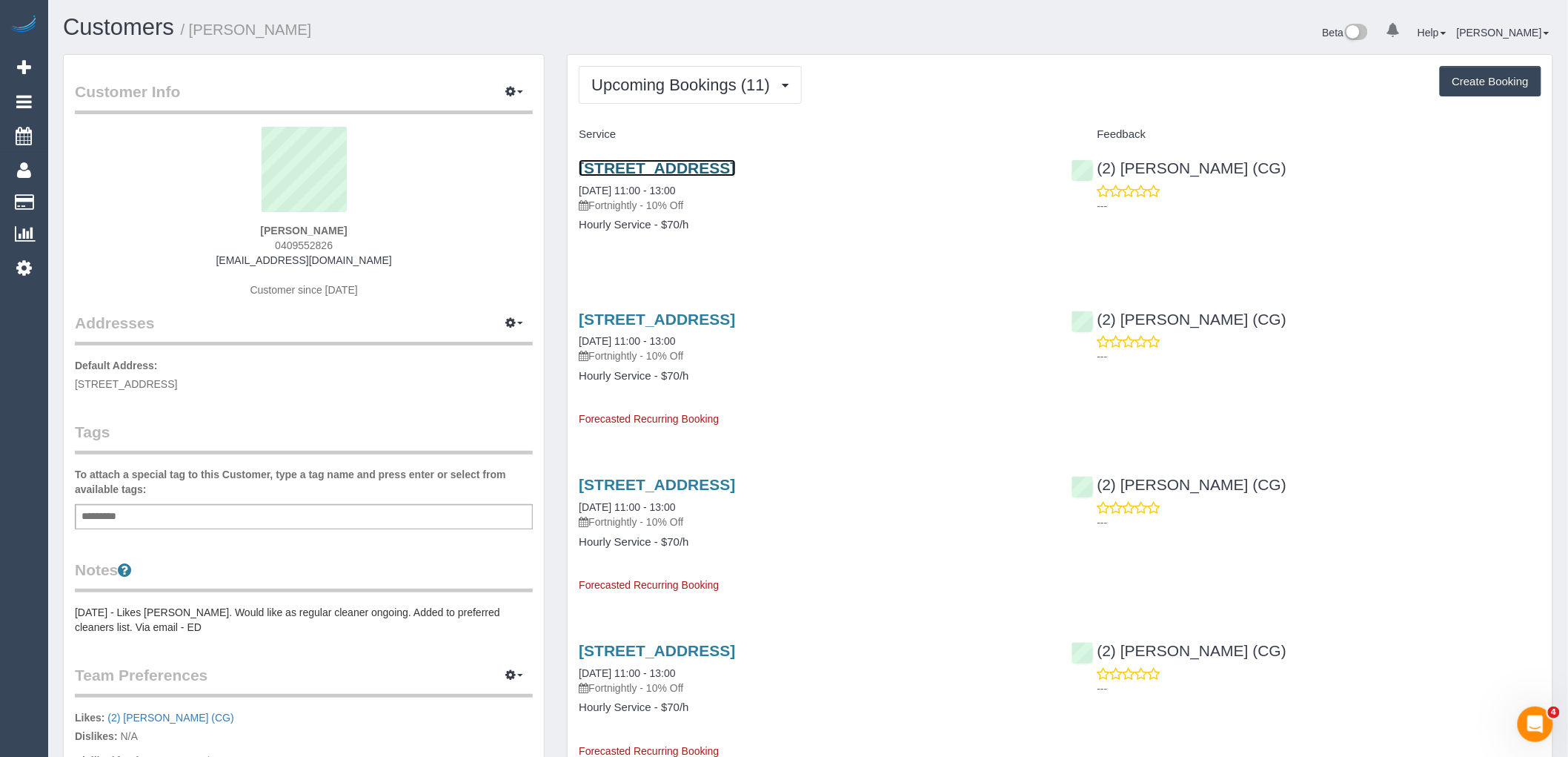
click at [728, 167] on link "[STREET_ADDRESS]" at bounding box center [657, 168] width 157 height 17
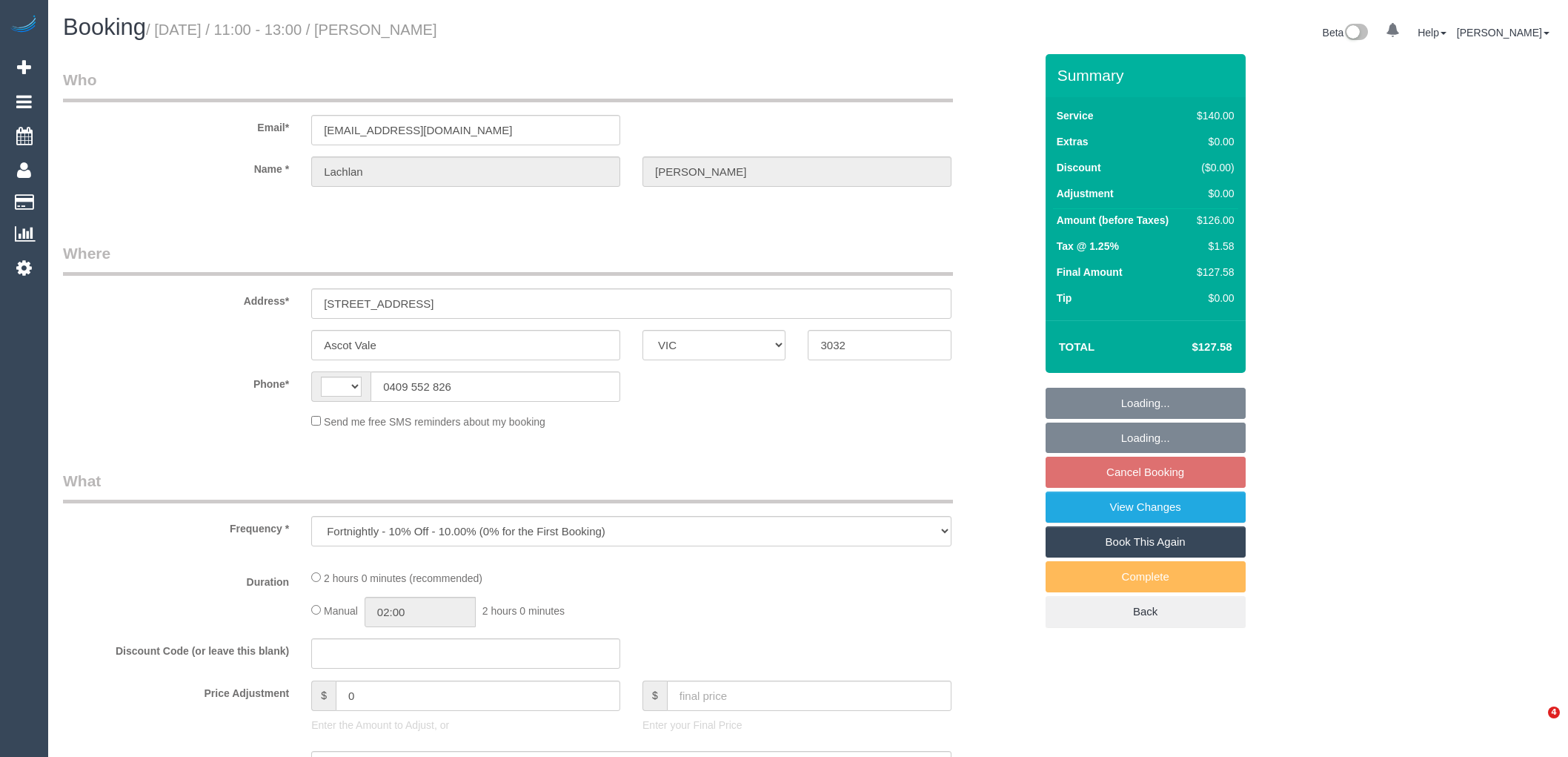
select select "VIC"
select select "number:28"
select select "number:14"
select select "number:19"
select select "number:24"
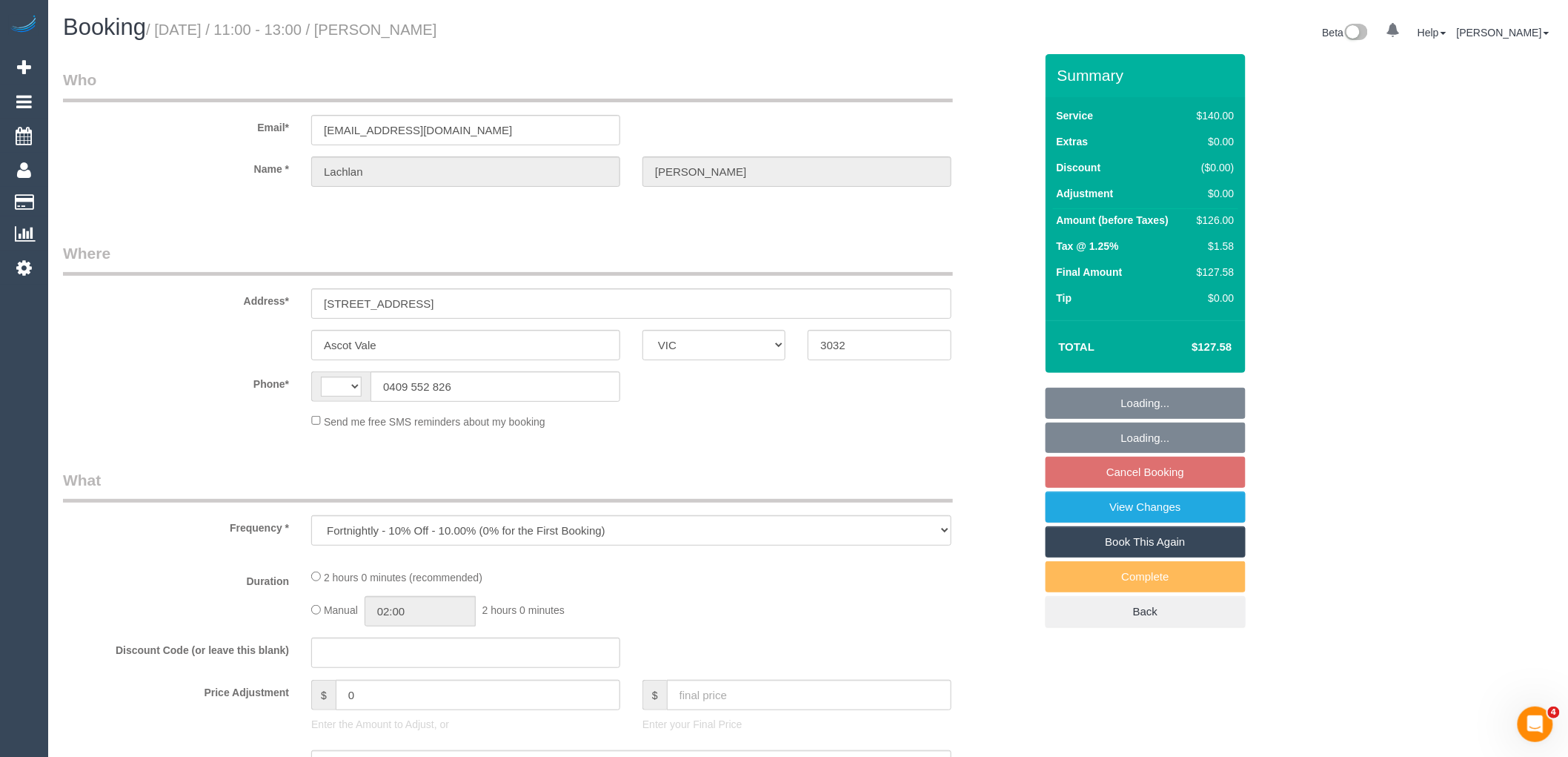
select select "number:34"
select select "number:11"
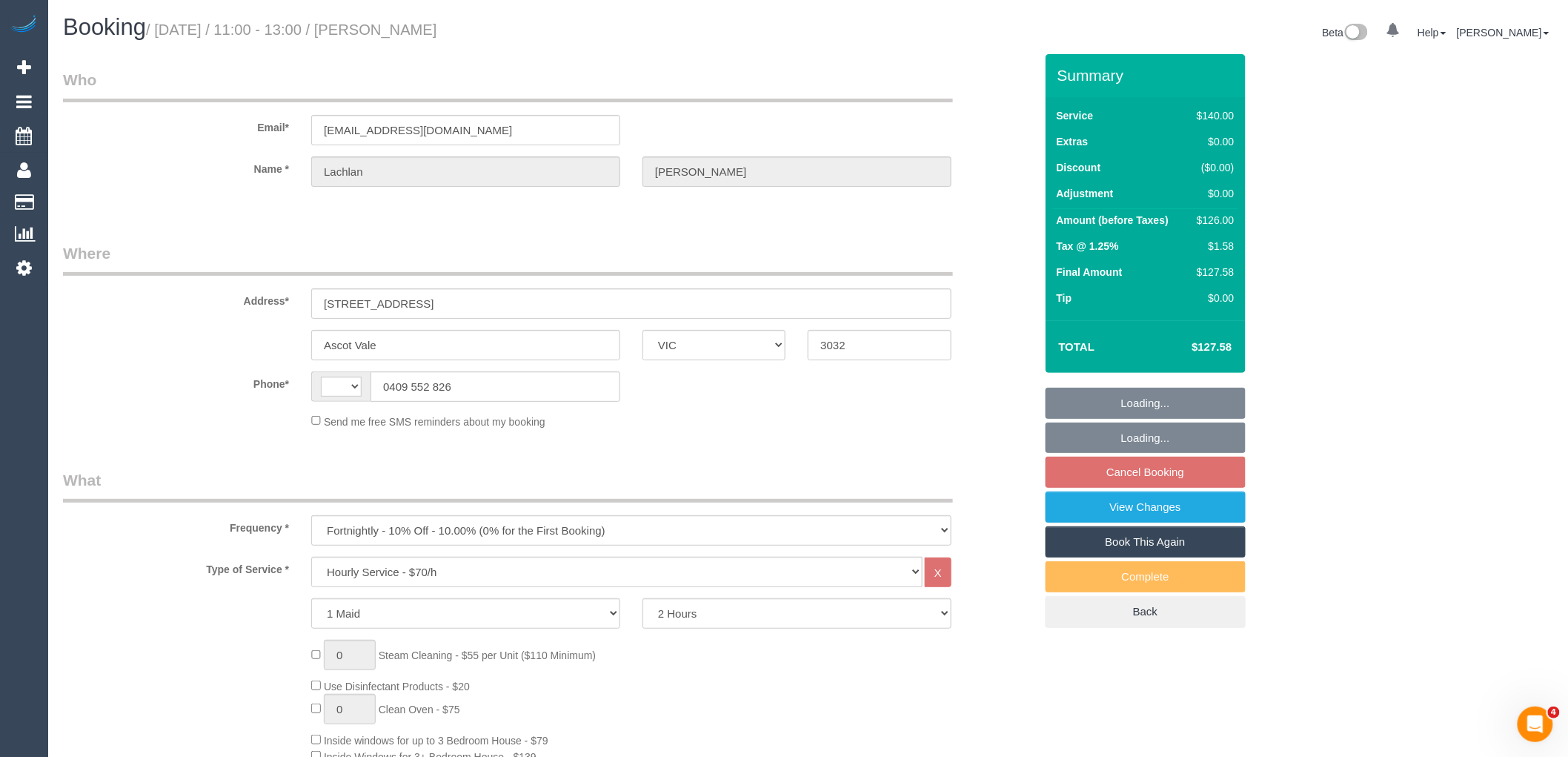
select select "string:AU"
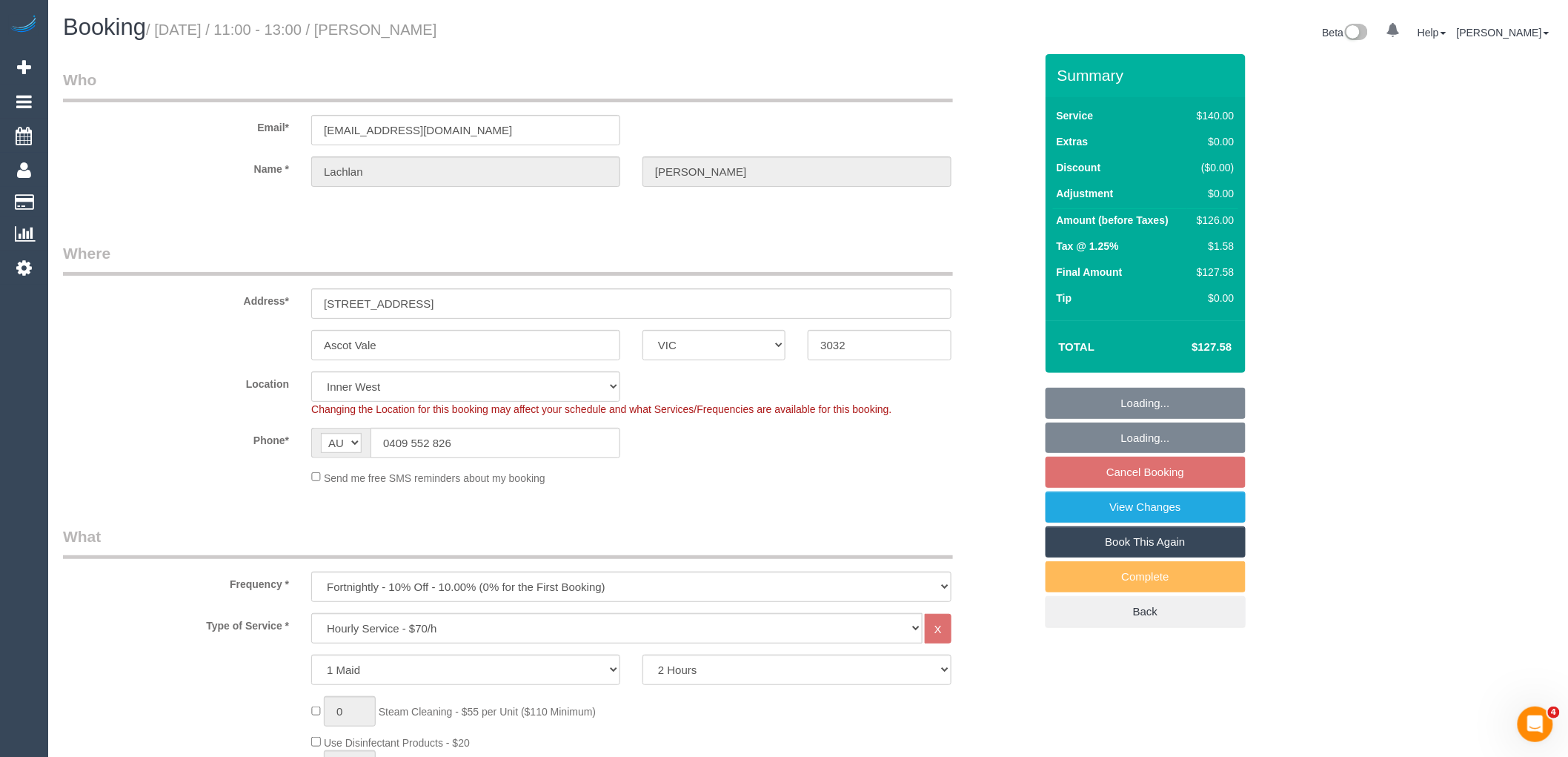
select select "string:stripe-pm_1OZmTa2GScqysDRVAsKKOMr6"
select select "object:1503"
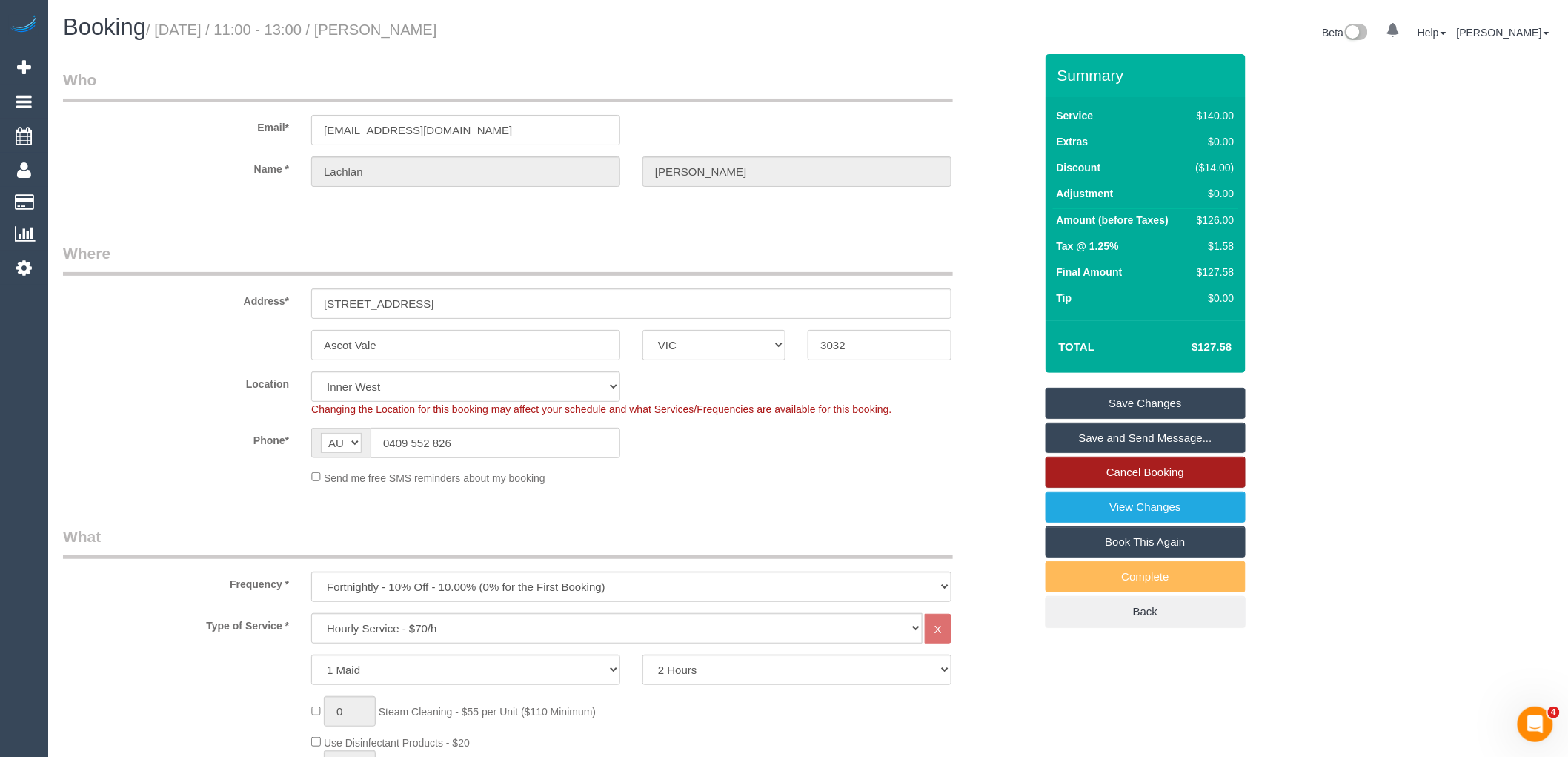
click at [1200, 475] on link "Cancel Booking" at bounding box center [1146, 472] width 200 height 31
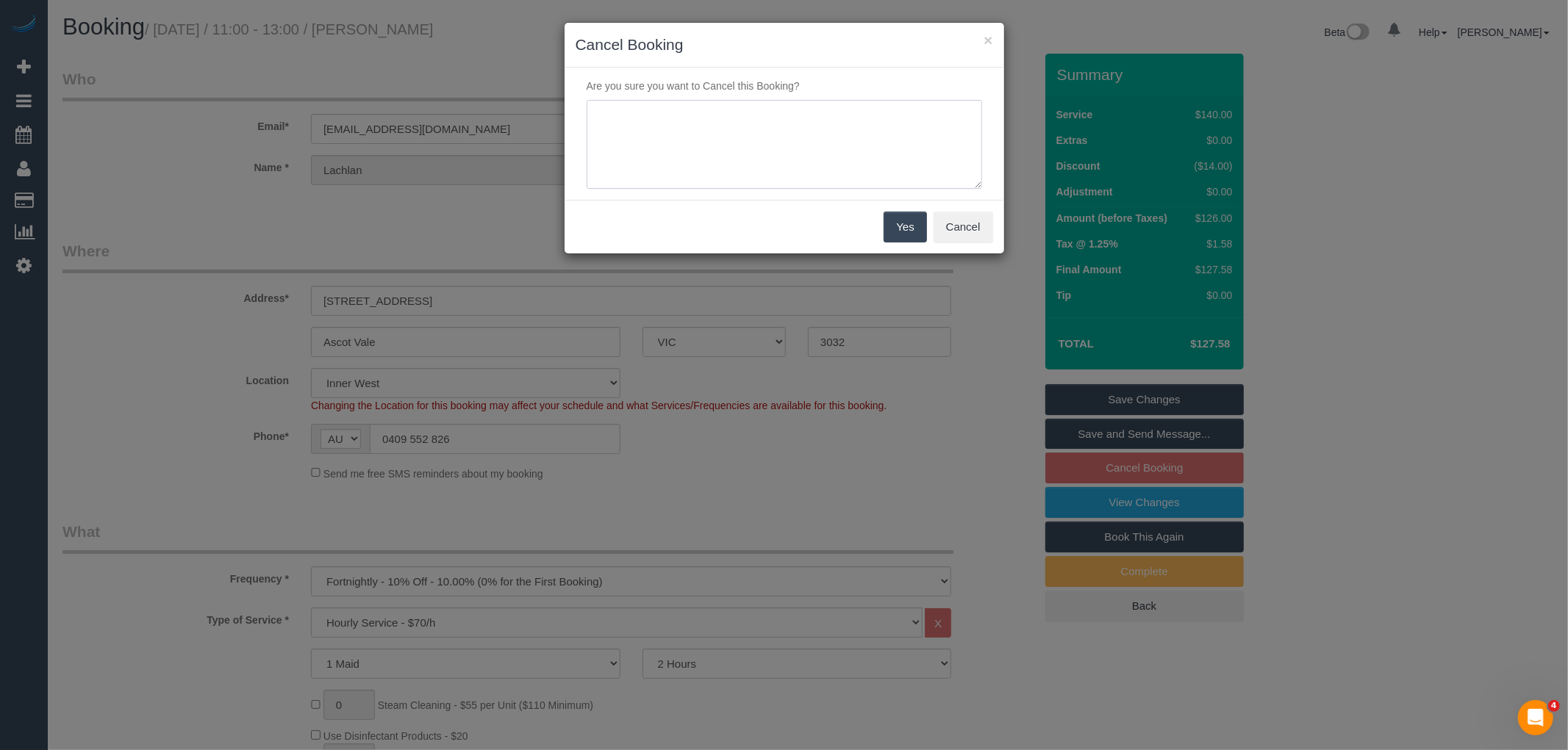
click at [914, 157] on textarea at bounding box center [784, 145] width 395 height 90
type textarea "N"
type textarea "Change in circumstances - loved our services, hope to book again in 6 months ti…"
click at [912, 225] on button "Yes" at bounding box center [905, 227] width 43 height 31
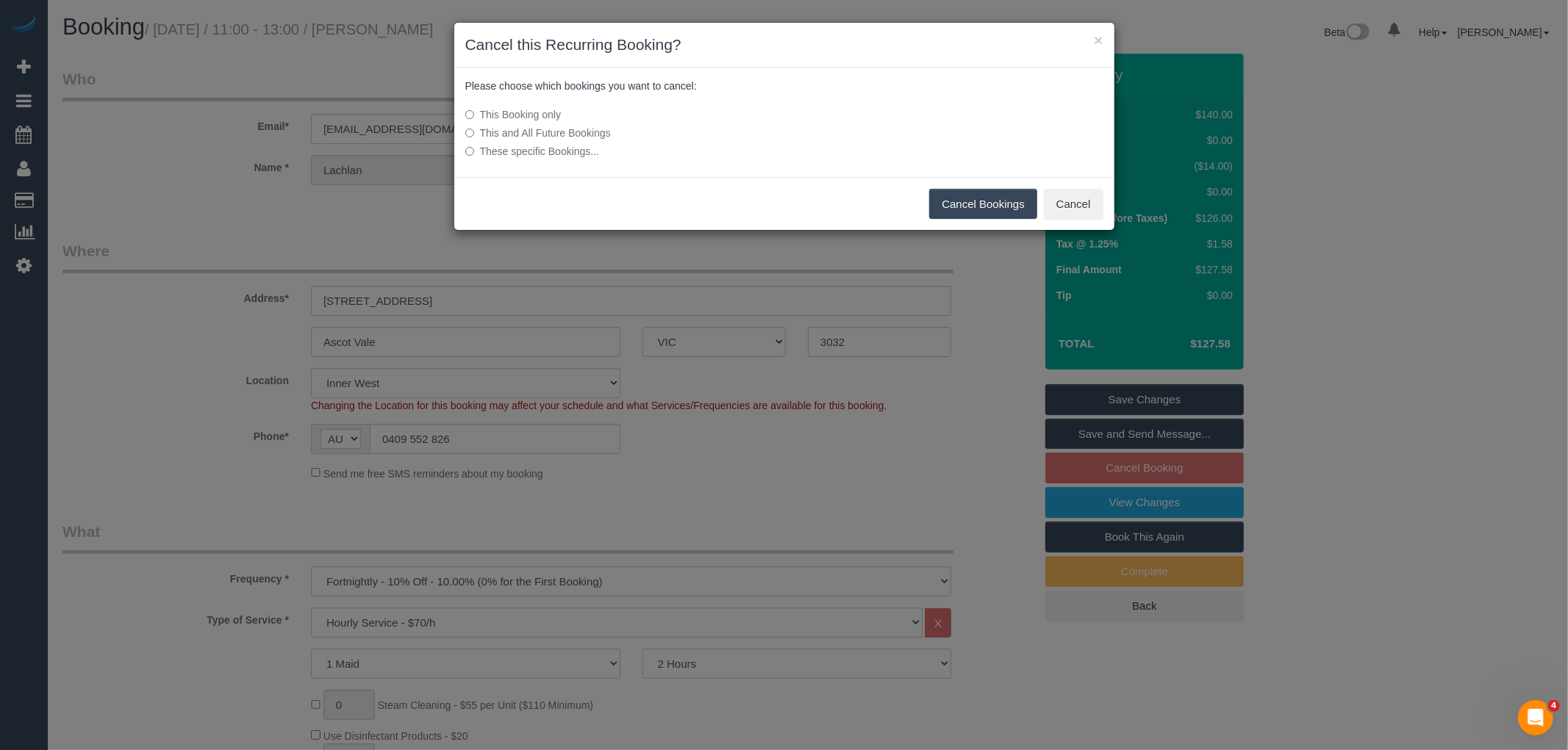
click at [581, 134] on label "This and All Future Bookings" at bounding box center [674, 133] width 418 height 15
click at [988, 204] on button "Cancel Bookings" at bounding box center [983, 204] width 108 height 31
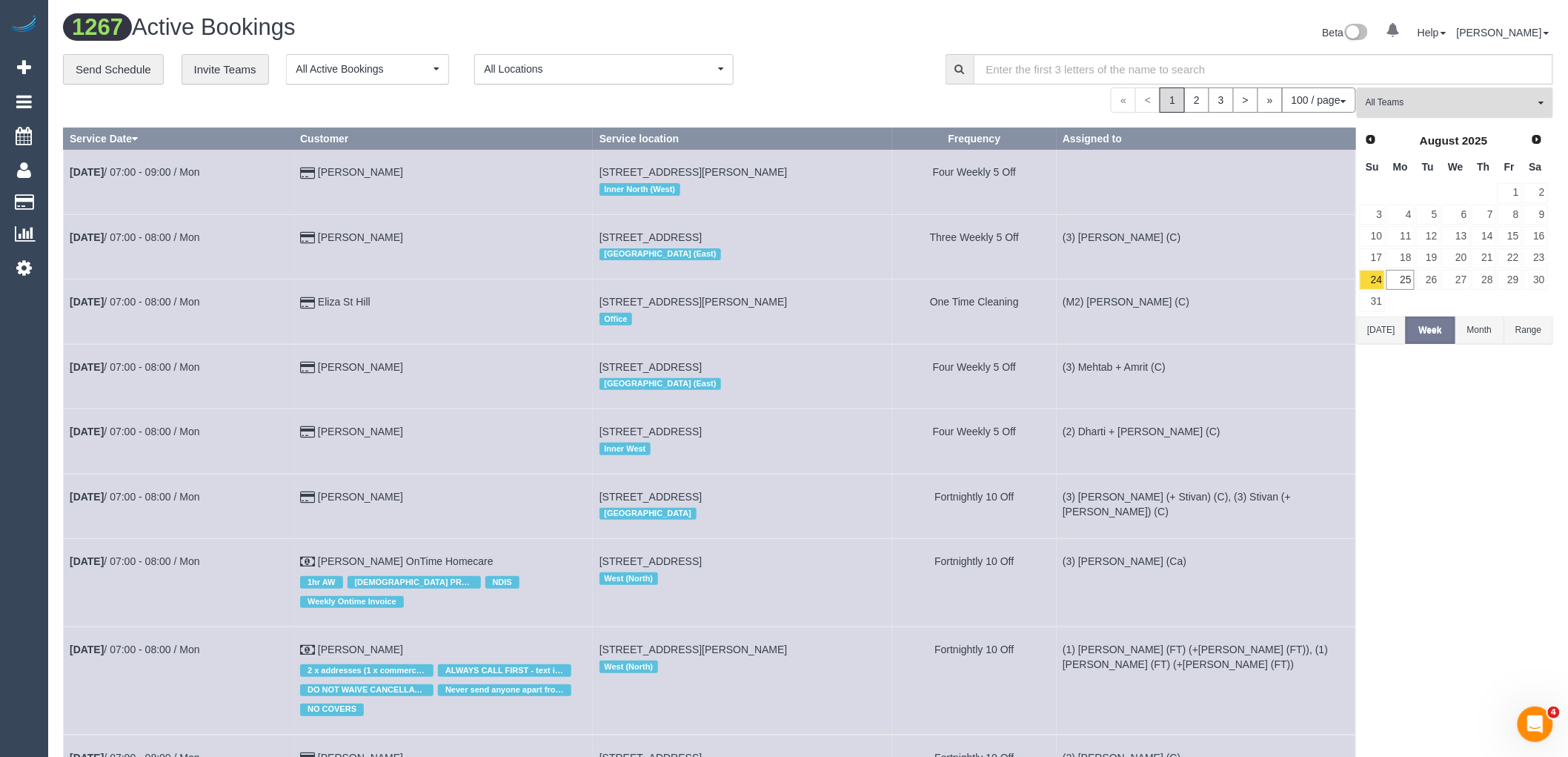
click at [1453, 101] on span "All Teams" at bounding box center [1450, 102] width 169 height 12
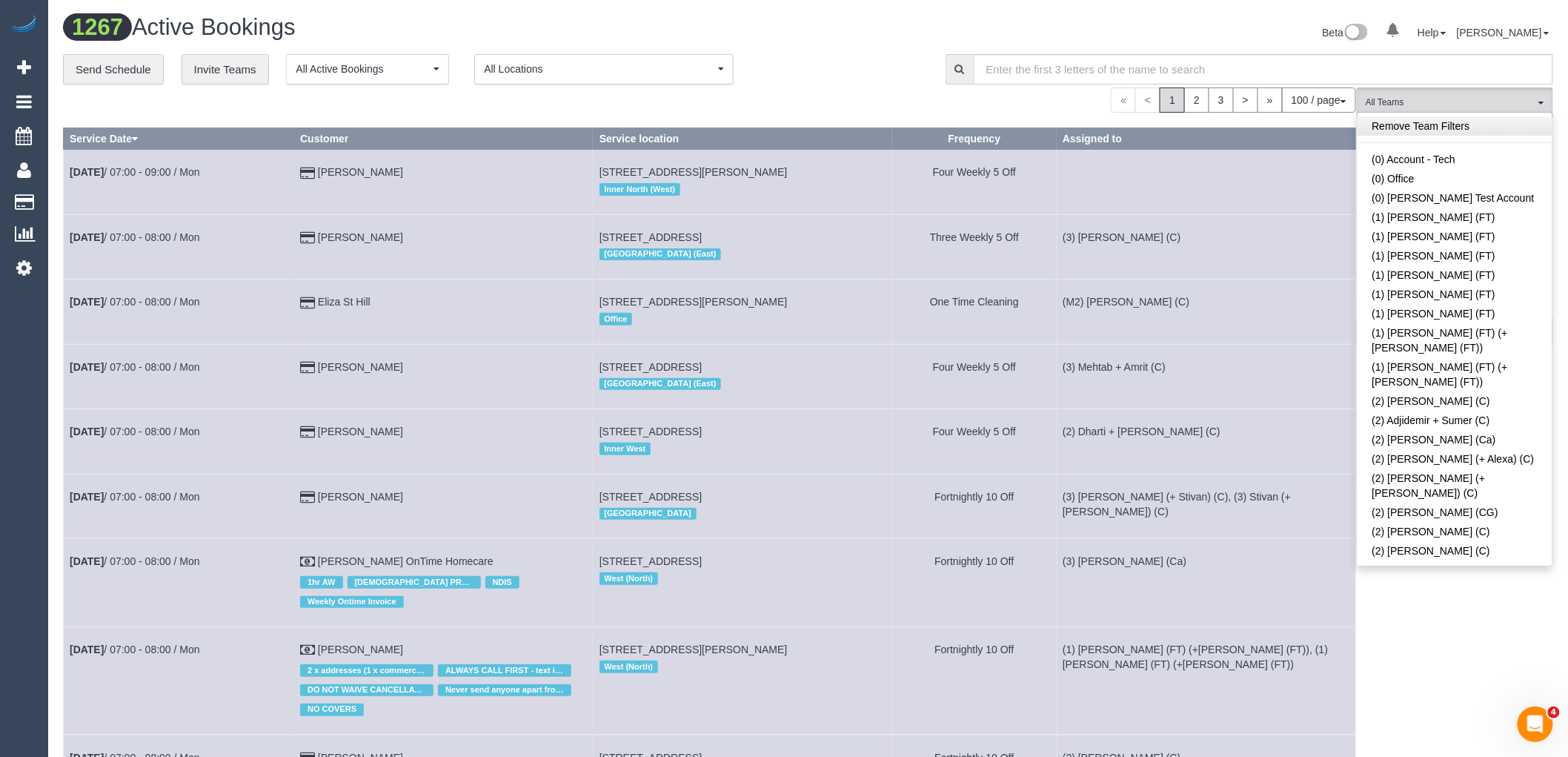
click at [1426, 128] on link "Remove Team Filters" at bounding box center [1455, 126] width 195 height 19
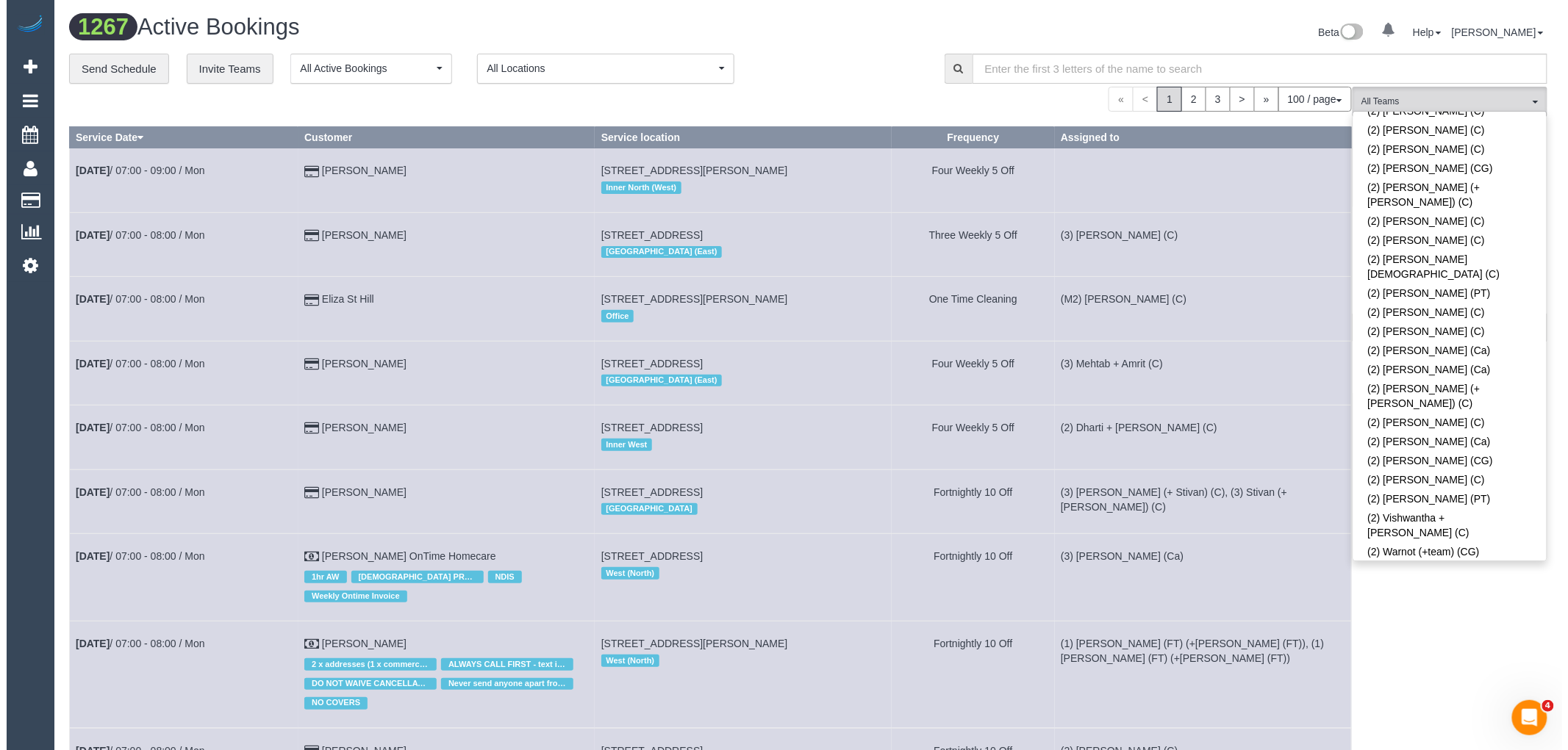
scroll to position [3001, 0]
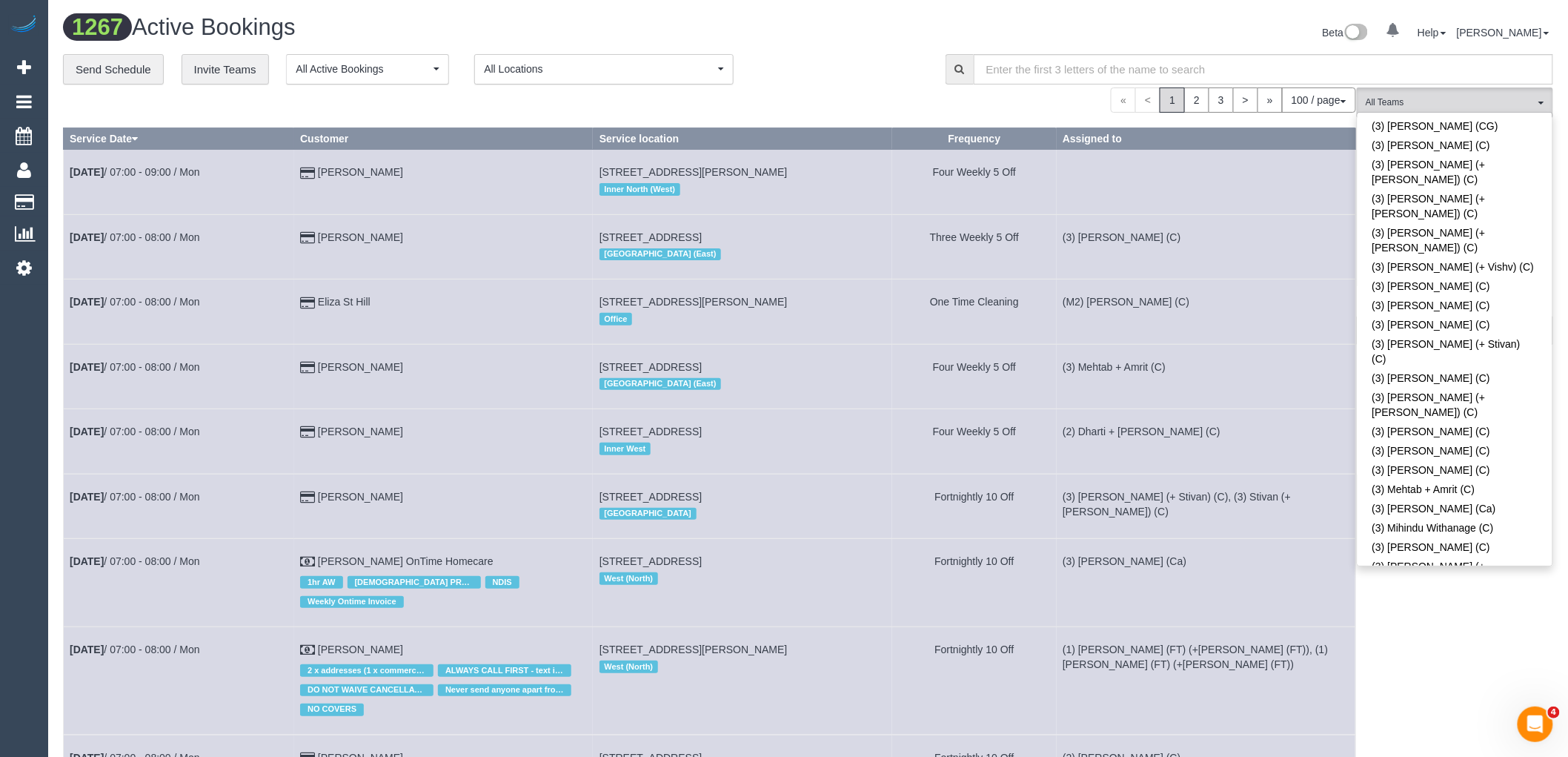
click at [913, 72] on div "**********" at bounding box center [493, 69] width 861 height 31
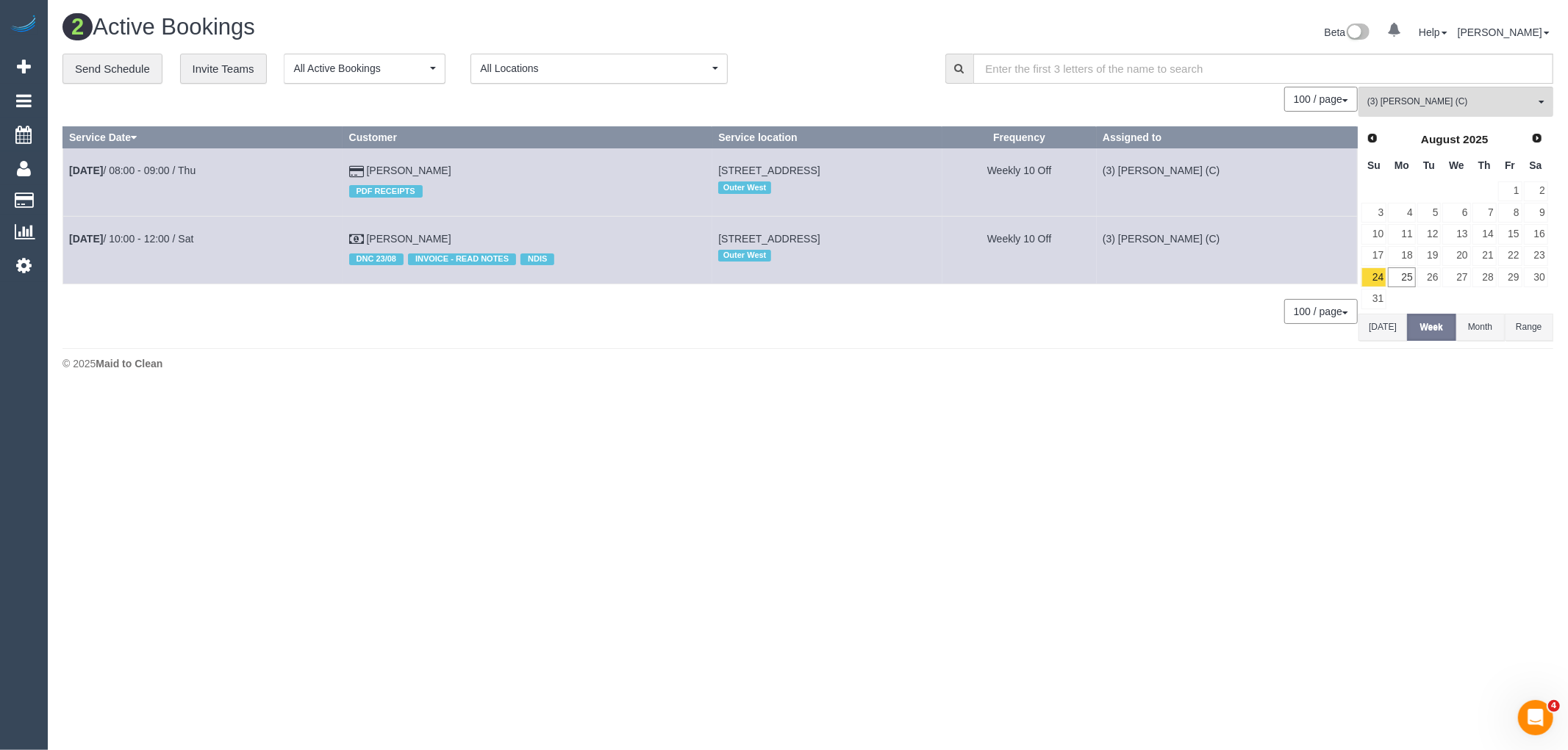
click at [1383, 332] on button "Today" at bounding box center [1383, 327] width 49 height 27
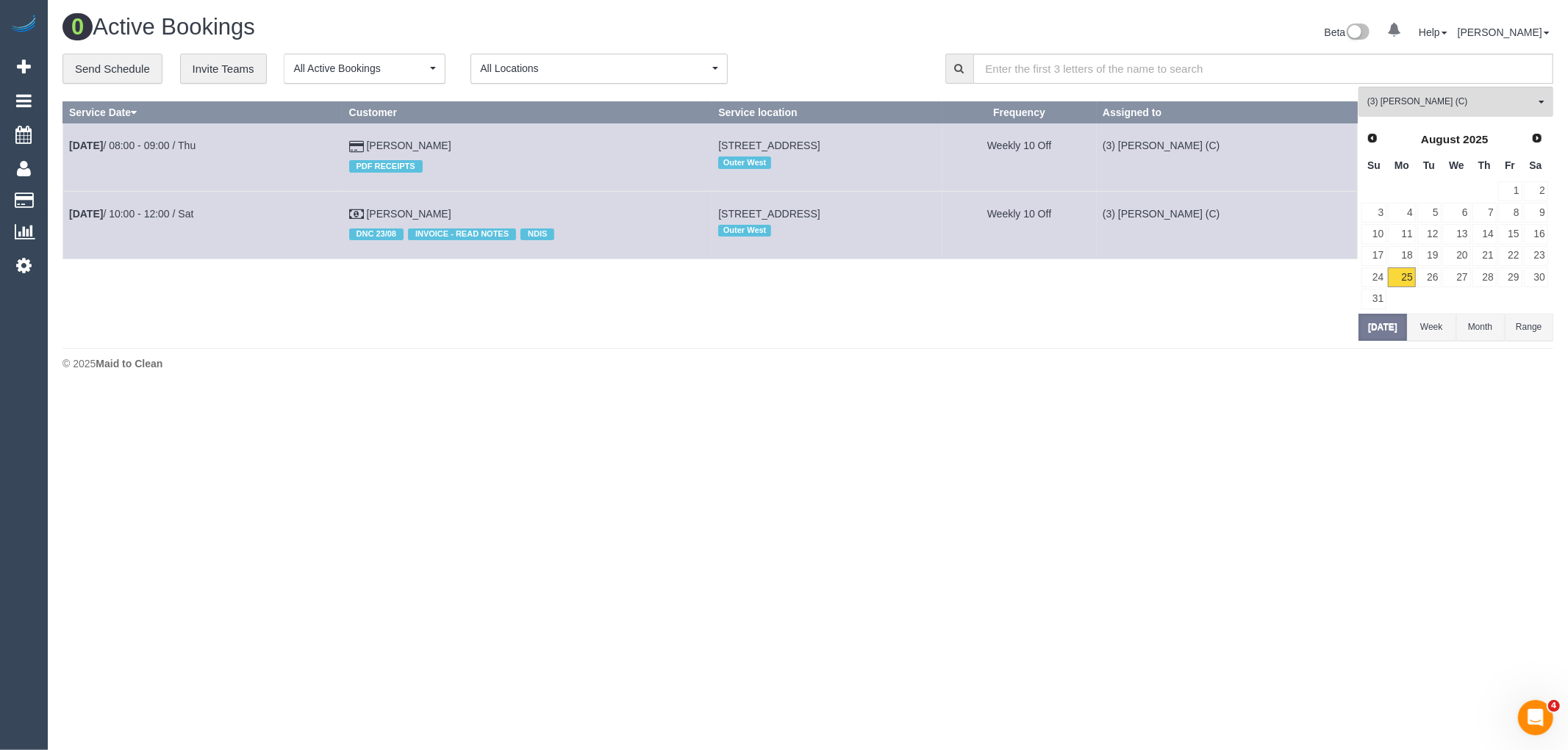
click at [1547, 274] on td "30" at bounding box center [1535, 277] width 25 height 22
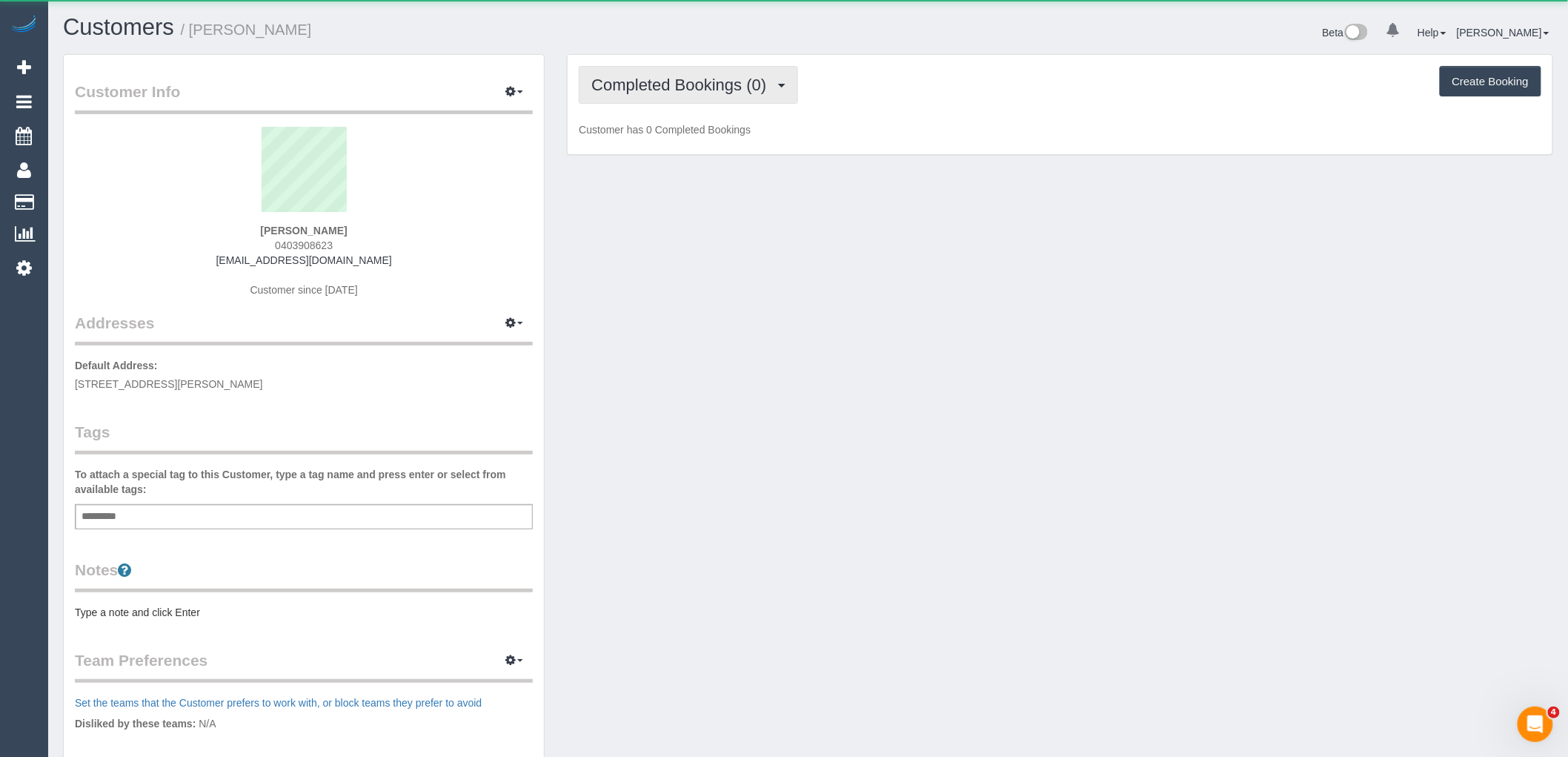
click at [634, 92] on span "Completed Bookings (0)" at bounding box center [682, 85] width 182 height 19
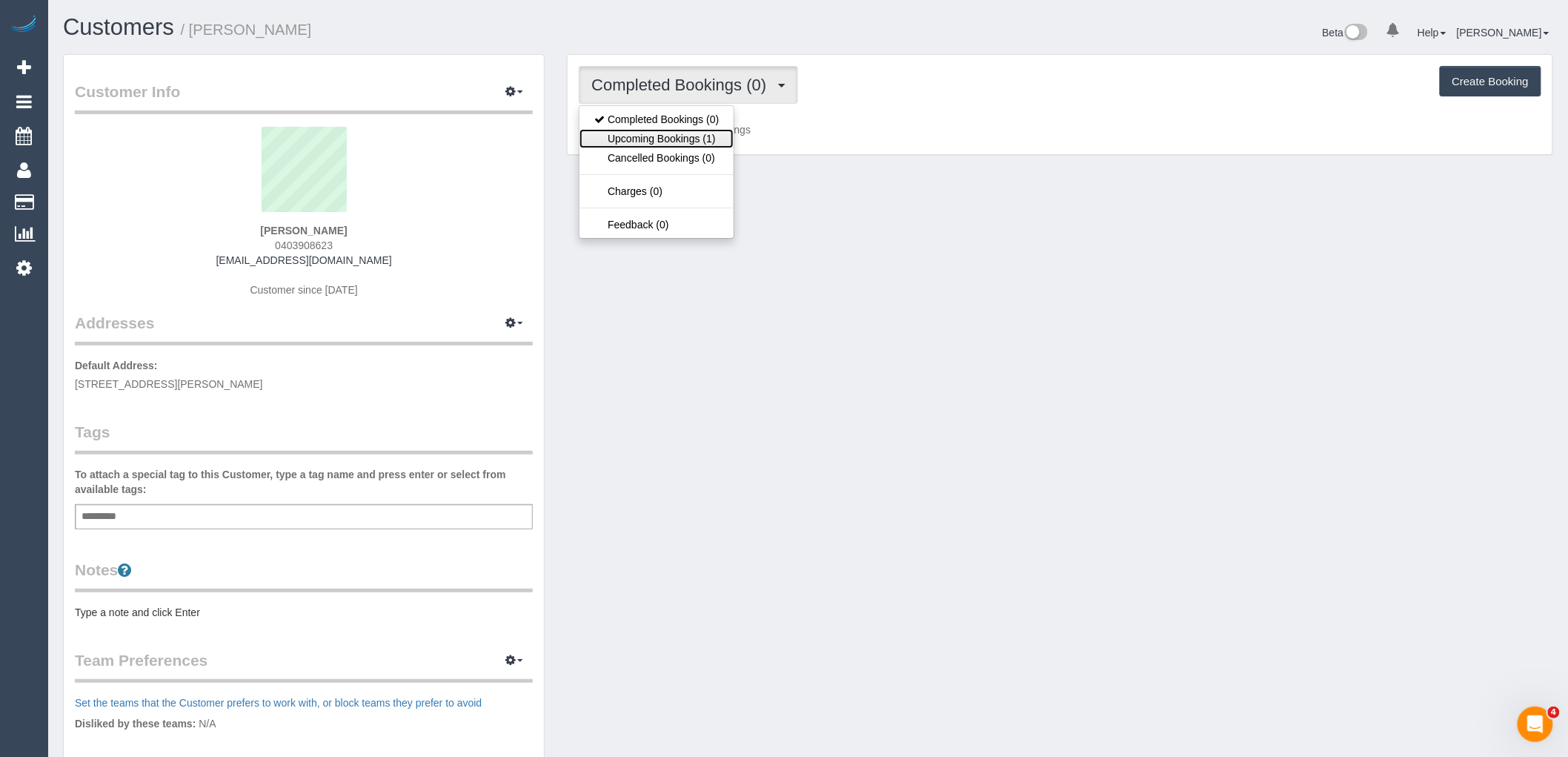
click at [631, 132] on link "Upcoming Bookings (1)" at bounding box center [656, 139] width 154 height 19
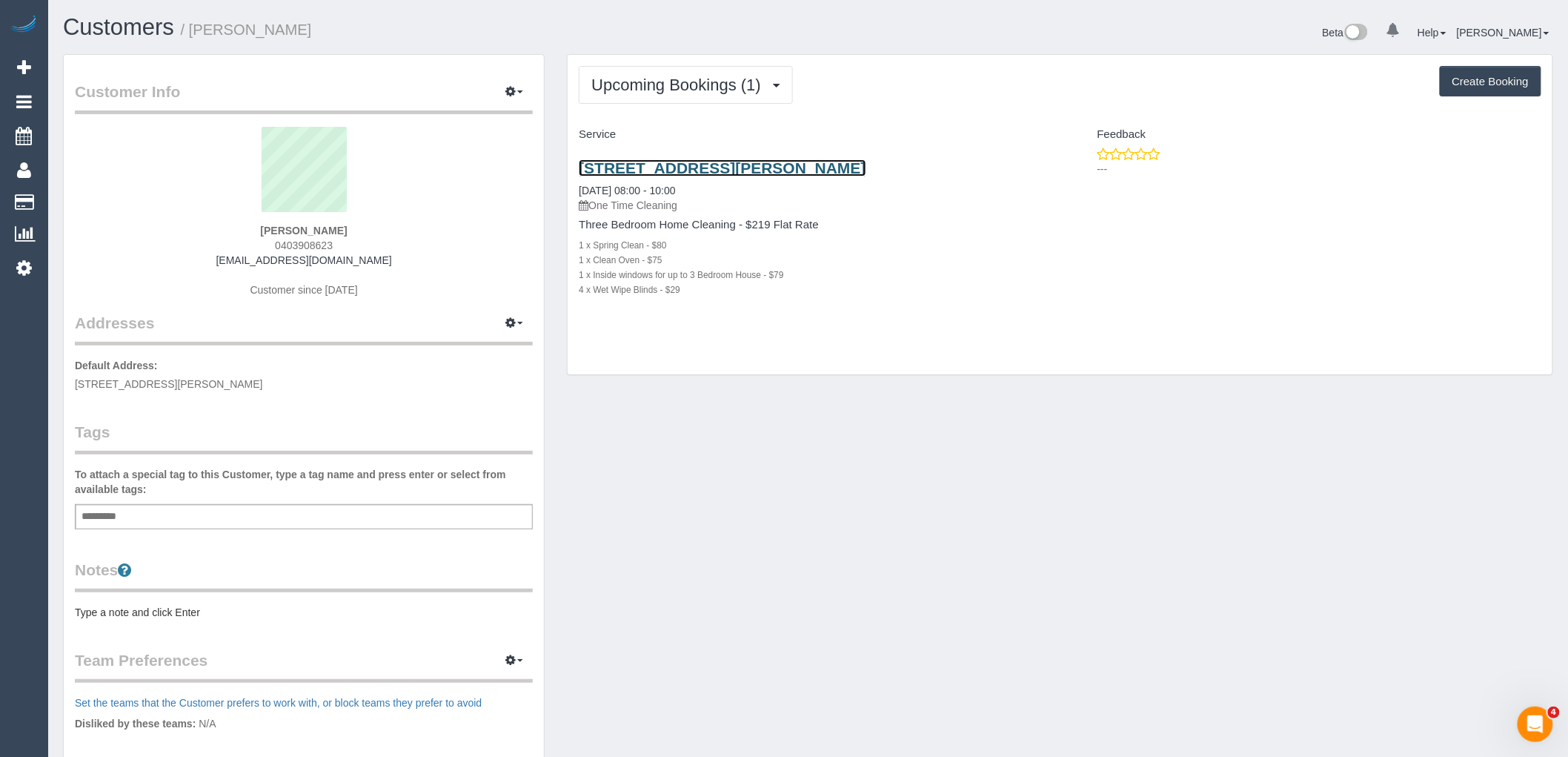
click at [674, 164] on link "17 Higinbotham, Coburg, VIC 3058" at bounding box center [723, 168] width 287 height 17
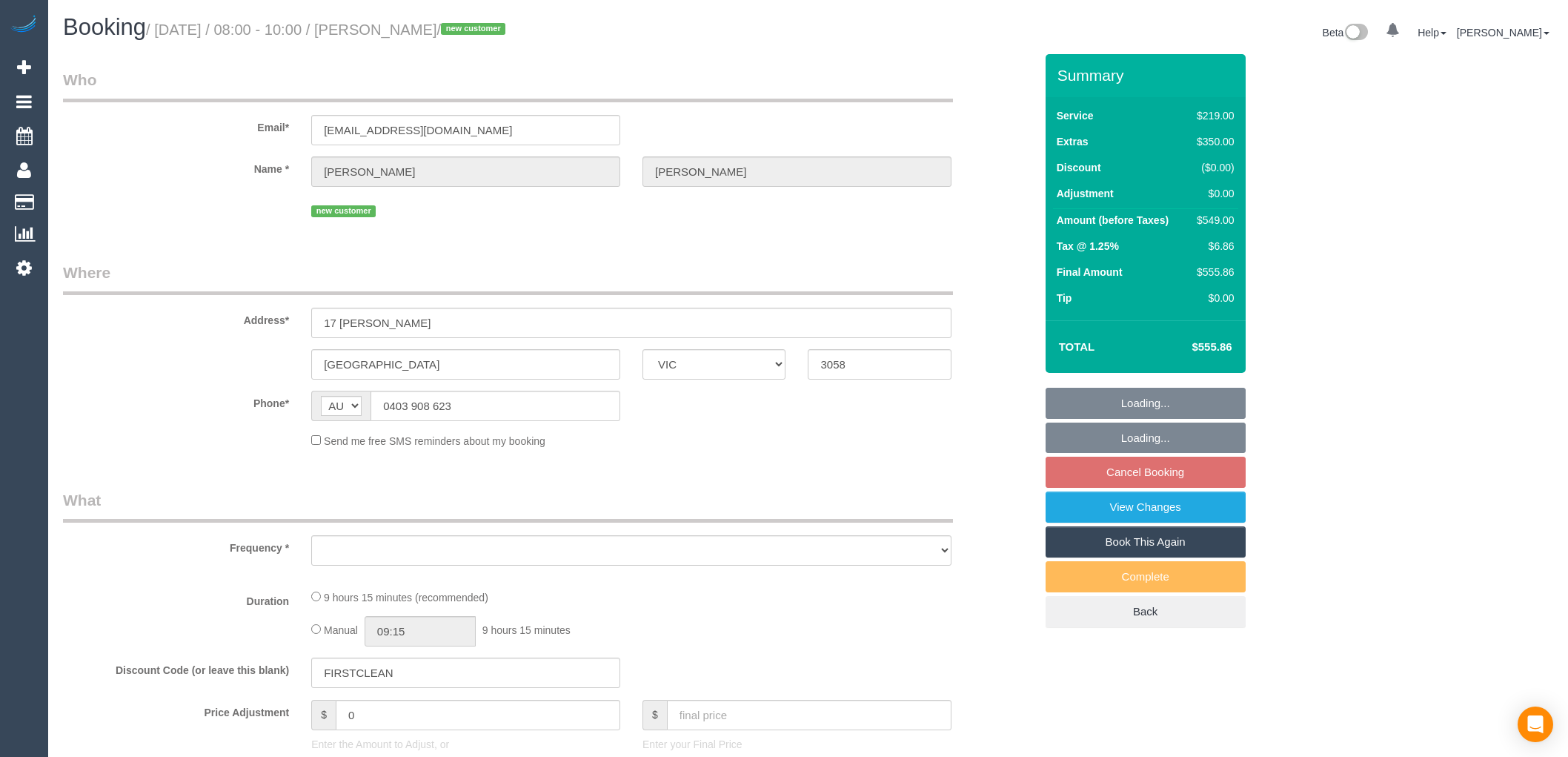
select select "VIC"
select select "string:stripe-pm_1RzWx72GScqysDRVr1WoG2RB"
select select "number:28"
select select "number:14"
select select "number:19"
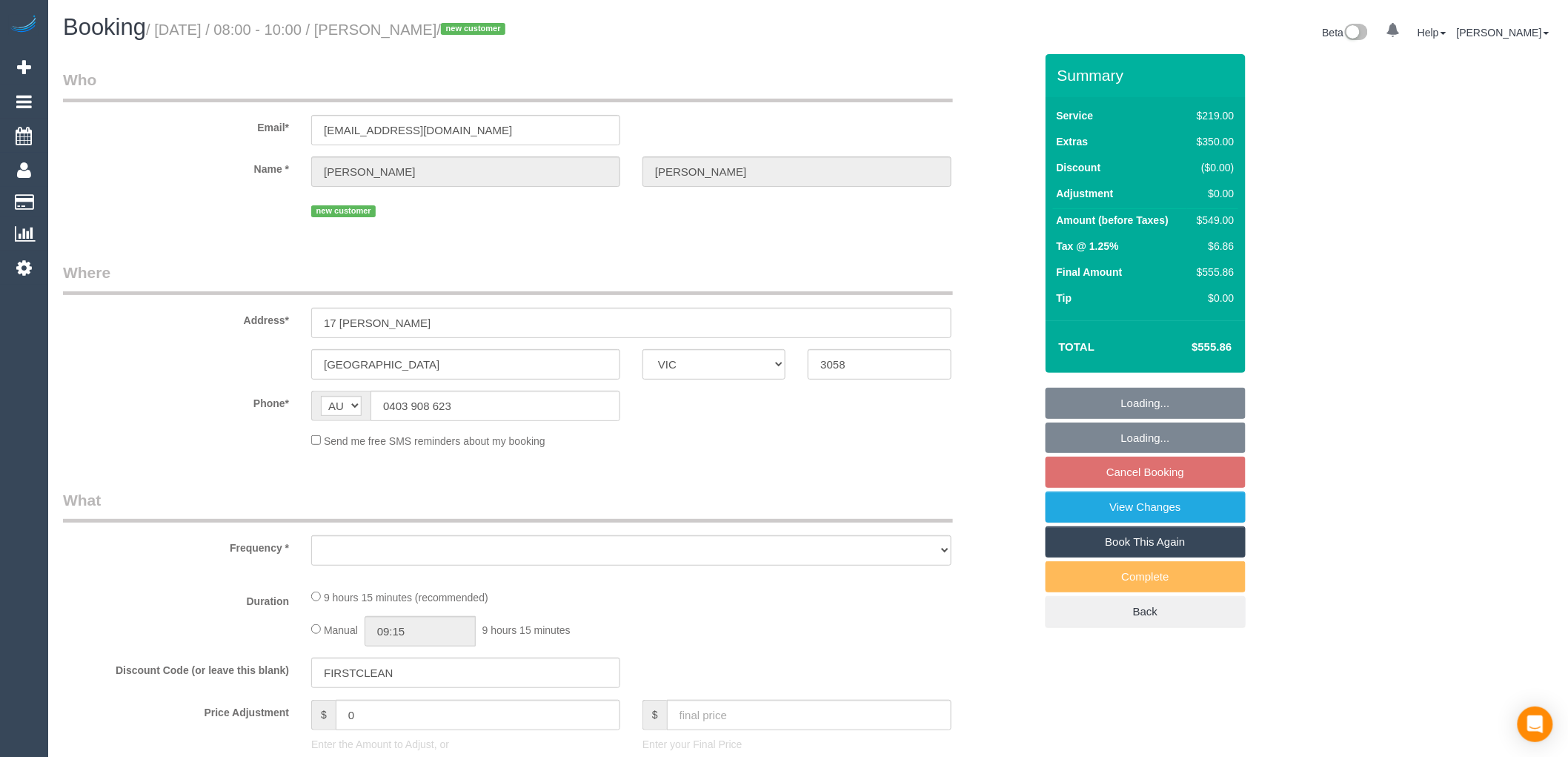
select select "number:23"
select select "number:35"
select select "number:26"
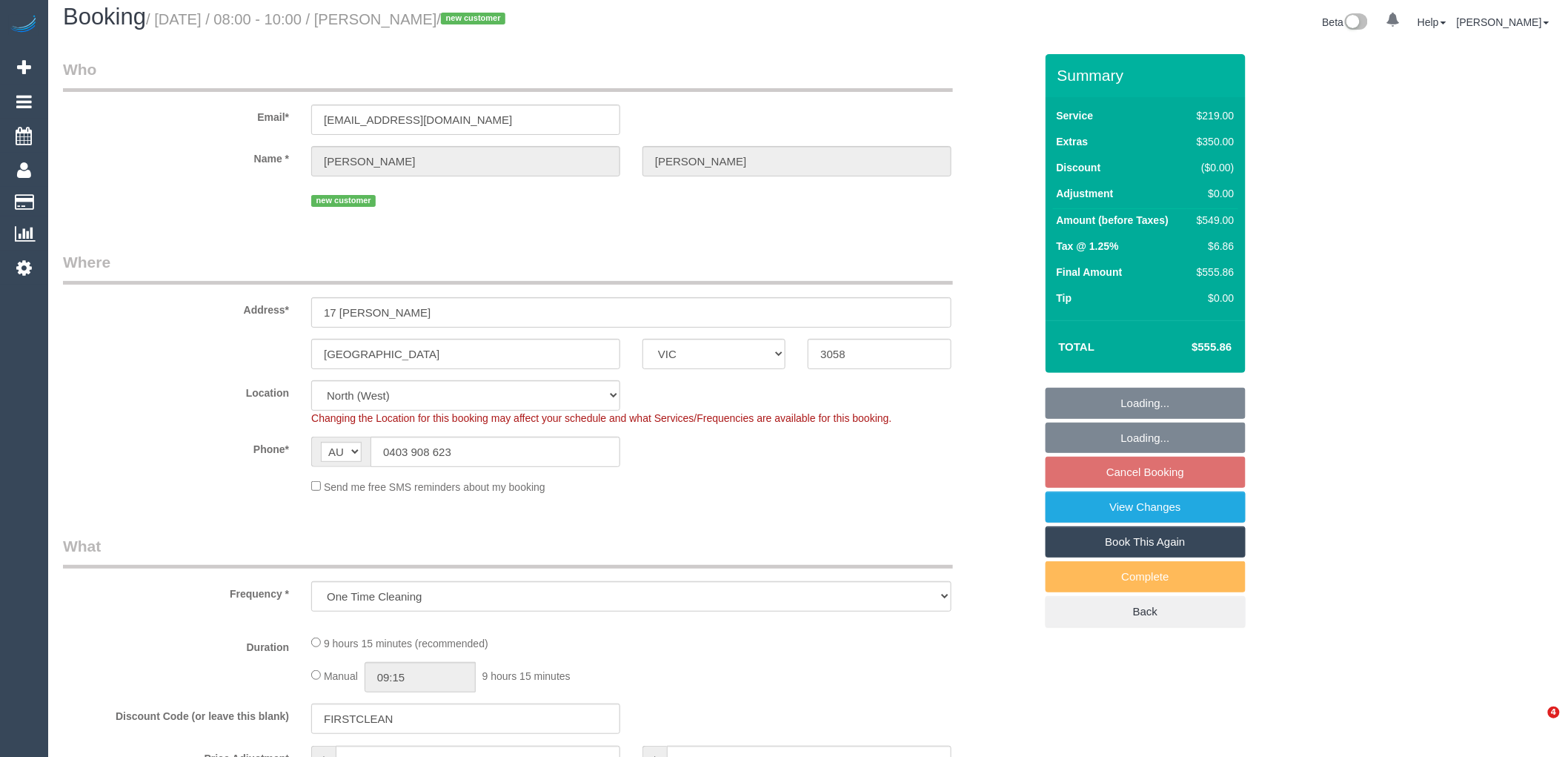
select select "object:684"
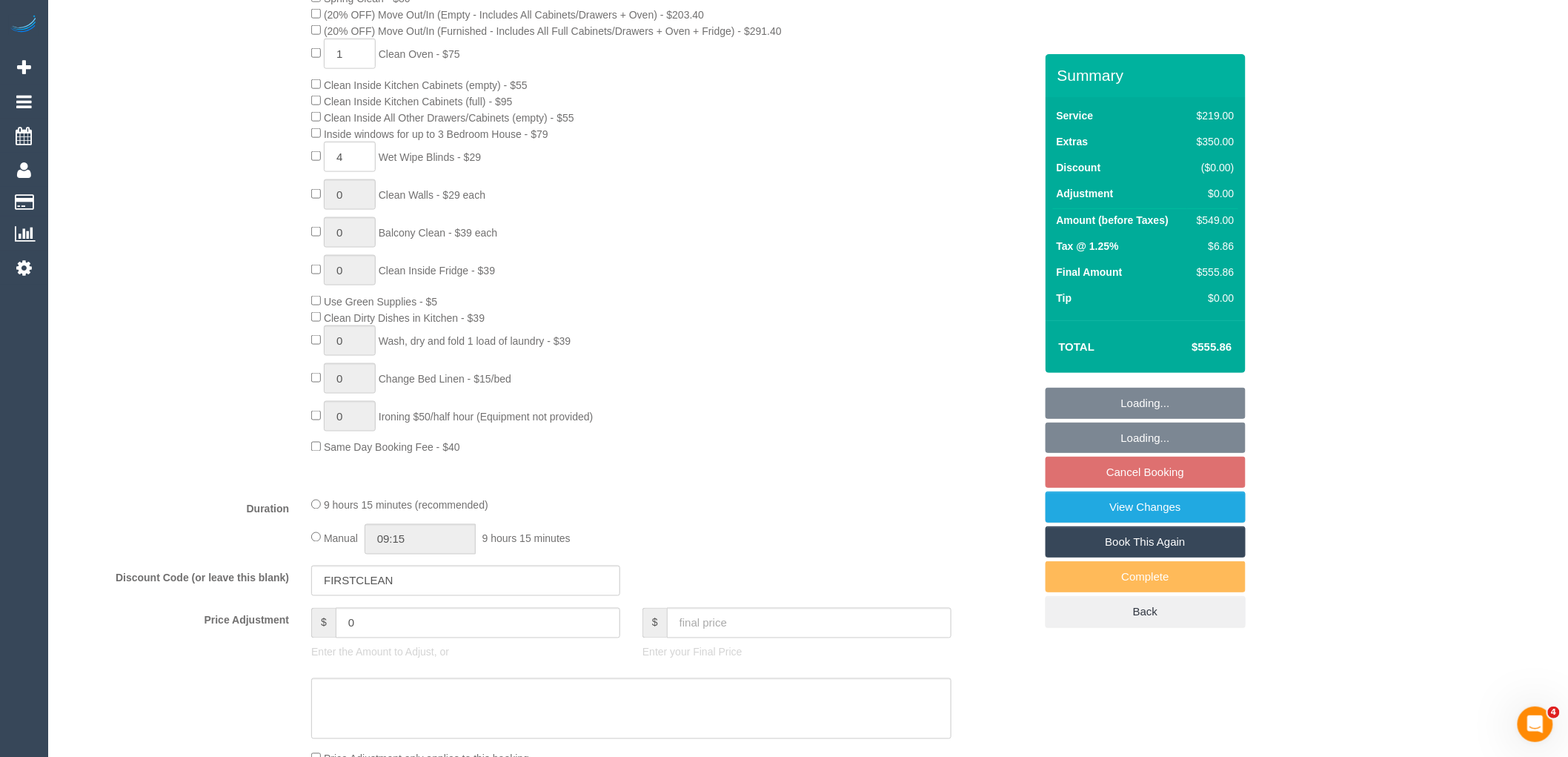
select select "spot2"
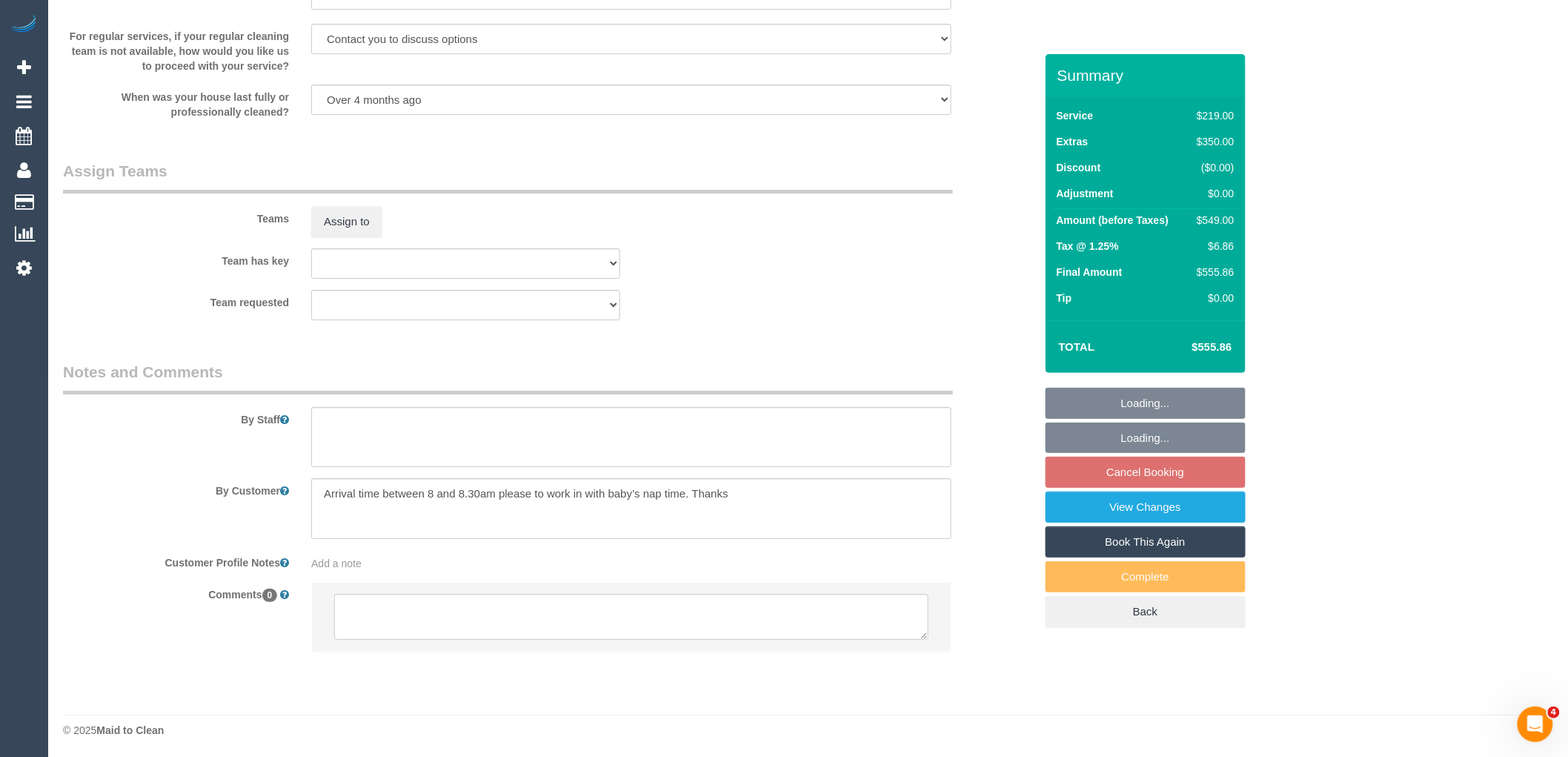
scroll to position [2097, 0]
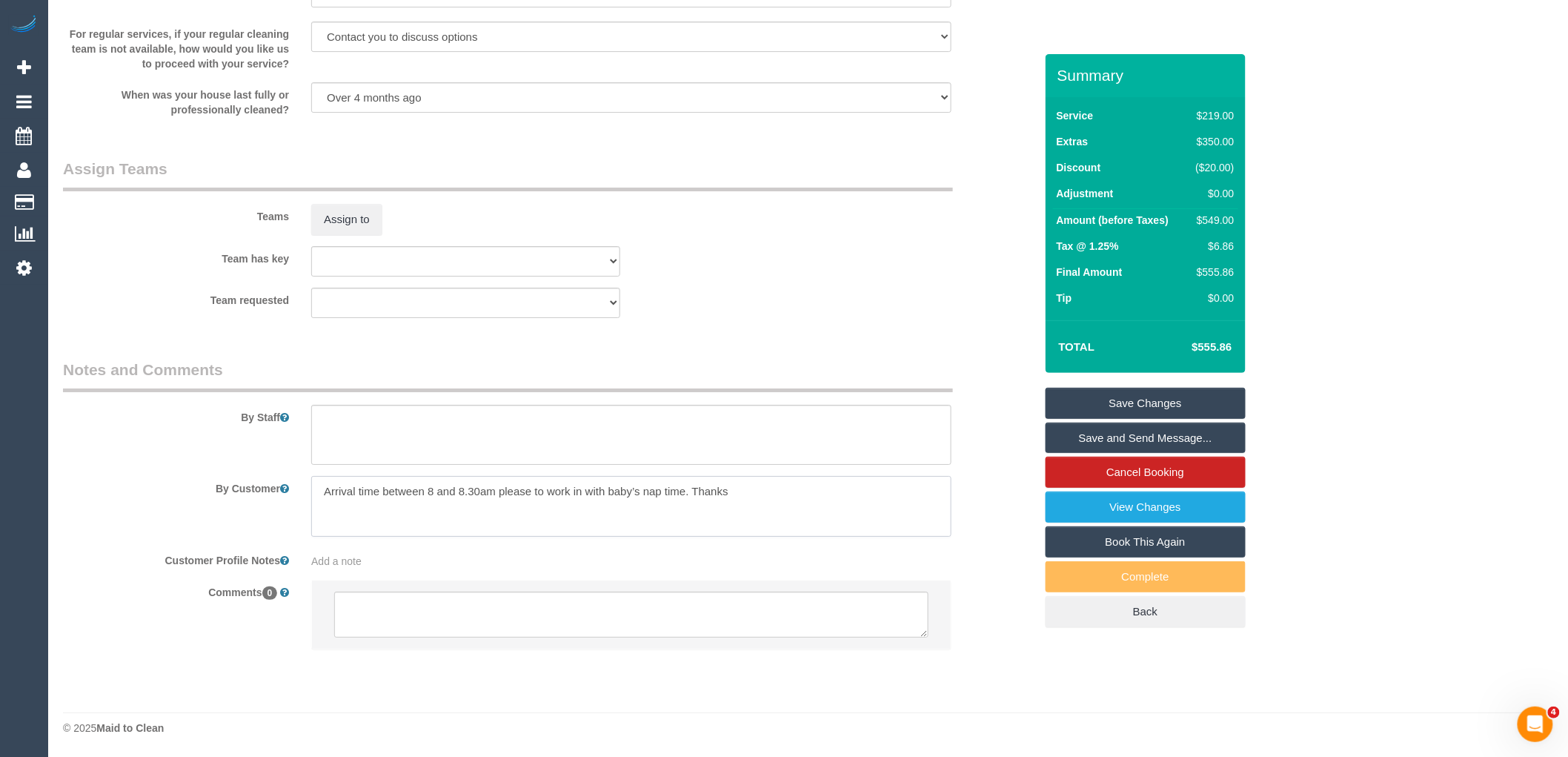
drag, startPoint x: 745, startPoint y: 485, endPoint x: 220, endPoint y: 485, distance: 525.0
click at [220, 485] on div "By Customer" at bounding box center [549, 507] width 994 height 60
click at [427, 611] on textarea at bounding box center [631, 614] width 594 height 46
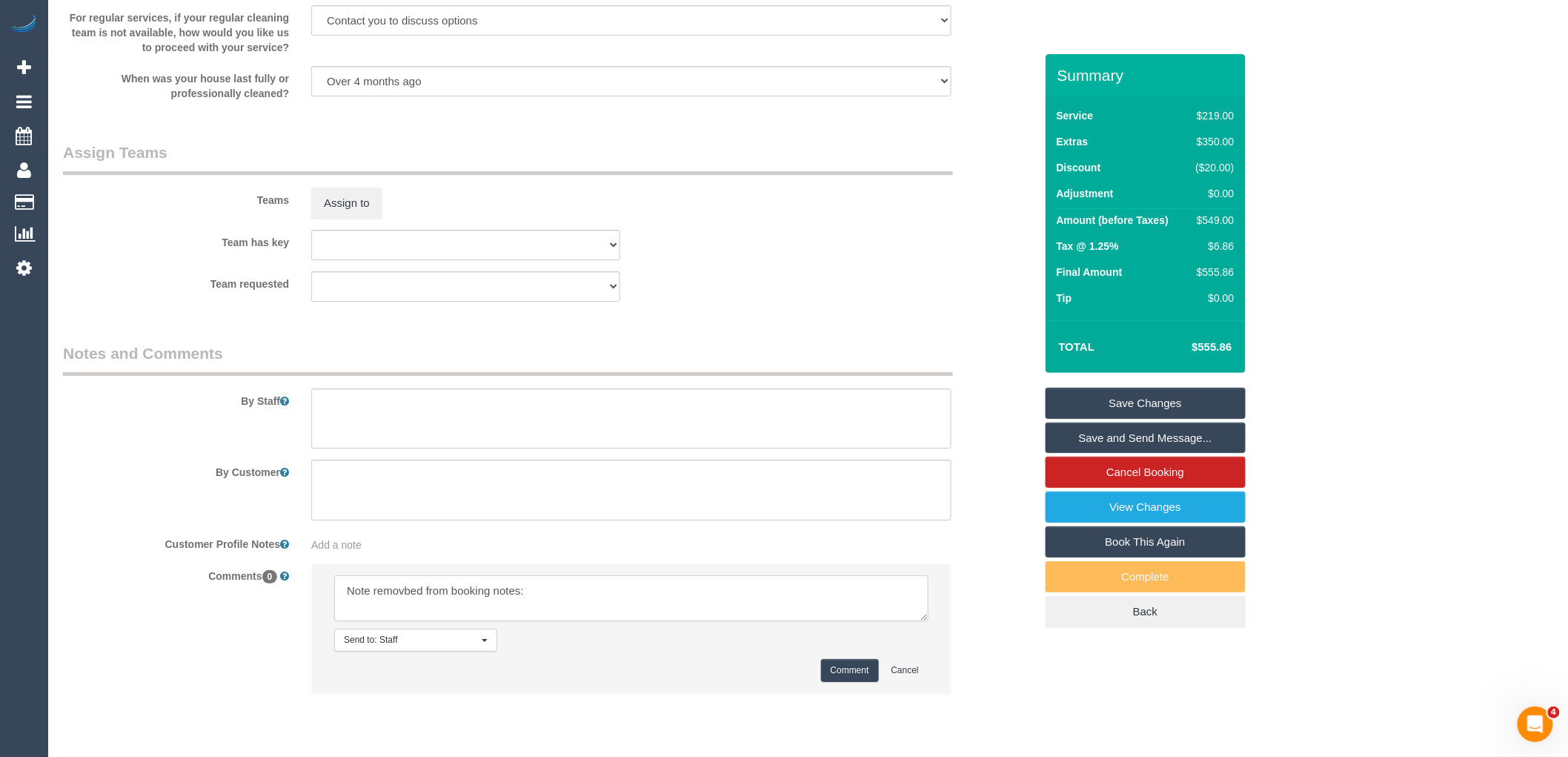
paste textarea "Arrival time between 8 and 8.30am please to work in with baby’s nap time. Thanks"
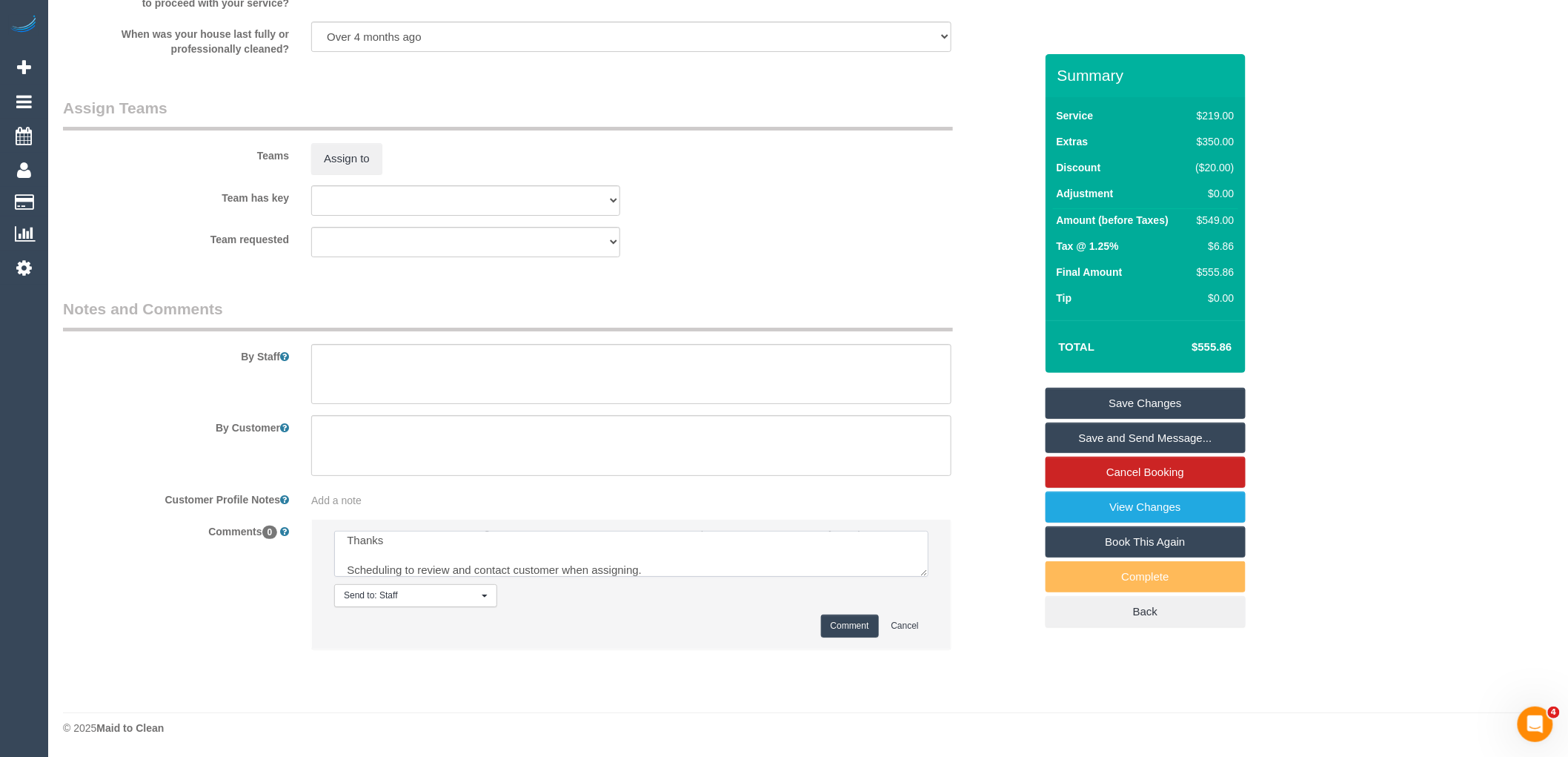
scroll to position [0, 0]
click at [410, 543] on textarea at bounding box center [631, 554] width 594 height 46
type textarea "Note removed from booking notes: Arrival time between 8 and 8.30am please to wo…"
click at [852, 632] on button "Comment" at bounding box center [849, 626] width 58 height 23
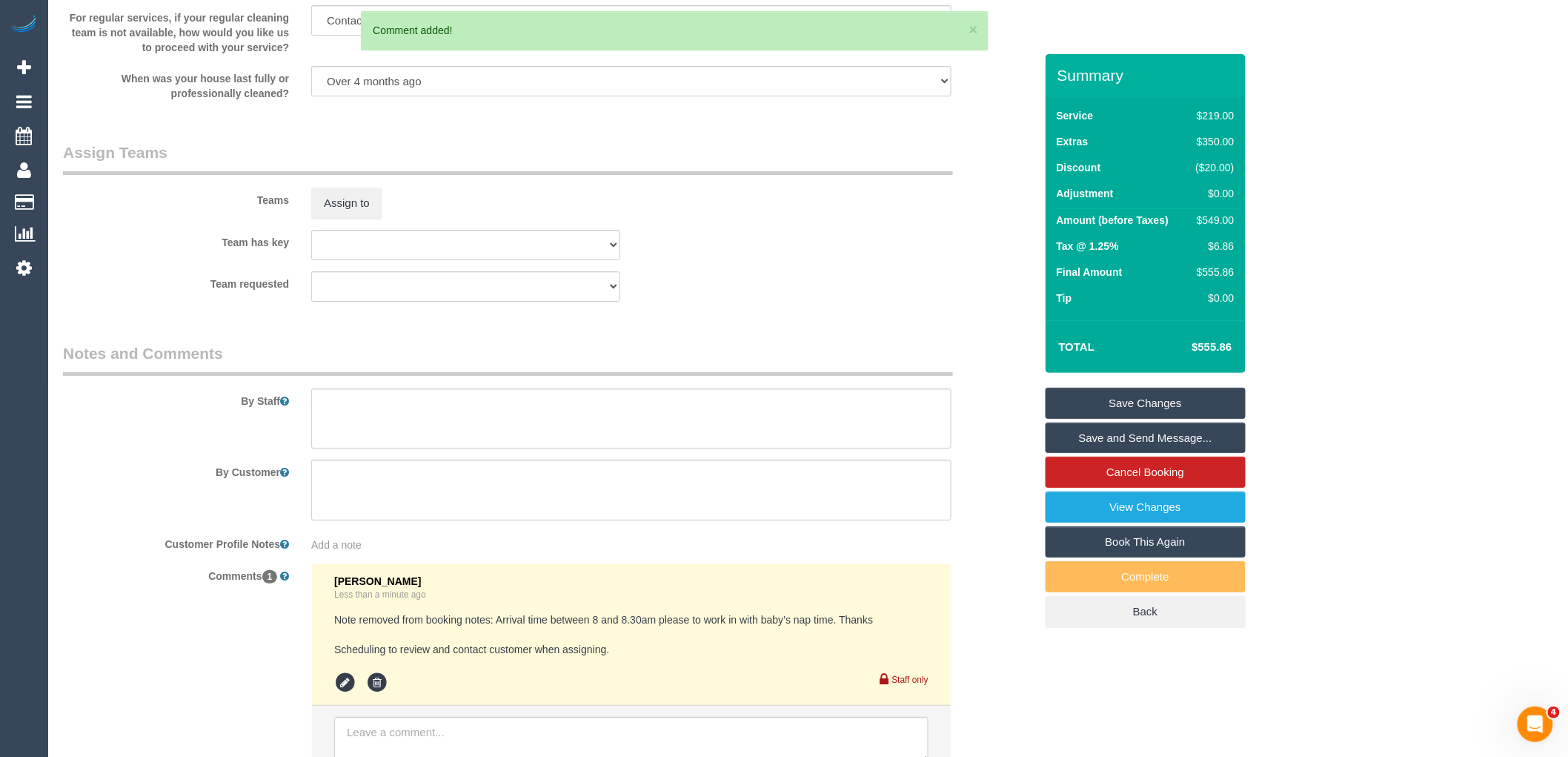
scroll to position [2159, 0]
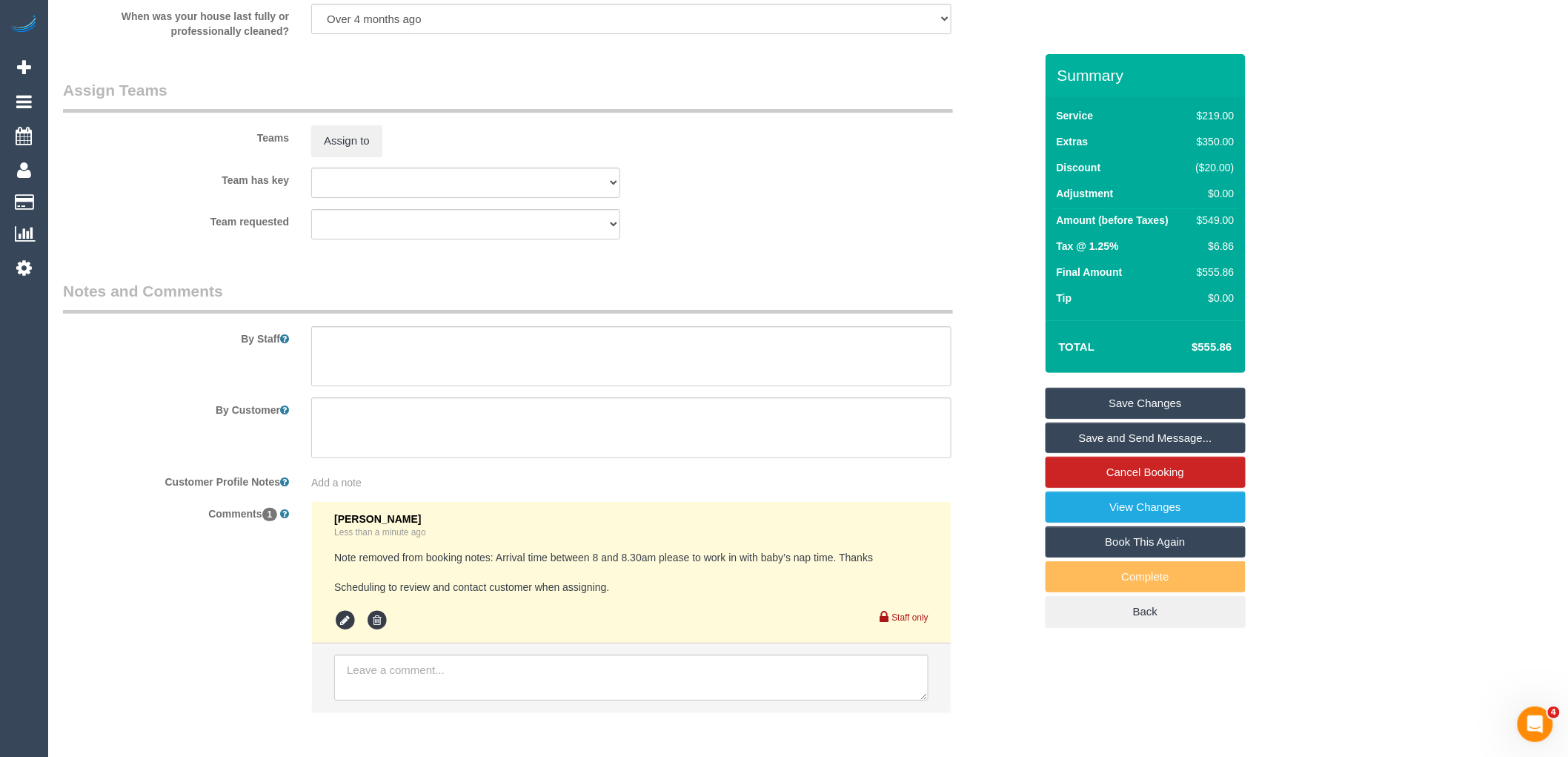
click at [1182, 394] on link "Save Changes" at bounding box center [1146, 403] width 200 height 31
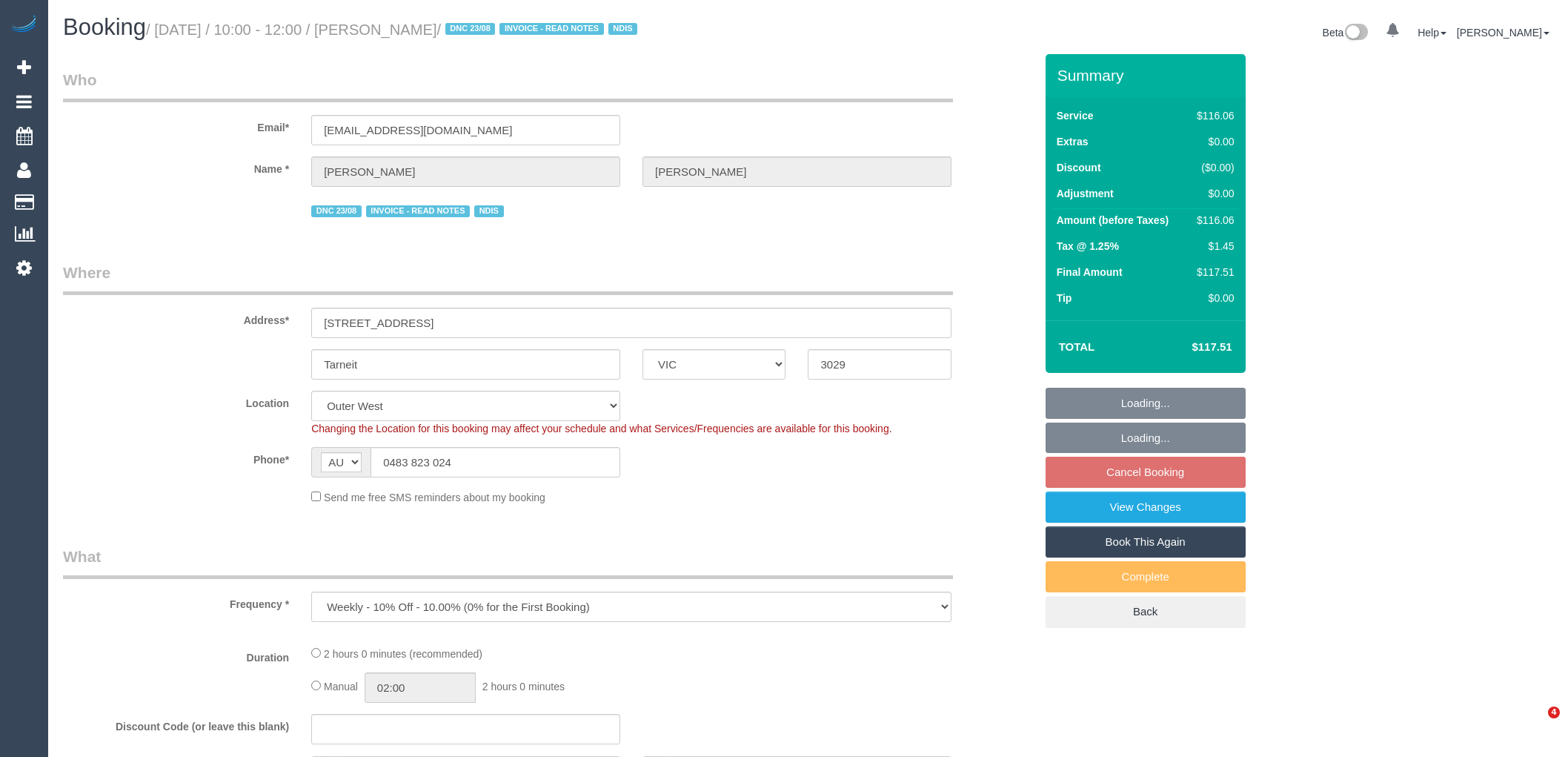
select select "VIC"
select select "string:check"
select select "object:1114"
select select "number:27"
select select "number:14"
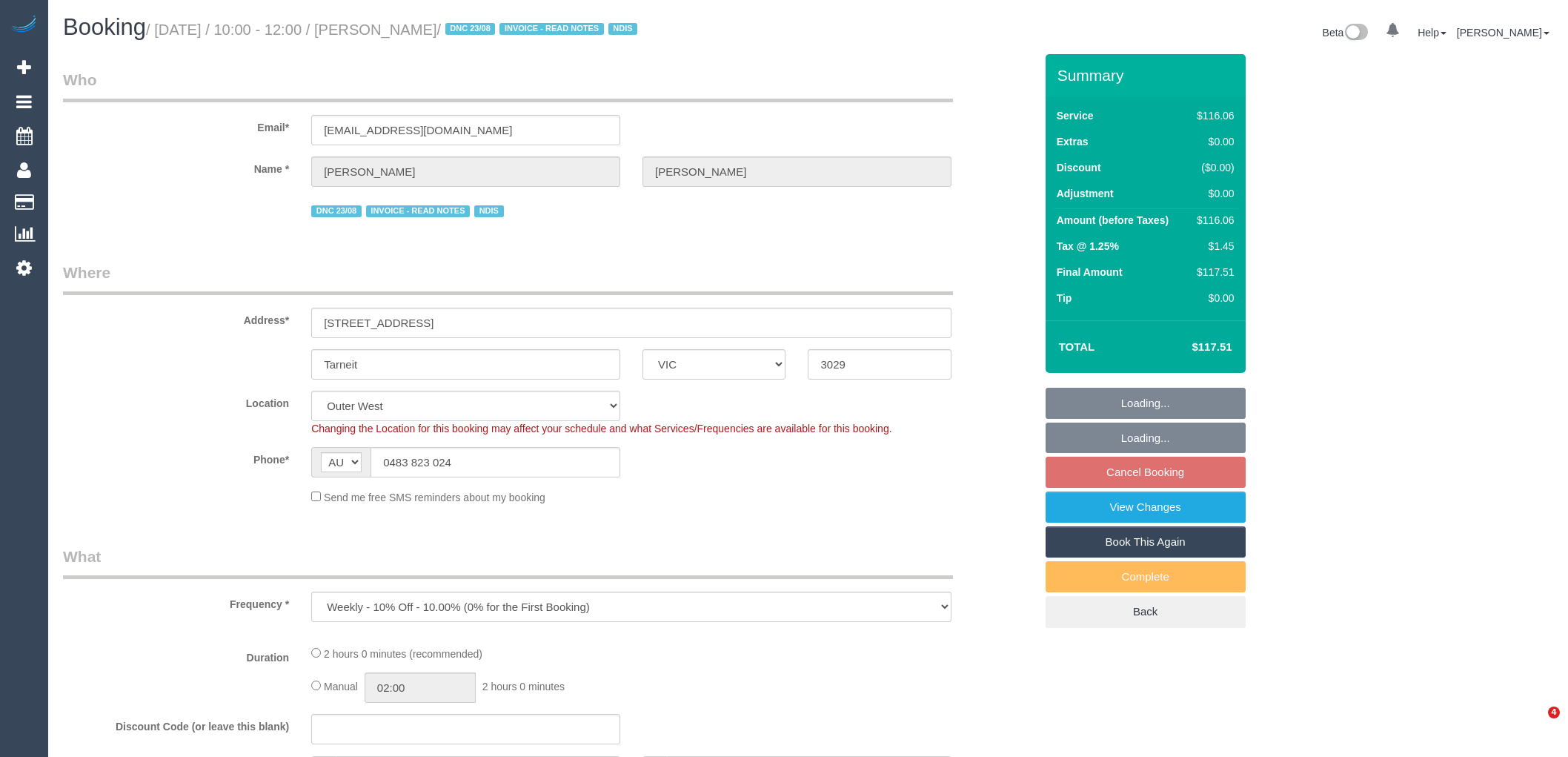
select select "number:19"
select select "number:24"
select select "number:34"
select select "number:11"
select select "spot3"
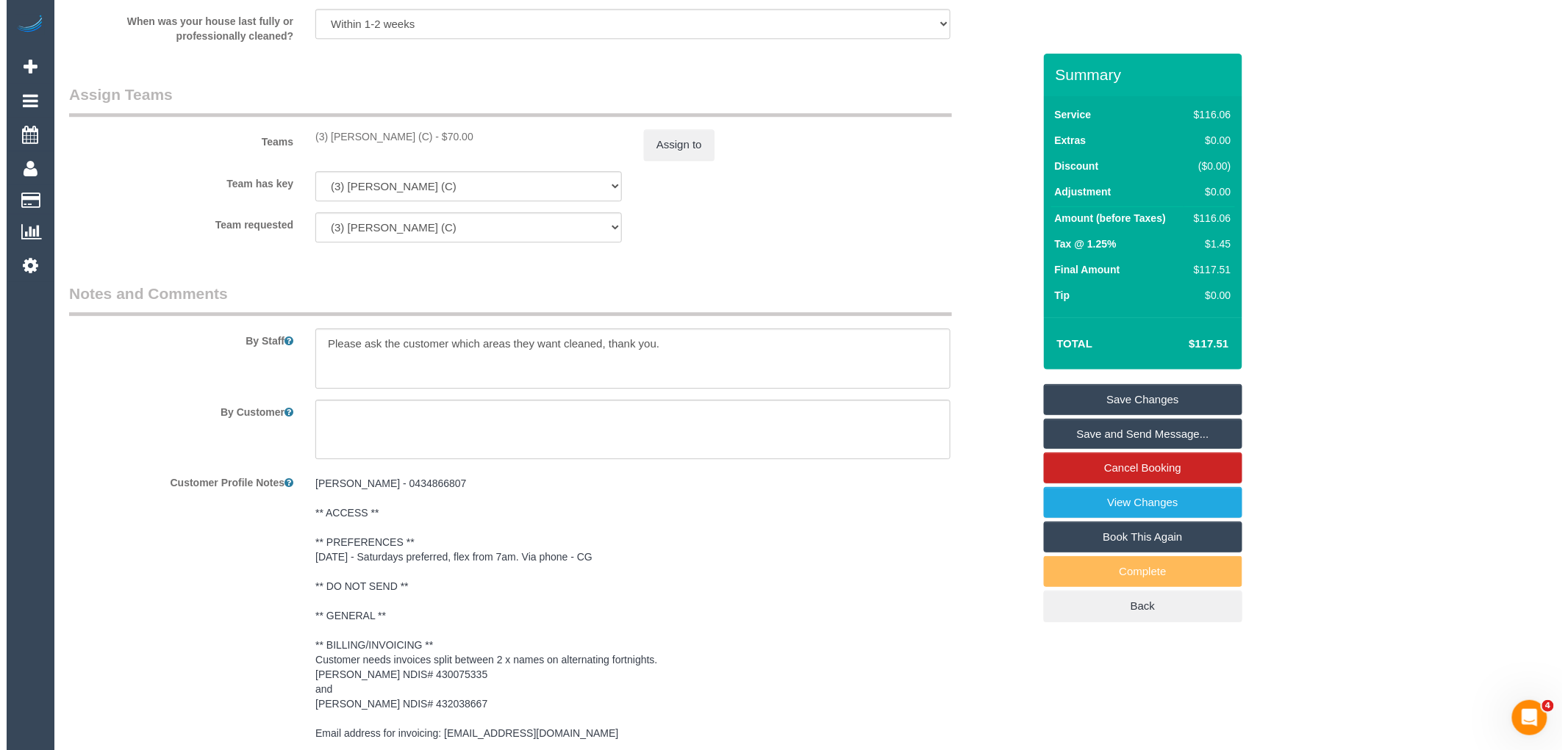
scroll to position [1892, 0]
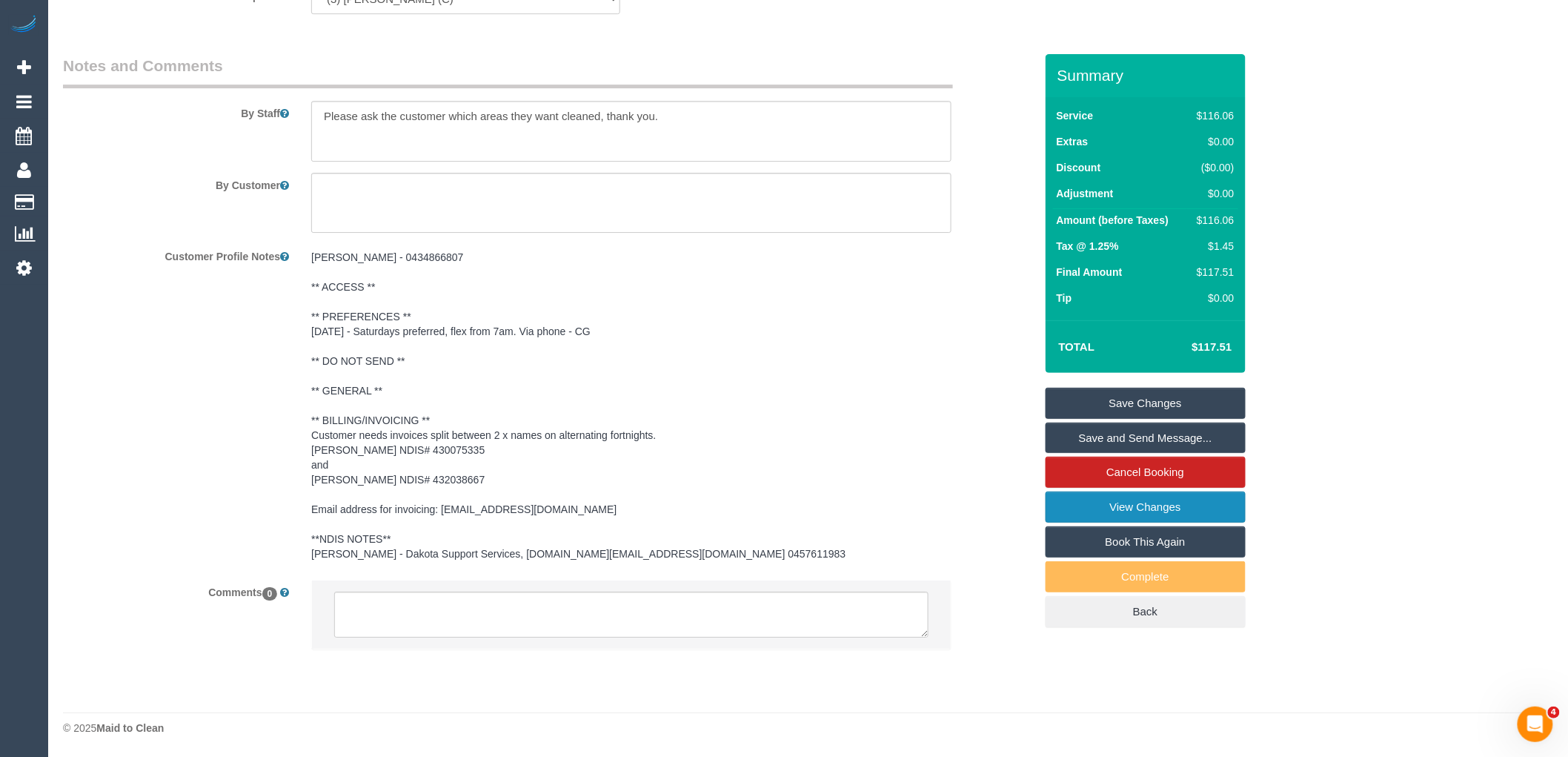
click at [1233, 501] on link "View Changes" at bounding box center [1146, 507] width 200 height 31
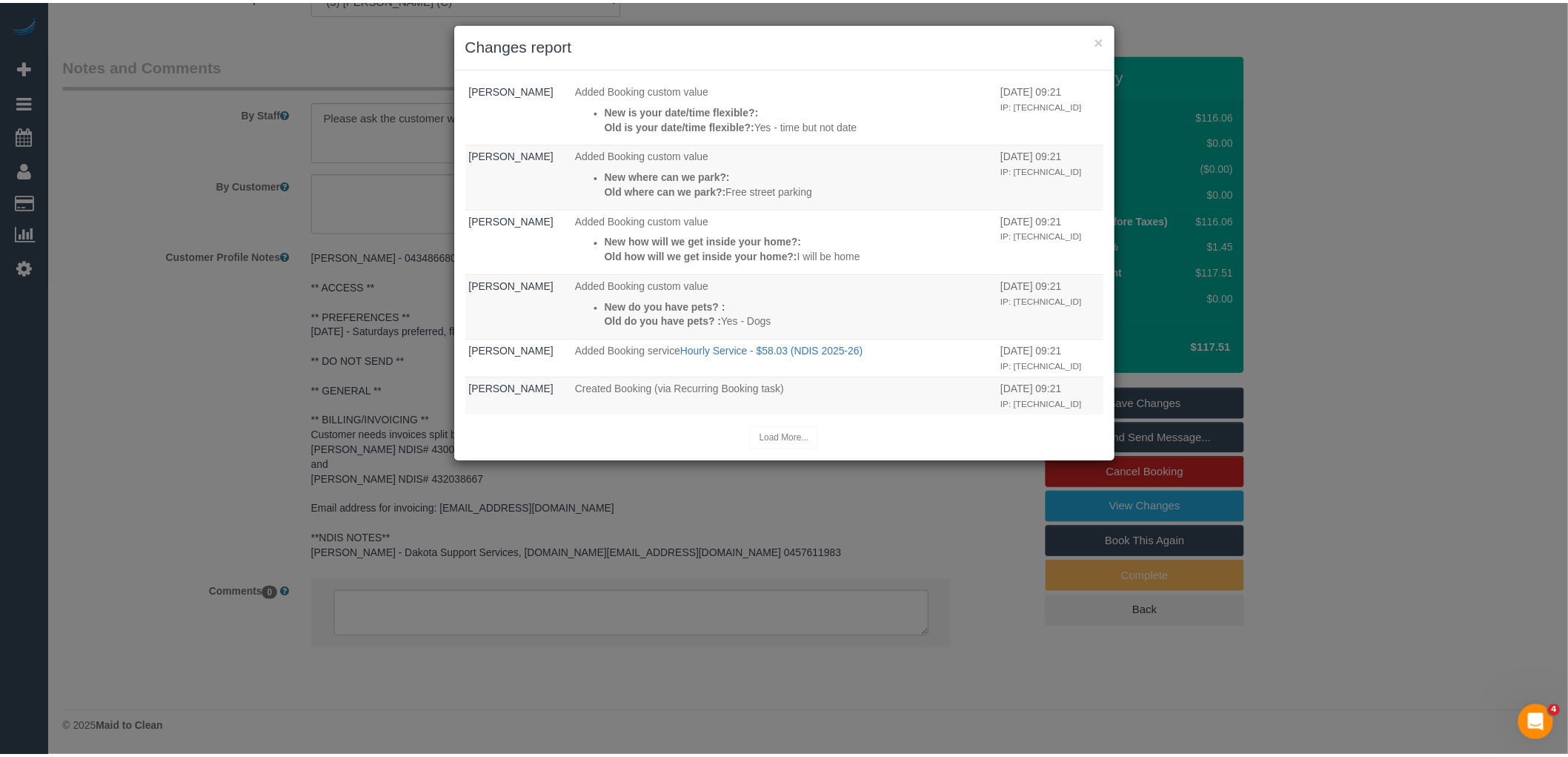
scroll to position [0, 0]
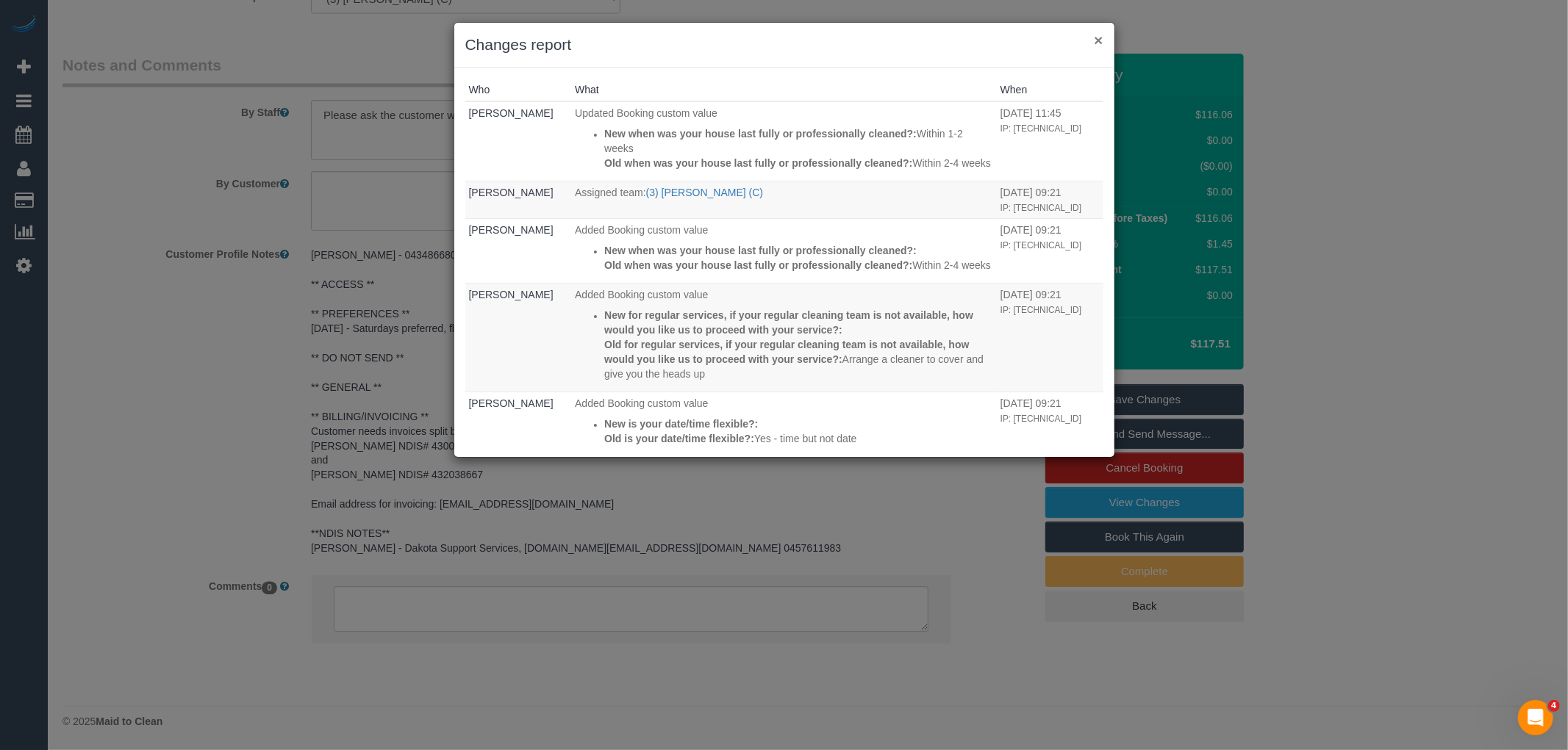
click at [1101, 46] on button "×" at bounding box center [1098, 40] width 8 height 15
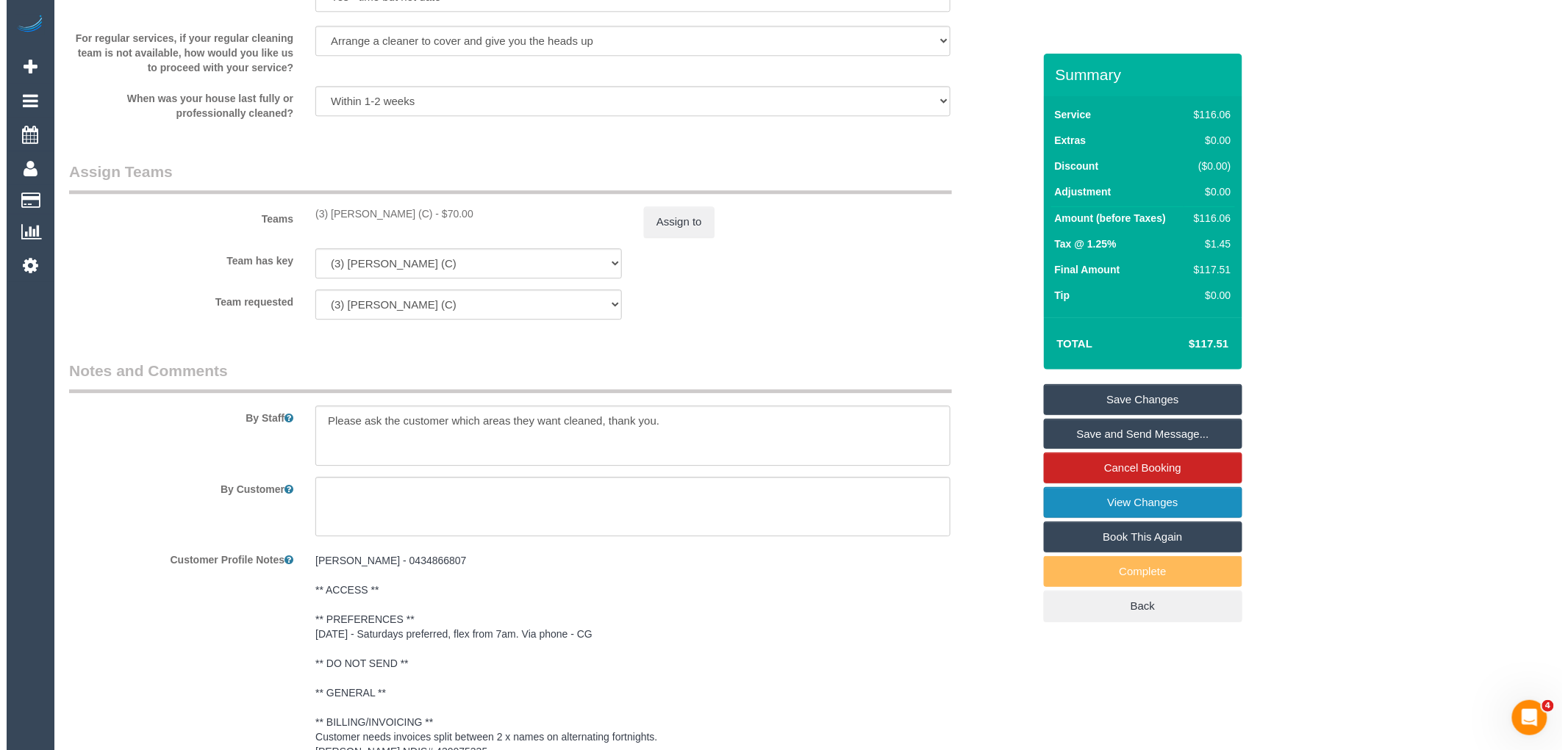
scroll to position [1321, 0]
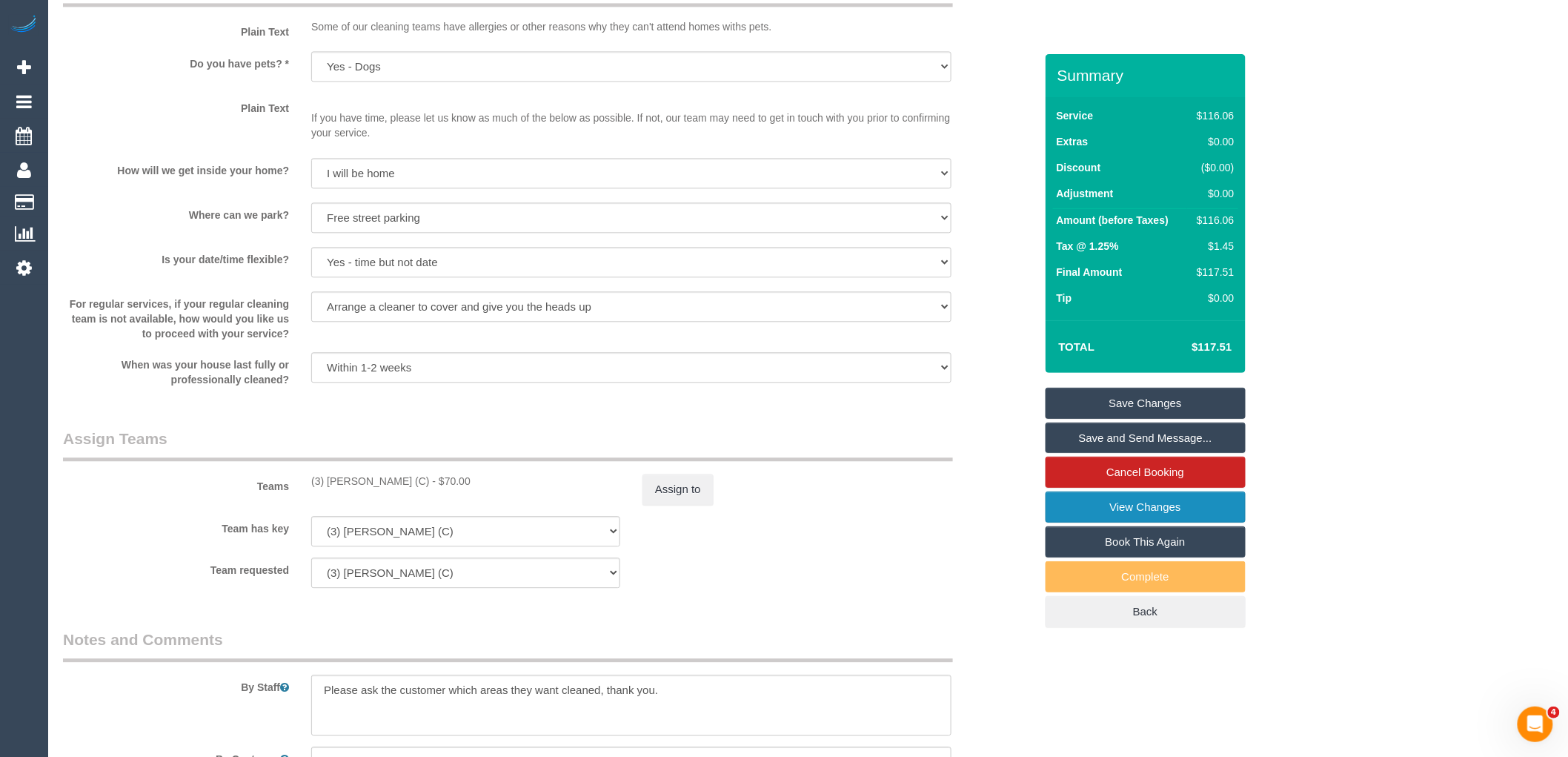
click at [1128, 505] on link "View Changes" at bounding box center [1146, 507] width 200 height 31
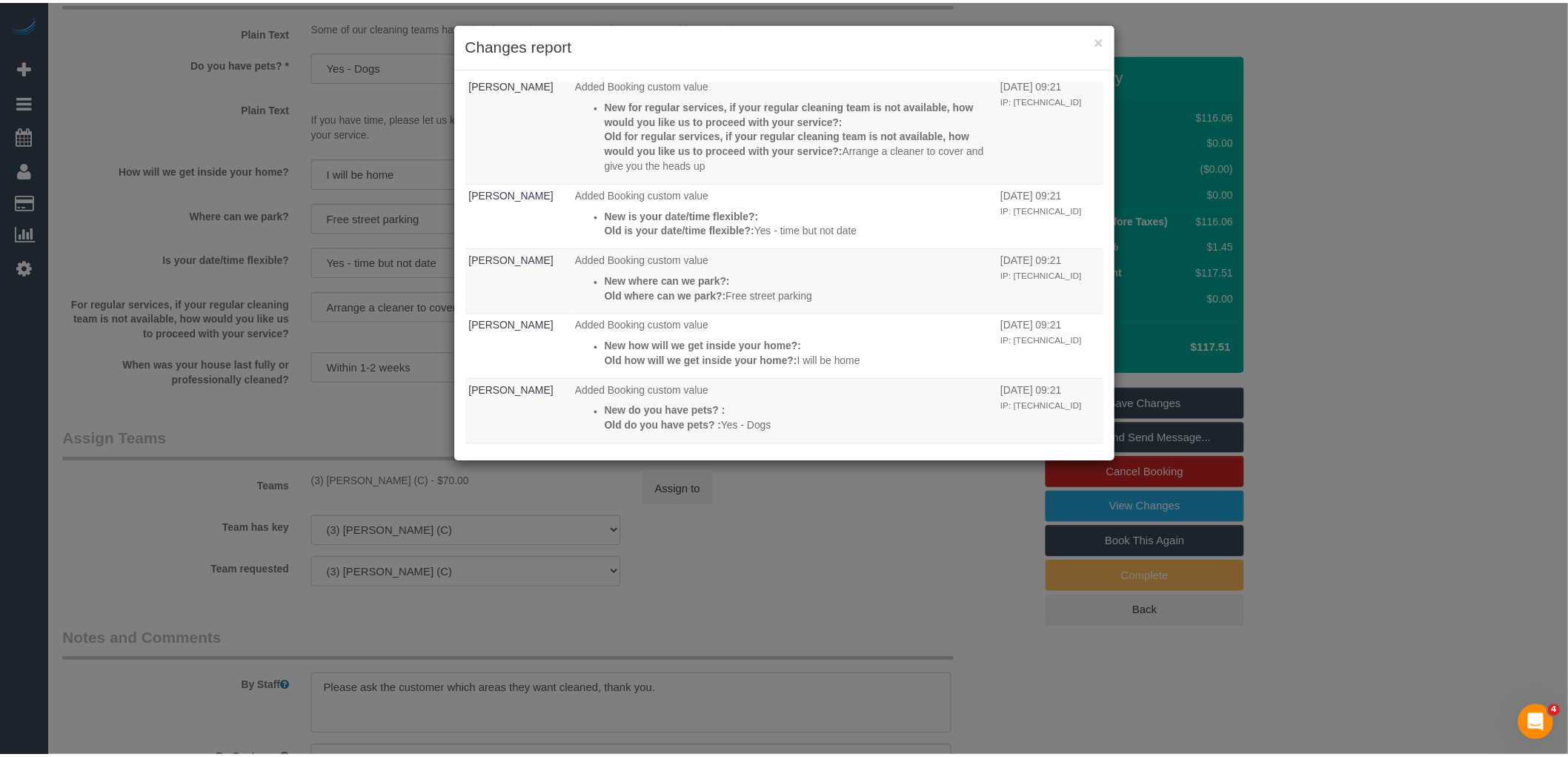
scroll to position [346, 0]
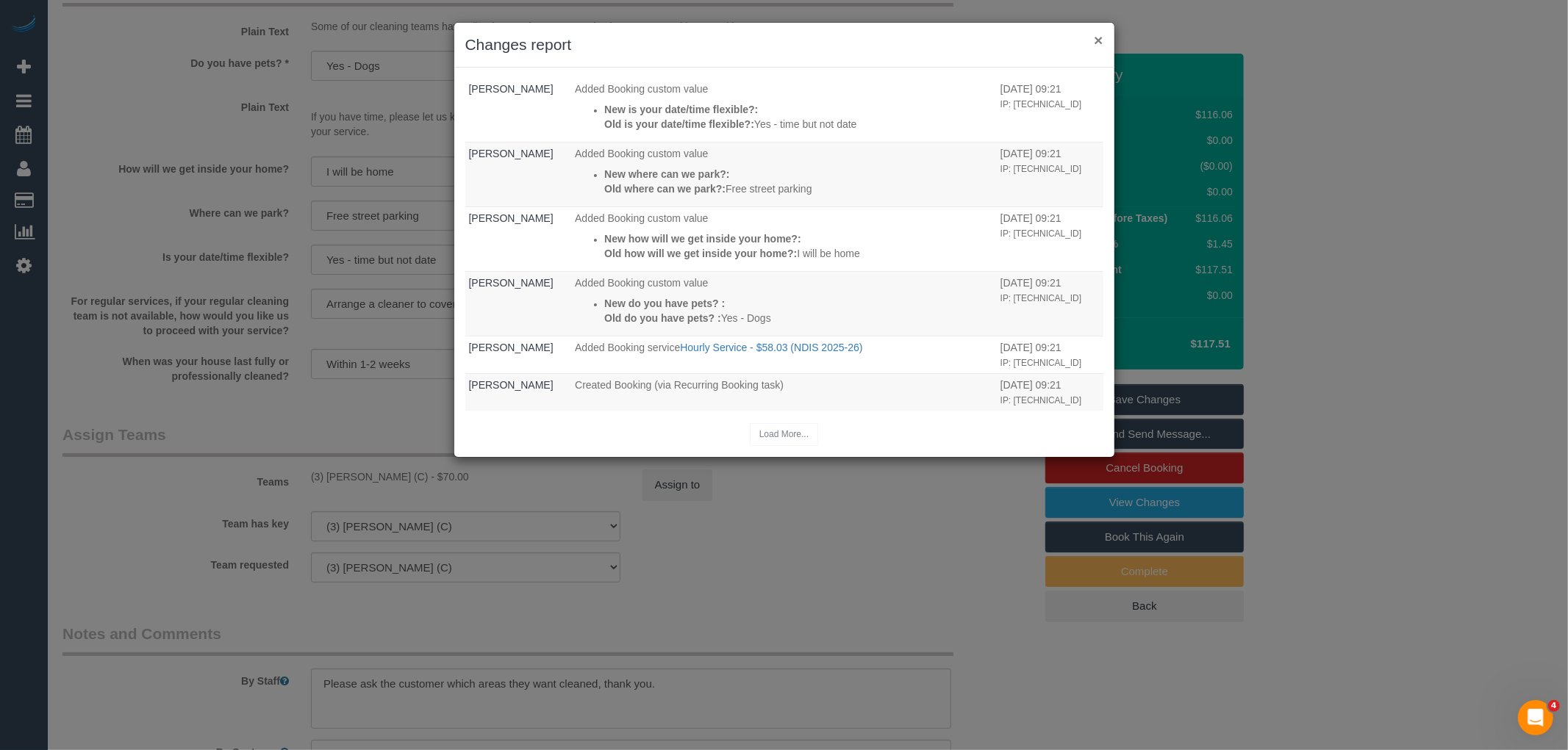
click at [1097, 37] on button "×" at bounding box center [1098, 40] width 8 height 15
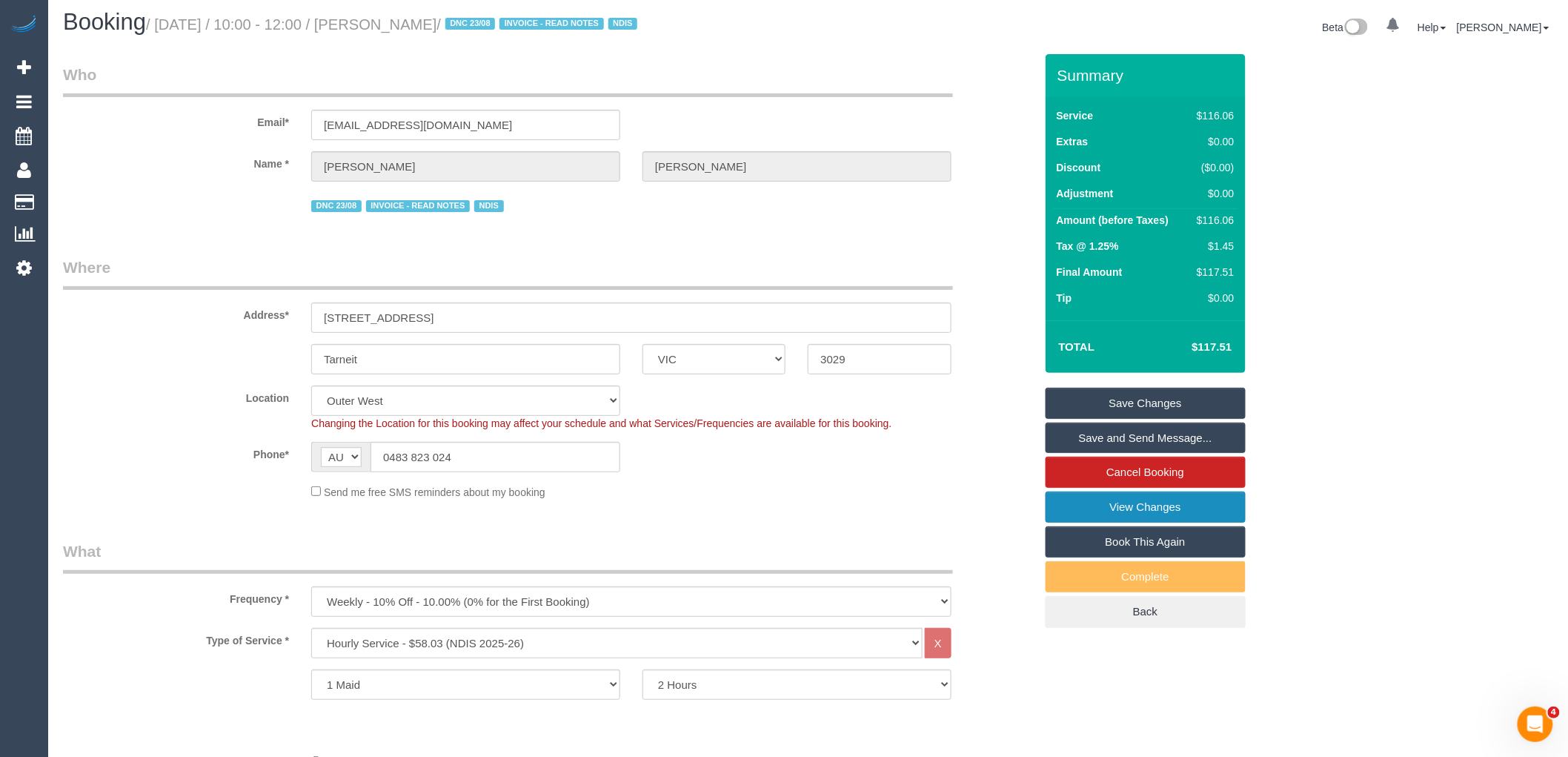
scroll to position [0, 0]
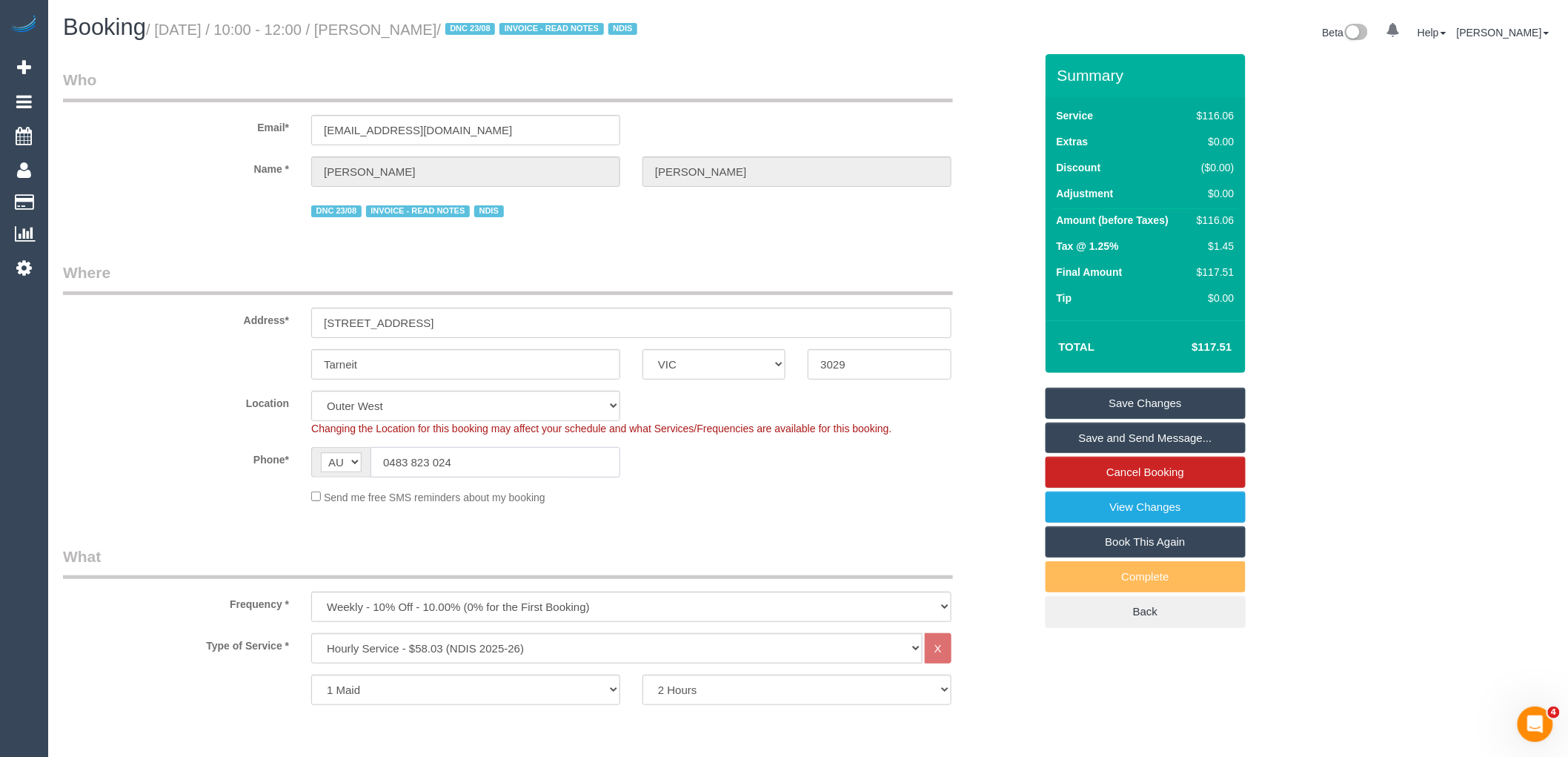
drag, startPoint x: 396, startPoint y: 456, endPoint x: 291, endPoint y: 458, distance: 105.0
click at [302, 456] on div "AF AL DZ AD AO AI AQ AG AR AM AW AU AT AZ BS BH BD BB BY BE BZ BJ BM BT BO BA B…" at bounding box center [466, 462] width 332 height 30
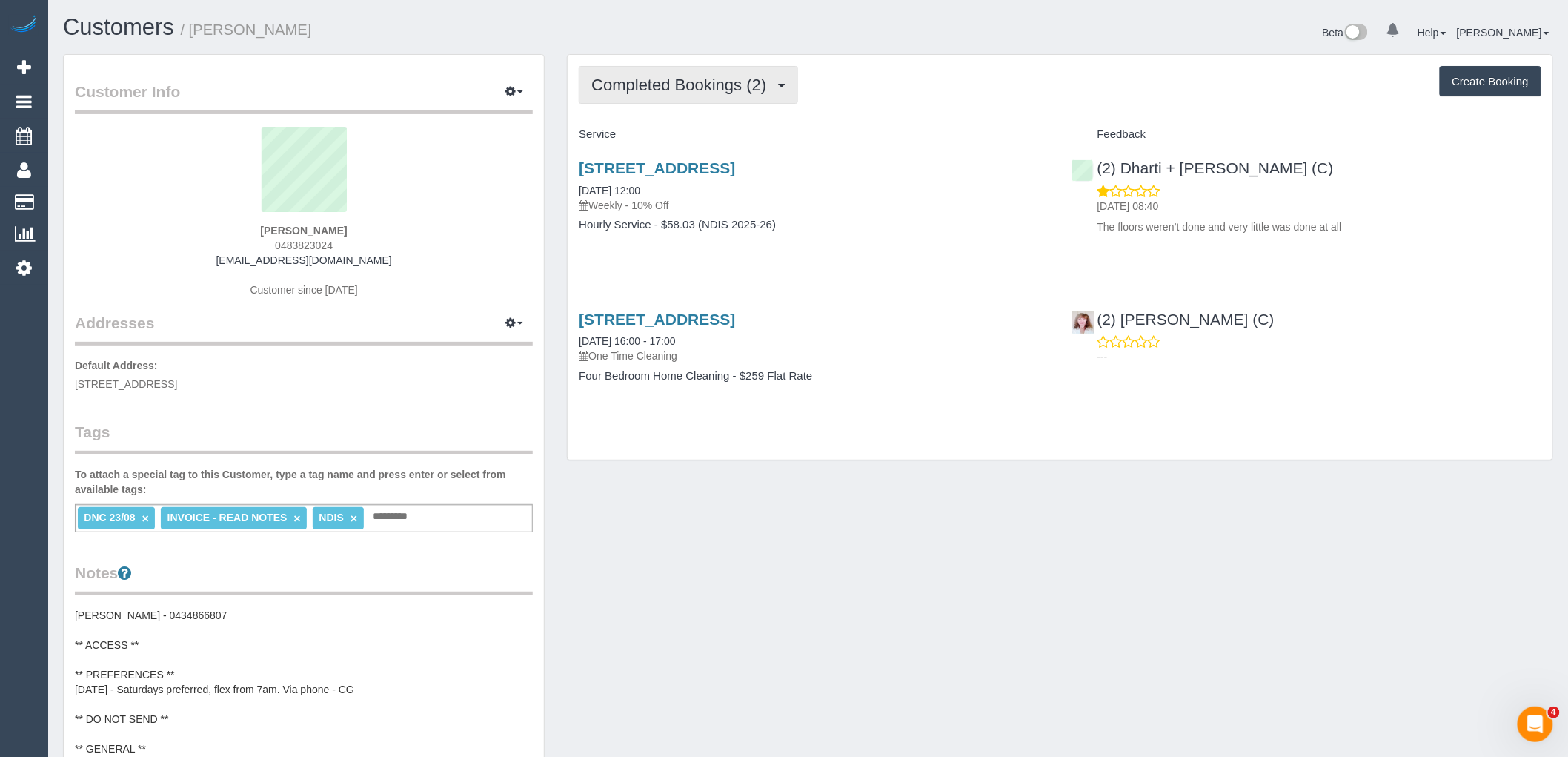
click at [700, 96] on button "Completed Bookings (2)" at bounding box center [689, 85] width 219 height 38
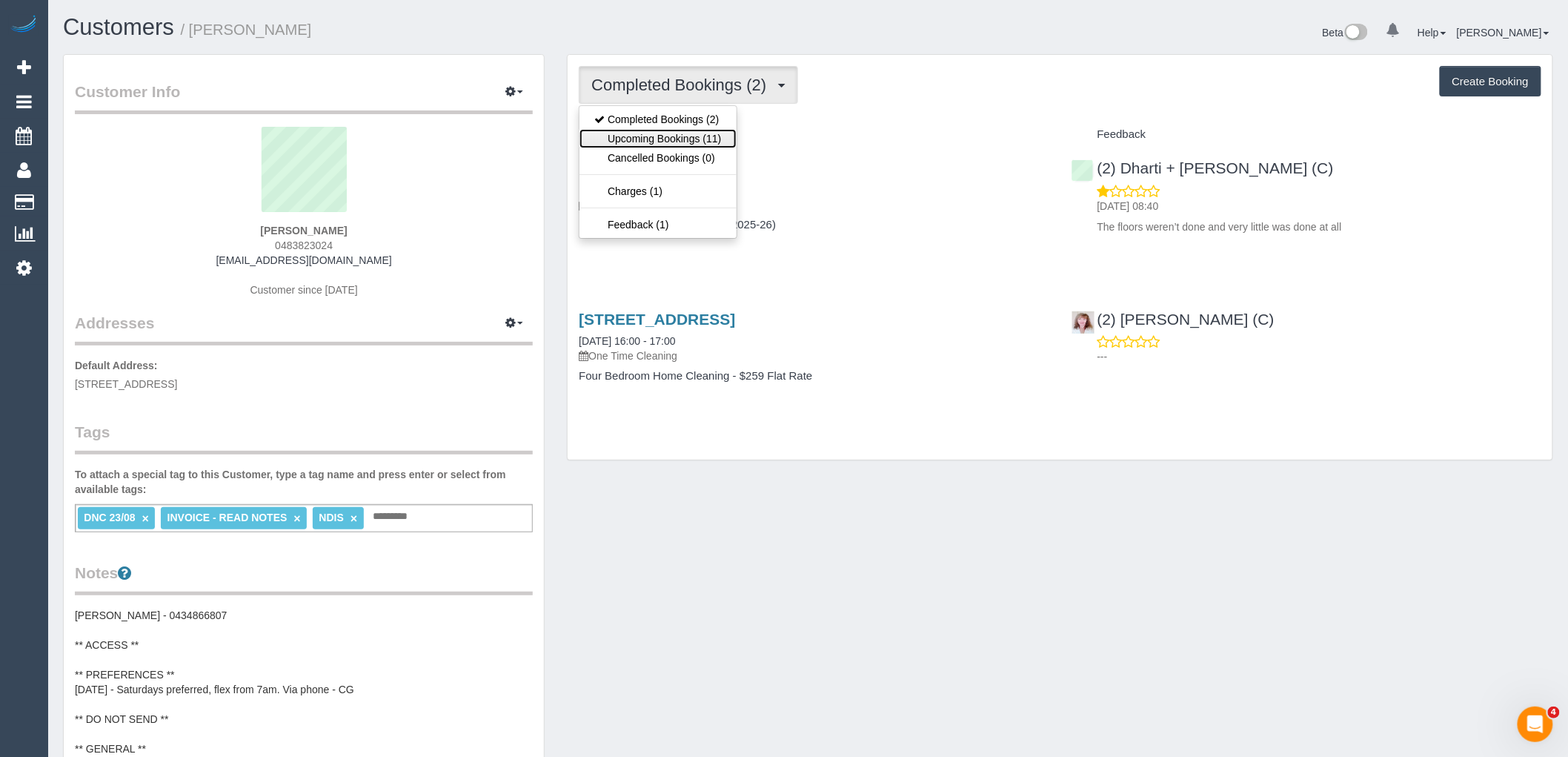
click at [707, 141] on link "Upcoming Bookings (11)" at bounding box center [658, 139] width 157 height 19
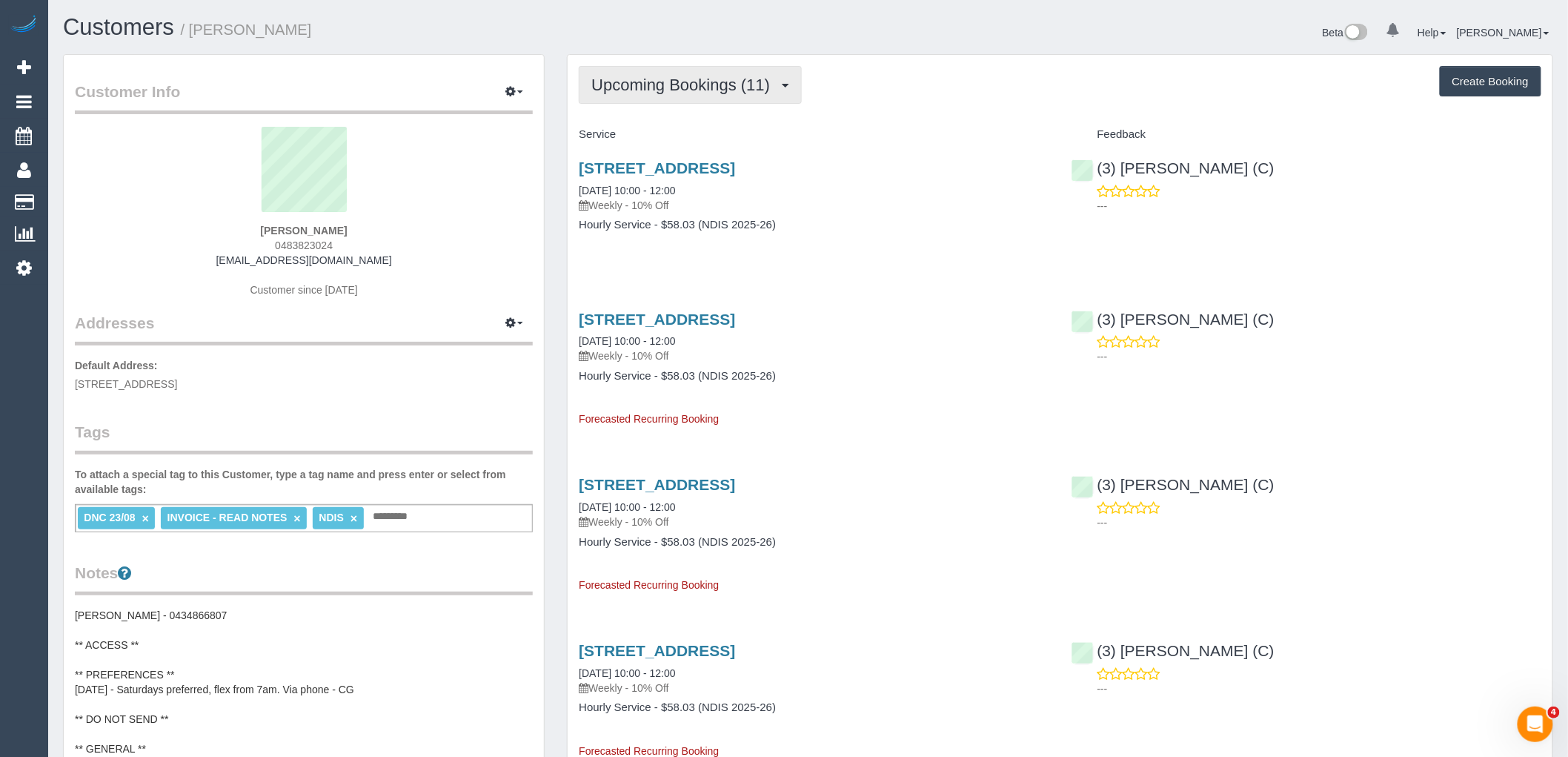
click at [694, 87] on span "Upcoming Bookings (11)" at bounding box center [684, 85] width 186 height 19
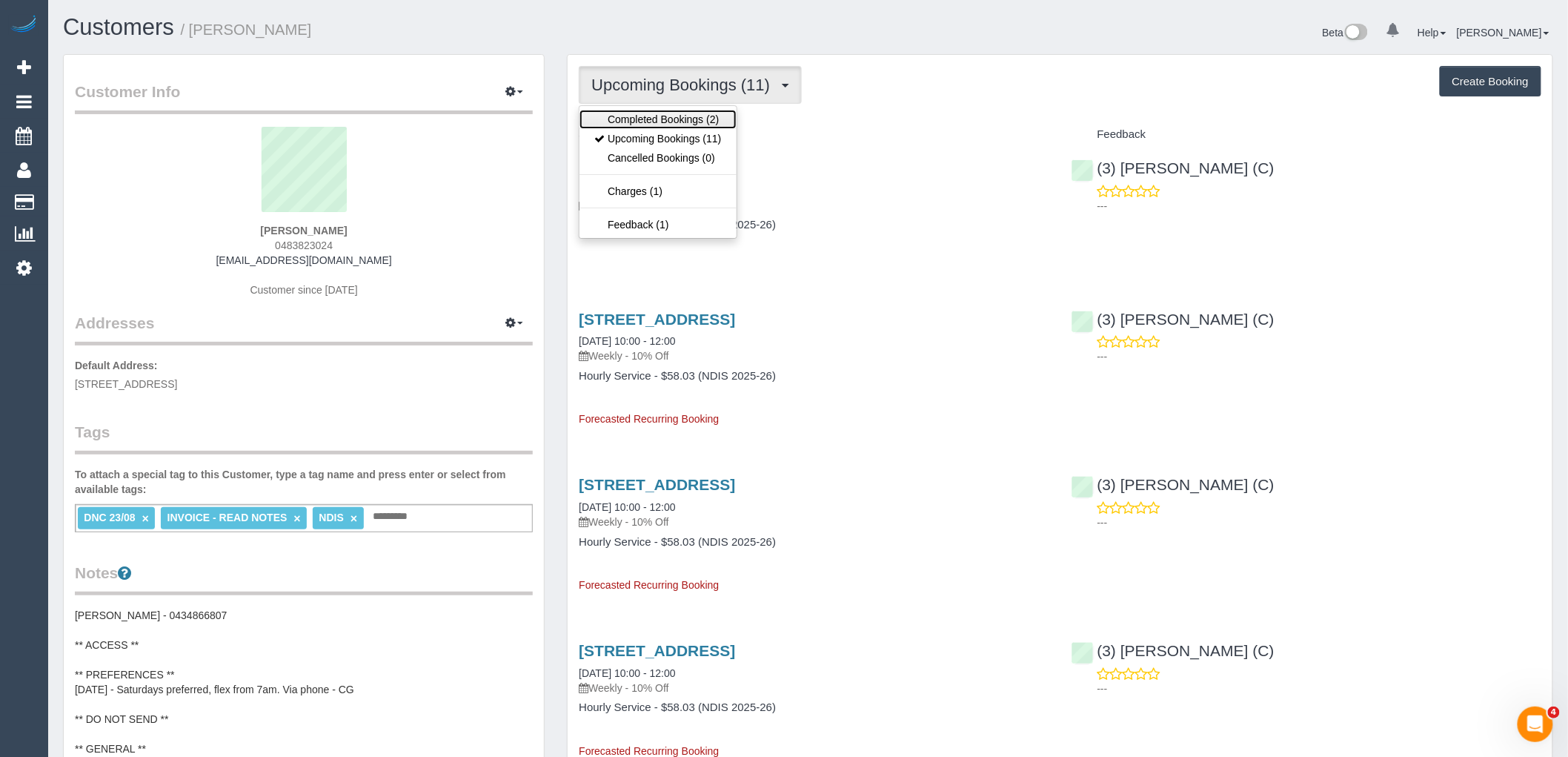
click at [700, 122] on link "Completed Bookings (2)" at bounding box center [658, 119] width 157 height 19
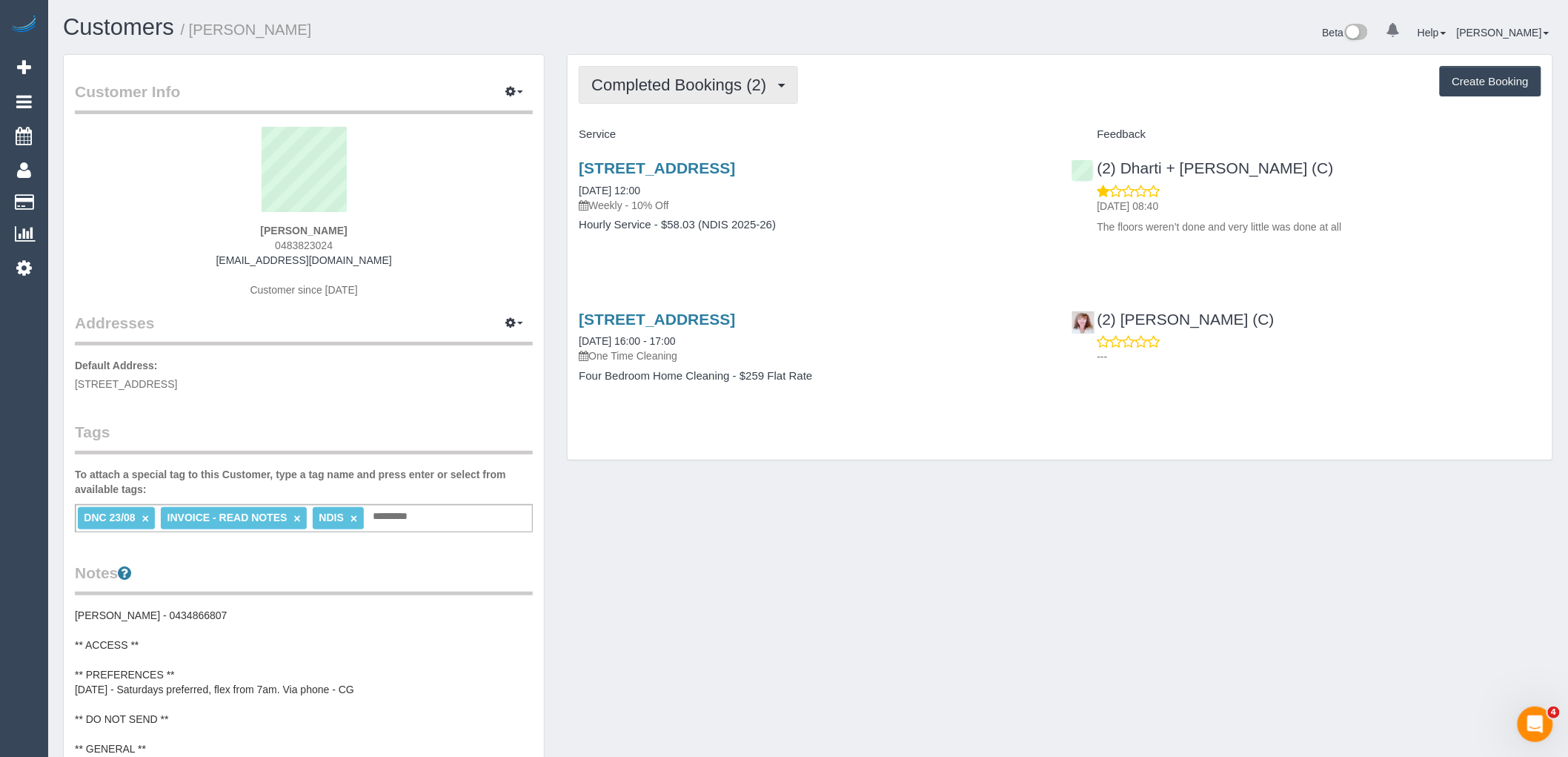
click at [709, 89] on span "Completed Bookings (2)" at bounding box center [682, 85] width 182 height 19
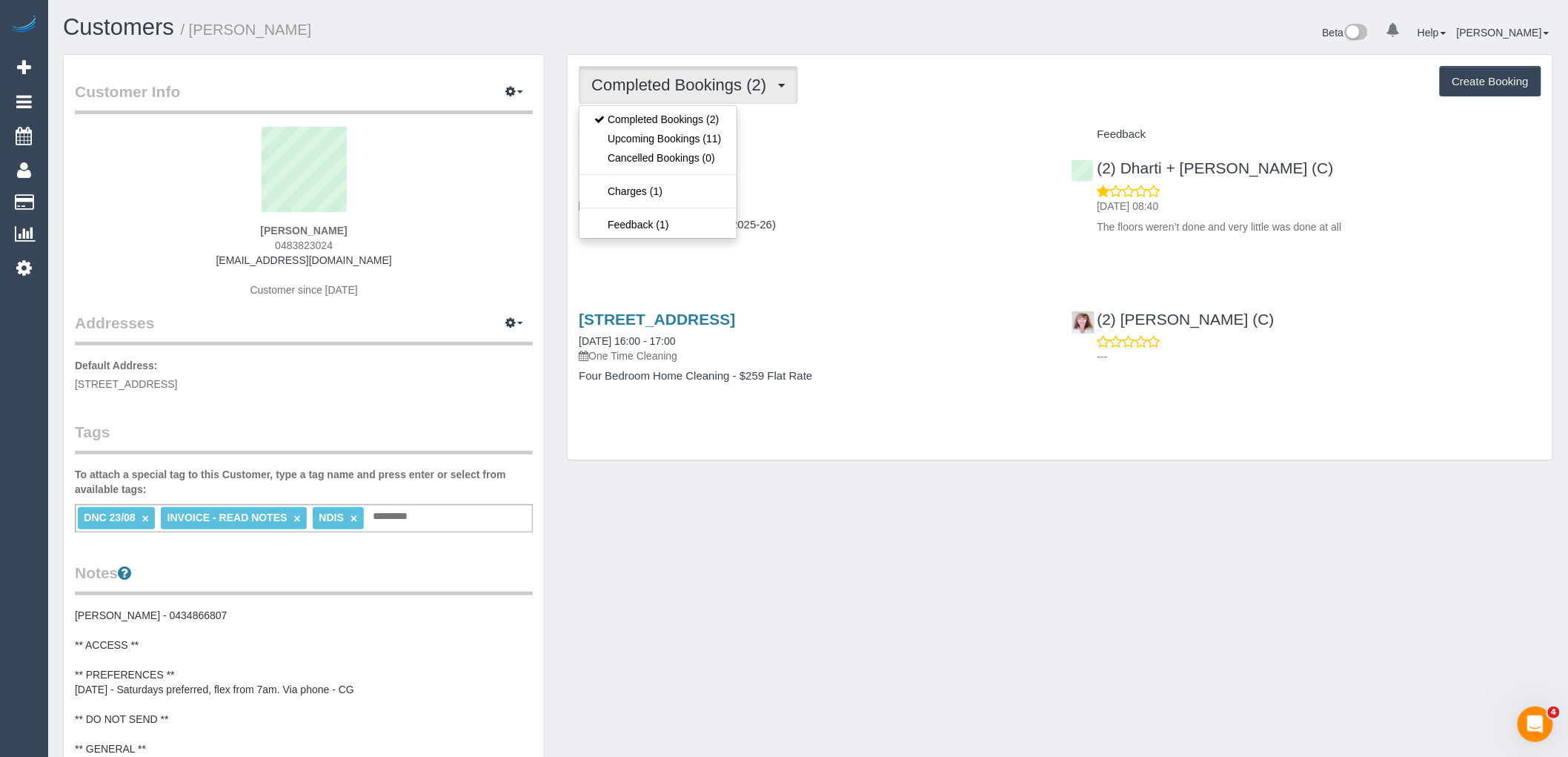
click at [827, 122] on div "Service" at bounding box center [813, 134] width 492 height 26
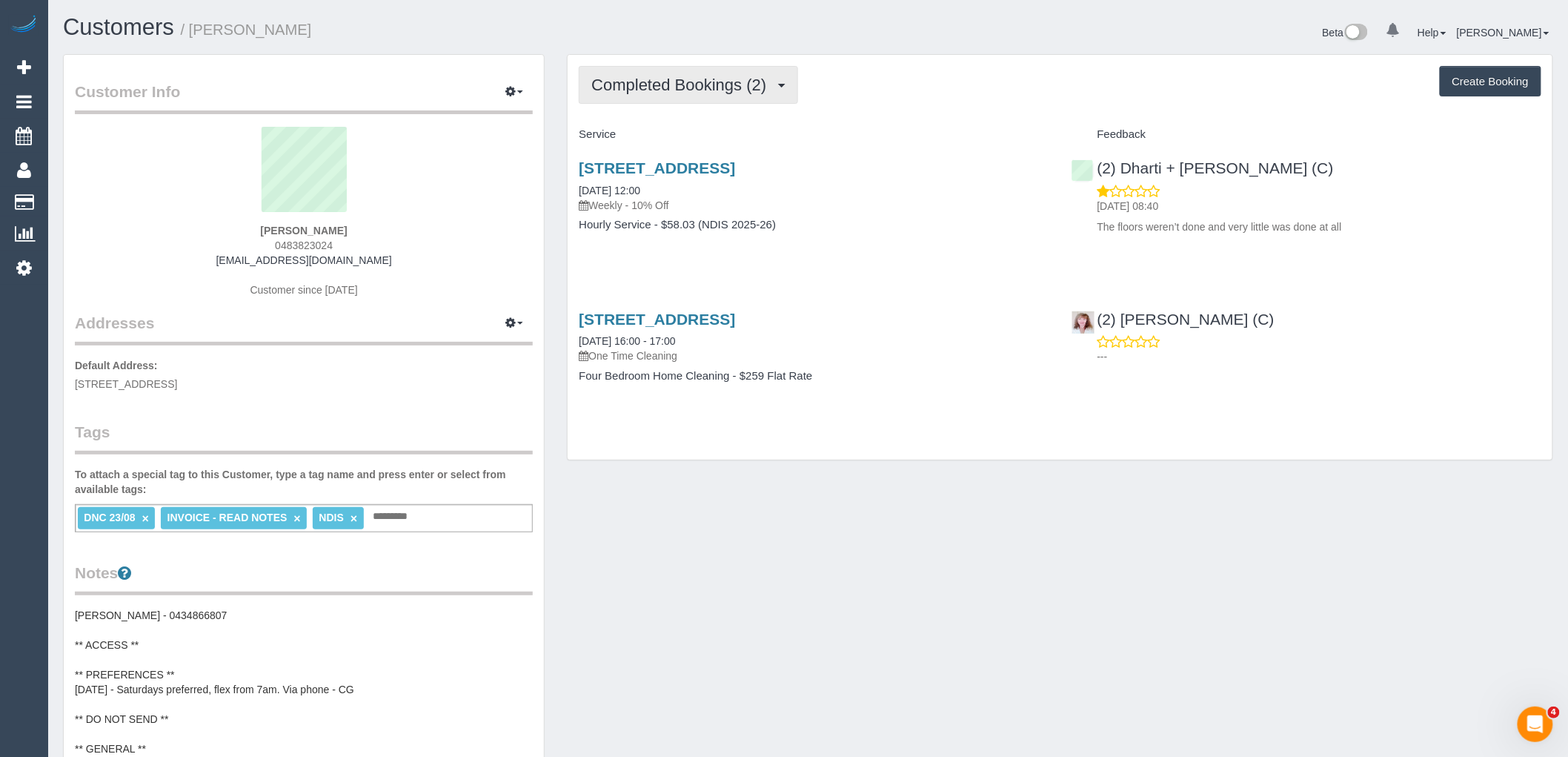
click at [690, 84] on span "Completed Bookings (2)" at bounding box center [682, 85] width 182 height 19
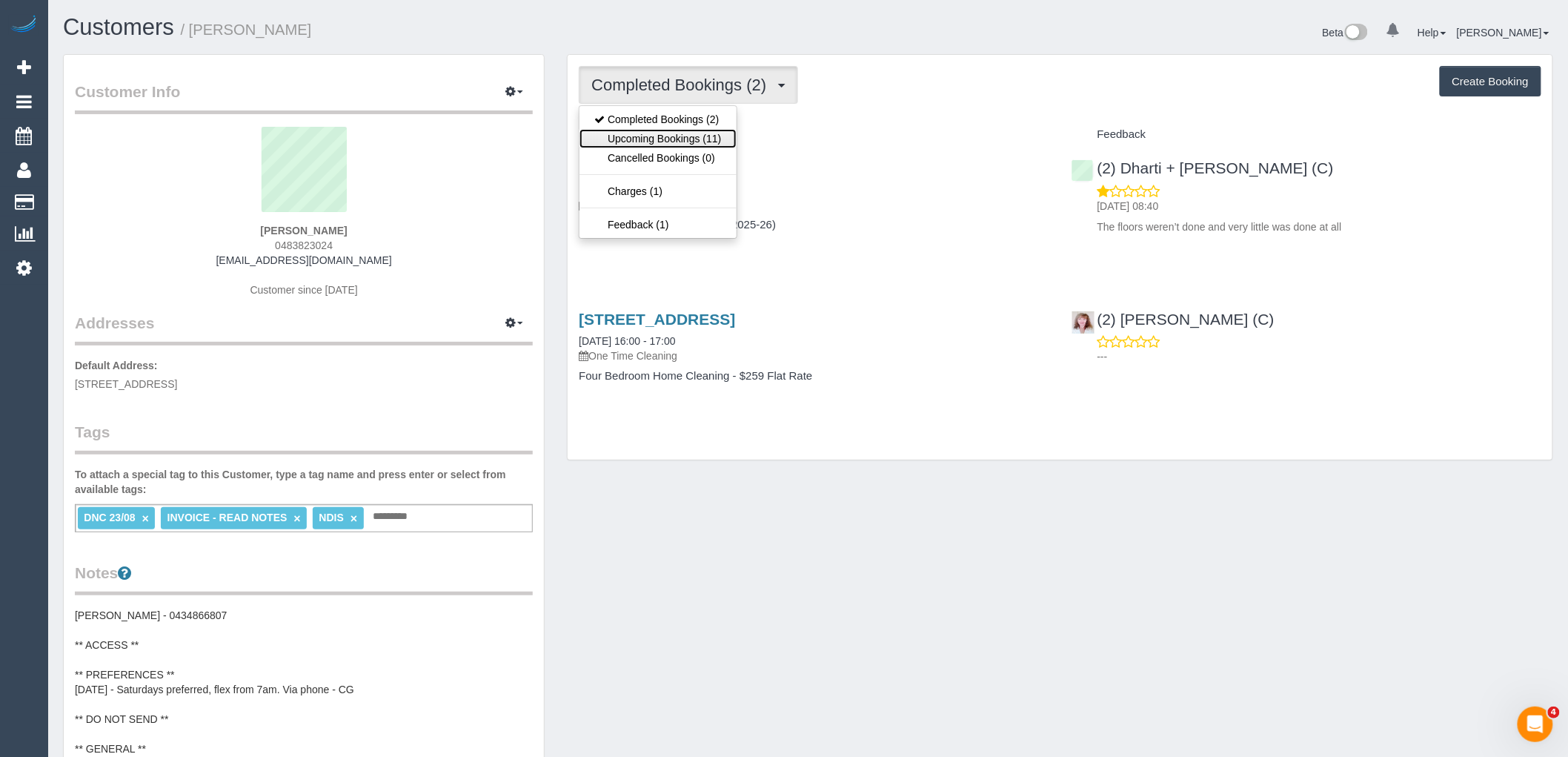
click at [700, 141] on link "Upcoming Bookings (11)" at bounding box center [658, 139] width 157 height 19
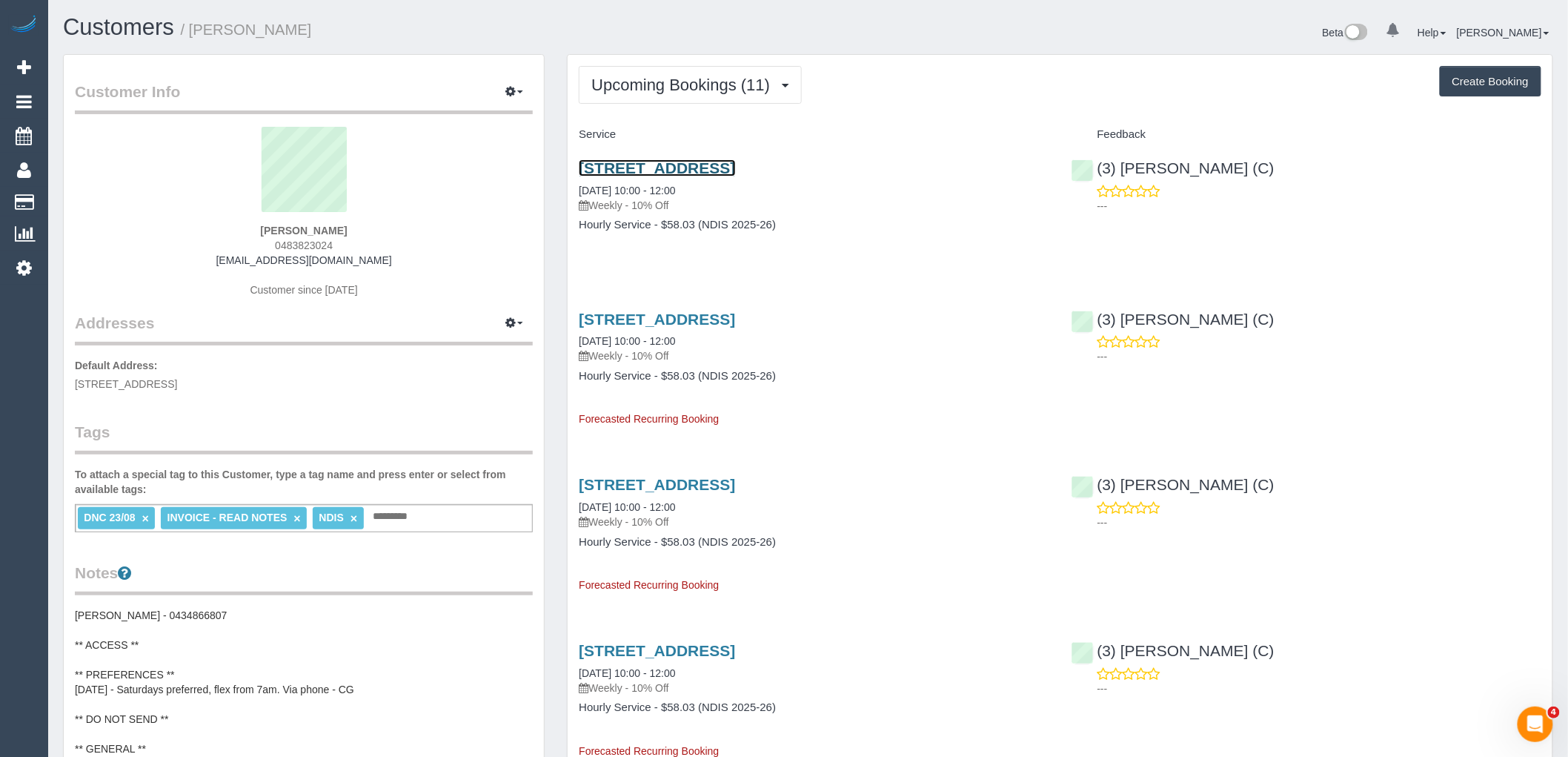
click at [735, 167] on link "[STREET_ADDRESS]" at bounding box center [657, 168] width 157 height 17
click at [734, 88] on span "Upcoming Bookings (11)" at bounding box center [684, 85] width 186 height 19
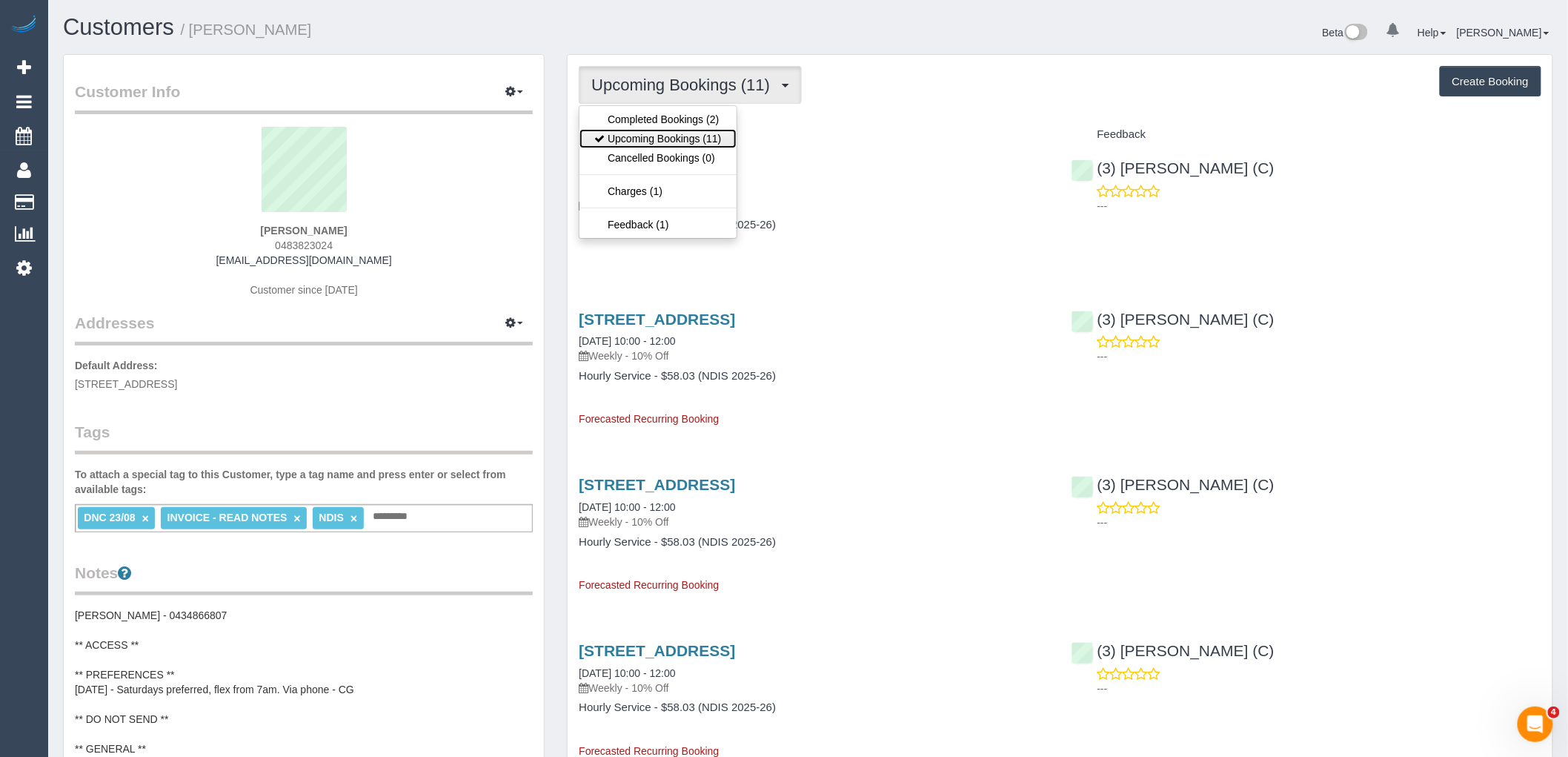
click at [687, 138] on link "Upcoming Bookings (11)" at bounding box center [658, 139] width 157 height 19
